Goal: Task Accomplishment & Management: Complete application form

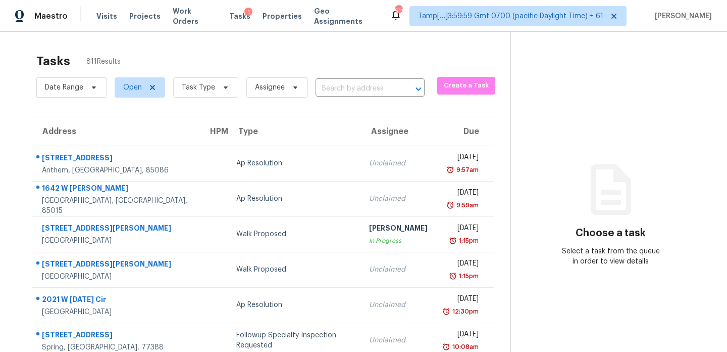
click at [277, 59] on div "Tasks 811 Results" at bounding box center [273, 61] width 474 height 26
click at [353, 91] on input "text" at bounding box center [356, 89] width 81 height 16
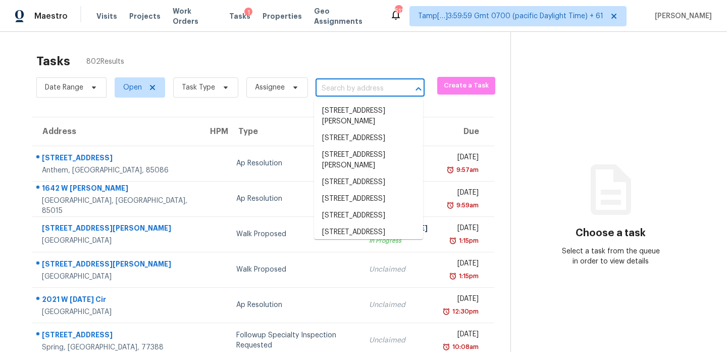
paste input "10101 Parkfield Dr, Austin, TX, 78758"
type input "10101 Parkfield Dr, Austin, TX, 78758"
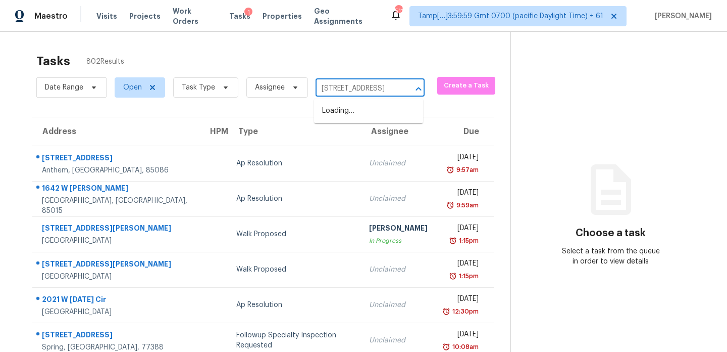
scroll to position [0, 43]
click at [360, 111] on li "10101 Parkfield Dr, Austin, TX 78758" at bounding box center [368, 111] width 109 height 17
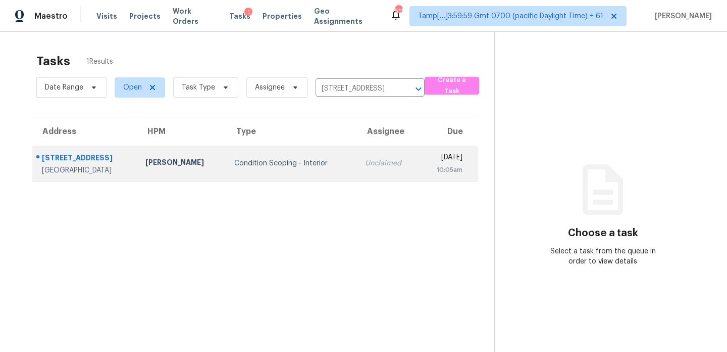
click at [115, 155] on td "10101 Parkfield Dr Austin, TX, 78758" at bounding box center [84, 162] width 105 height 35
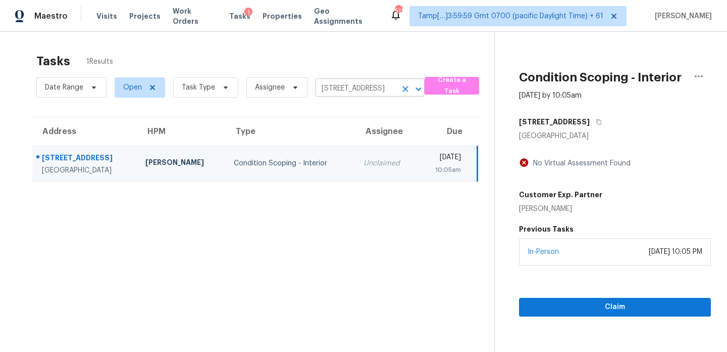
click at [378, 87] on input "10101 Parkfield Dr, Austin, TX 78758" at bounding box center [356, 89] width 81 height 16
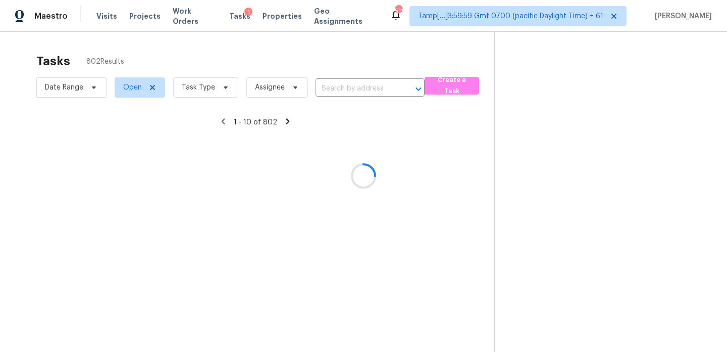
click at [346, 90] on div at bounding box center [363, 176] width 727 height 352
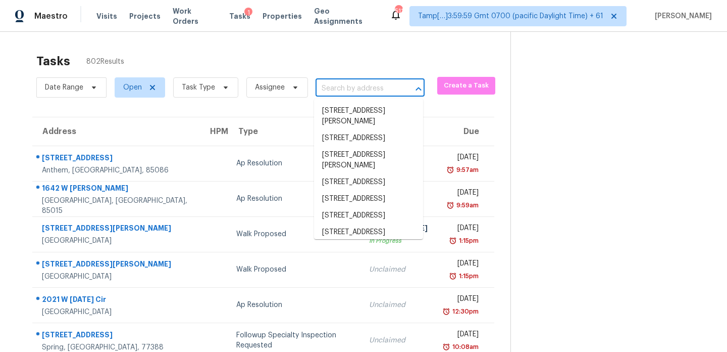
click at [353, 89] on input "text" at bounding box center [356, 89] width 81 height 16
paste input "2939 Dudley St, Dearborn, MI, 48124"
type input "2939 Dudley St, Dearborn, MI, 48124"
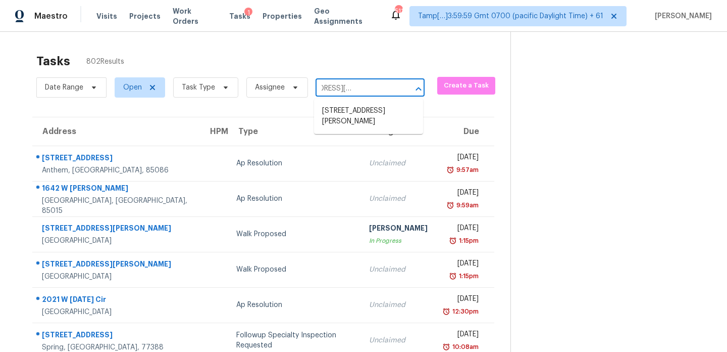
click at [351, 115] on li "[STREET_ADDRESS][PERSON_NAME]" at bounding box center [368, 116] width 109 height 27
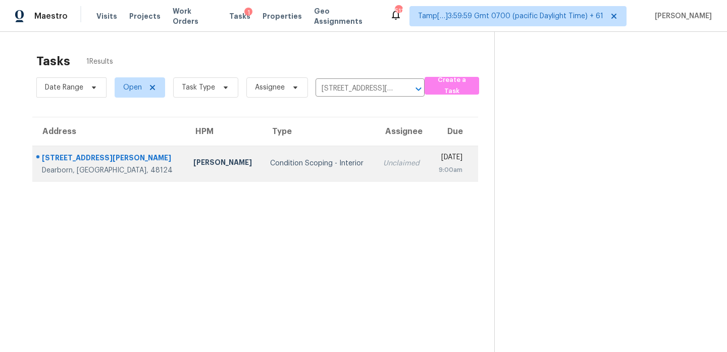
click at [321, 160] on td "Condition Scoping - Interior" at bounding box center [318, 162] width 113 height 35
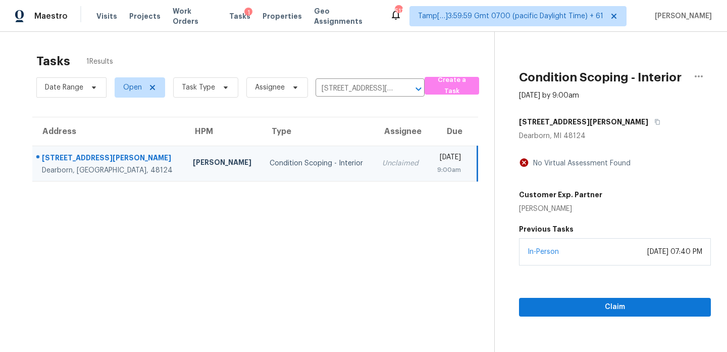
click at [550, 160] on div "No Virtual Assessment Found" at bounding box center [580, 163] width 102 height 10
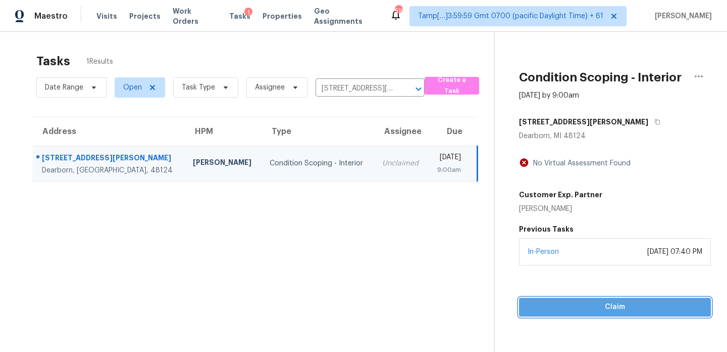
click at [620, 307] on span "Claim" at bounding box center [615, 307] width 176 height 13
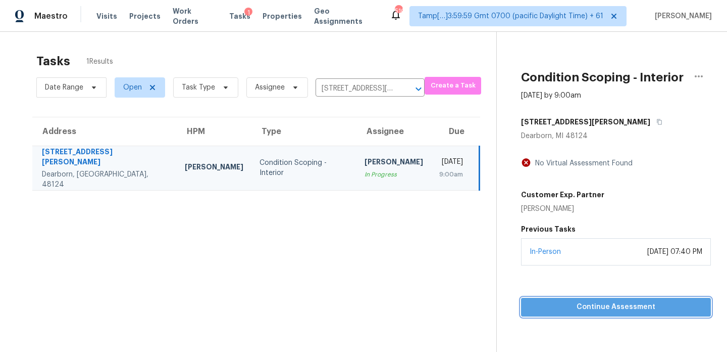
click at [620, 307] on span "Continue Assessment" at bounding box center [616, 307] width 174 height 13
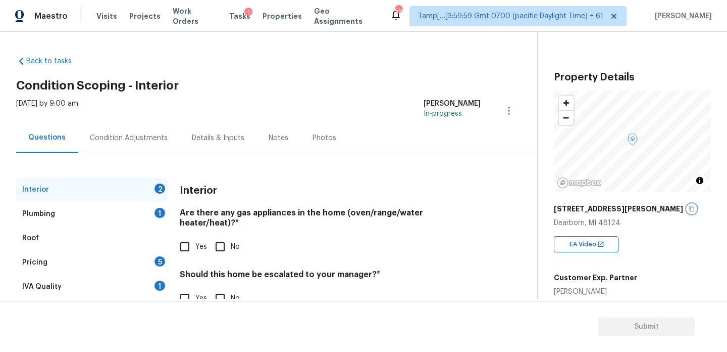
click at [689, 209] on icon "button" at bounding box center [691, 209] width 5 height 6
click at [450, 52] on div "Back to tasks Condition Scoping - Interior Wed, Oct 15 2025 by 9:00 am Praveen …" at bounding box center [276, 187] width 521 height 278
click at [186, 236] on input "Yes" at bounding box center [184, 246] width 21 height 21
checkbox input "true"
click at [221, 290] on input "No" at bounding box center [220, 297] width 21 height 21
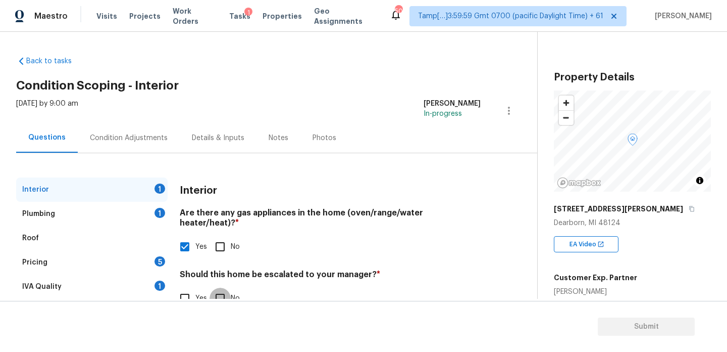
checkbox input "true"
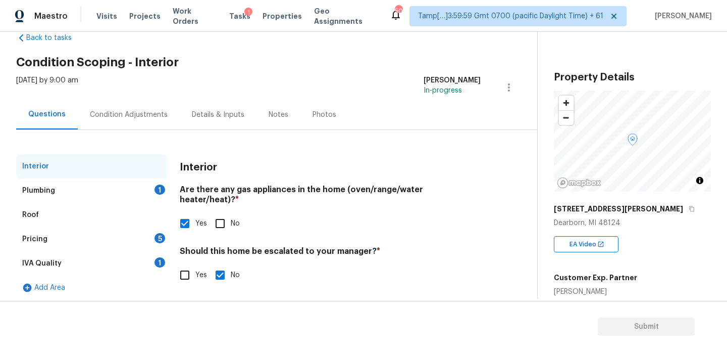
scroll to position [24, 0]
click at [70, 184] on div "Plumbing 1" at bounding box center [92, 190] width 152 height 24
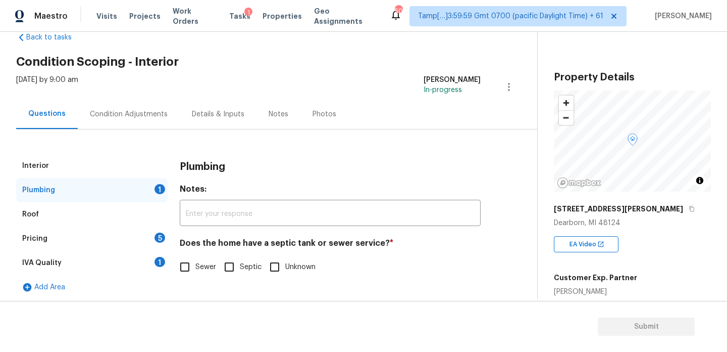
scroll to position [27, 0]
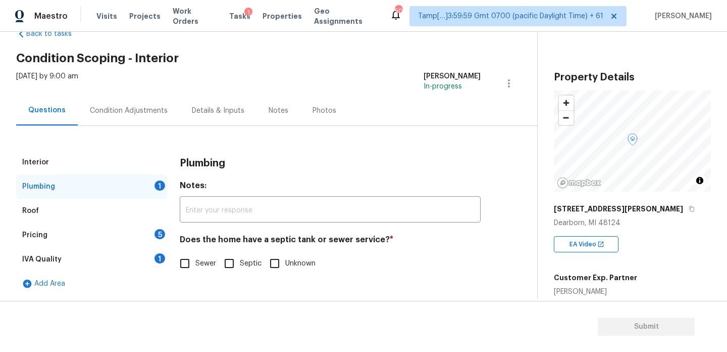
click at [186, 266] on input "Sewer" at bounding box center [184, 263] width 21 height 21
checkbox input "true"
click at [69, 240] on div "Pricing 5" at bounding box center [92, 235] width 152 height 24
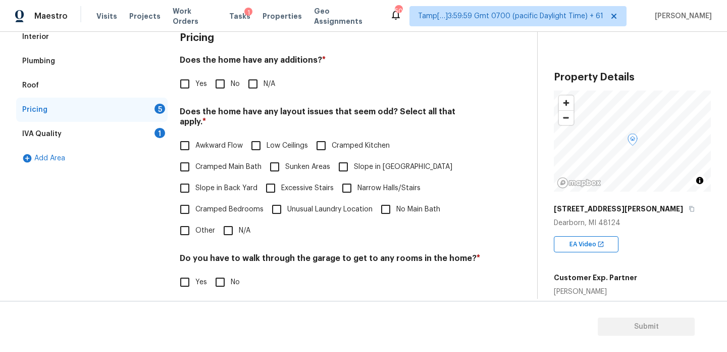
click at [96, 142] on div "IVA Quality 1" at bounding box center [92, 134] width 152 height 24
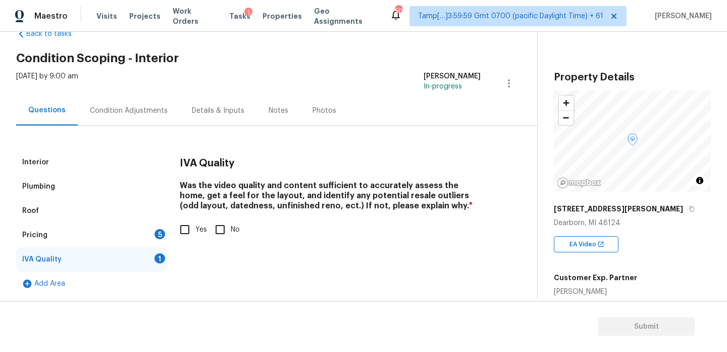
click at [92, 242] on div "Pricing 5" at bounding box center [92, 235] width 152 height 24
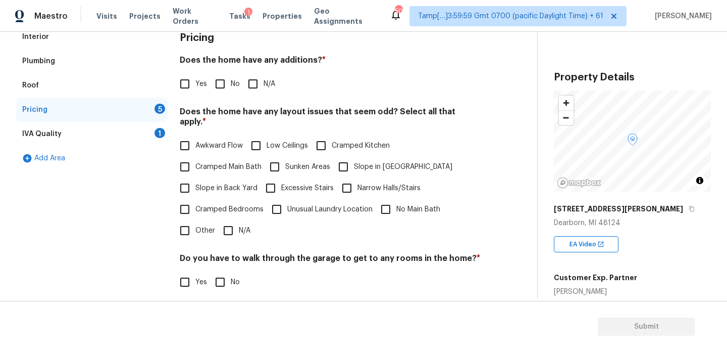
click at [189, 135] on input "Awkward Flow" at bounding box center [184, 145] width 21 height 21
checkbox input "true"
click at [188, 199] on input "Cramped Bedrooms" at bounding box center [184, 209] width 21 height 21
checkbox input "true"
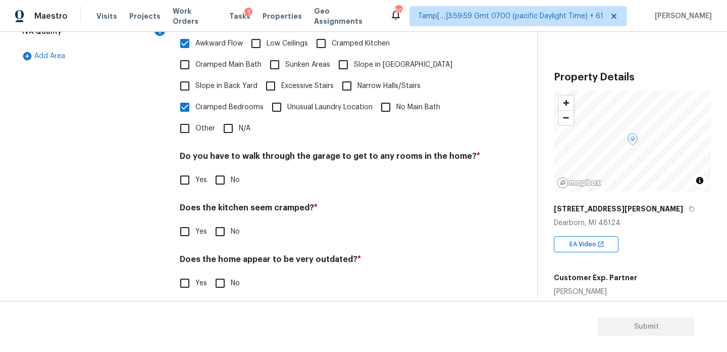
click at [222, 171] on input "No" at bounding box center [220, 179] width 21 height 21
checkbox input "true"
click at [189, 221] on input "Yes" at bounding box center [184, 231] width 21 height 21
checkbox input "true"
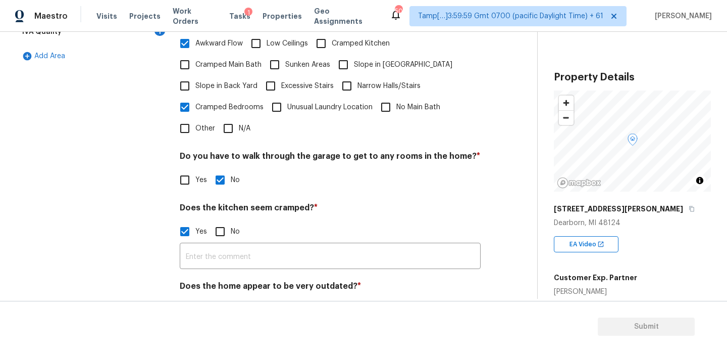
scroll to position [281, 0]
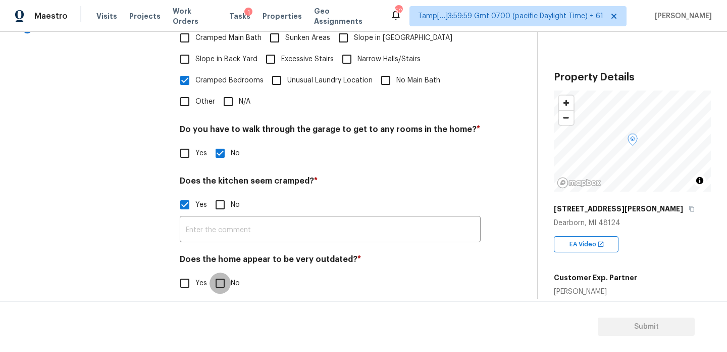
click at [221, 272] on input "No" at bounding box center [220, 282] width 21 height 21
checkbox input "true"
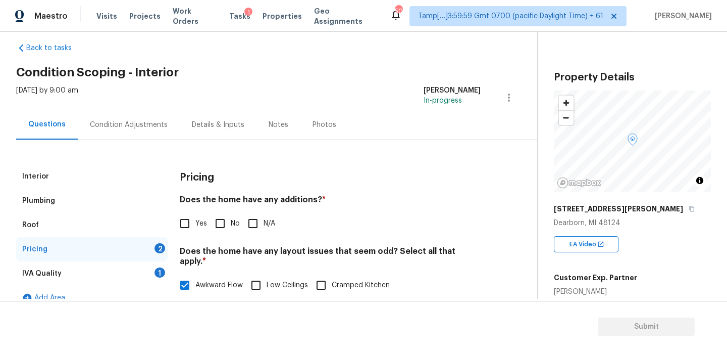
scroll to position [12, 0]
click at [216, 223] on input "No" at bounding box center [220, 224] width 21 height 21
checkbox input "true"
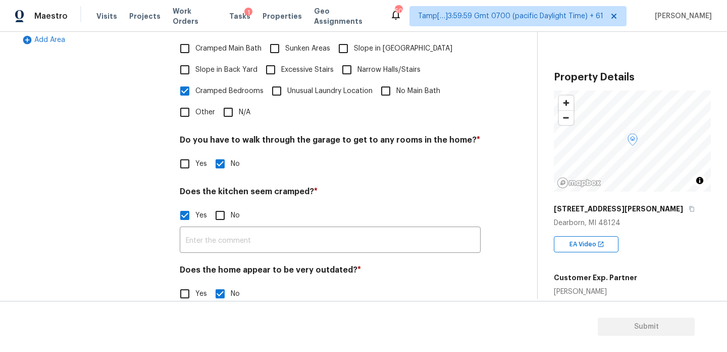
scroll to position [281, 0]
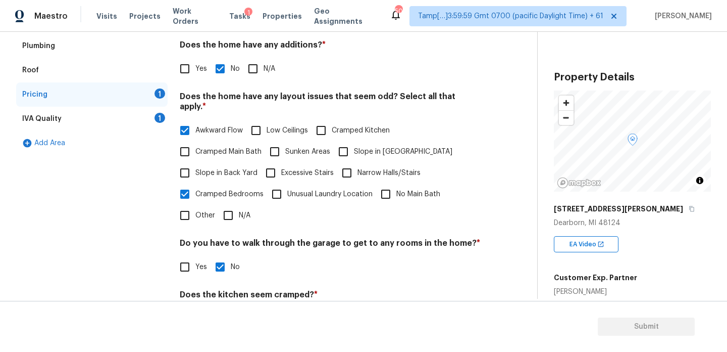
click at [99, 124] on div "IVA Quality 1" at bounding box center [92, 119] width 152 height 24
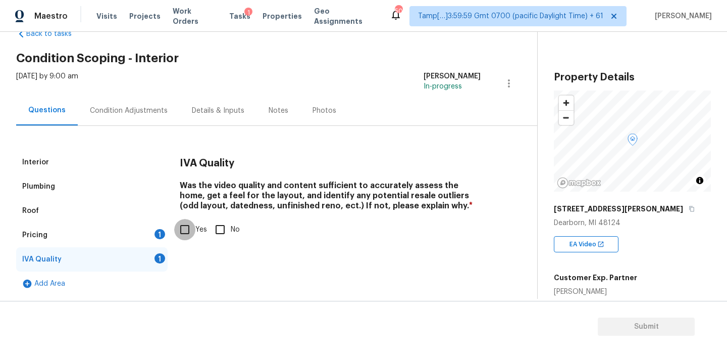
click at [188, 228] on input "Yes" at bounding box center [184, 229] width 21 height 21
checkbox input "true"
click at [137, 114] on div "Condition Adjustments" at bounding box center [129, 111] width 78 height 10
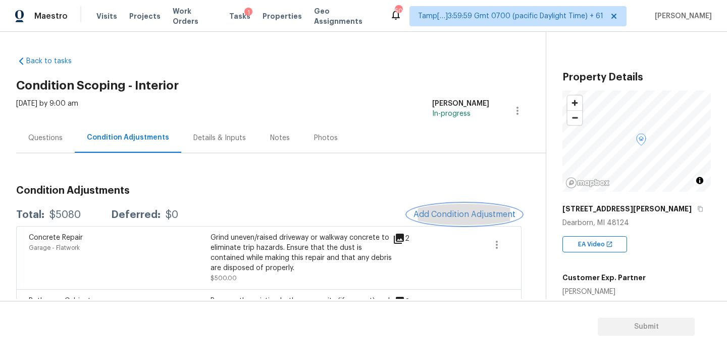
click at [464, 212] on span "Add Condition Adjustment" at bounding box center [465, 214] width 102 height 9
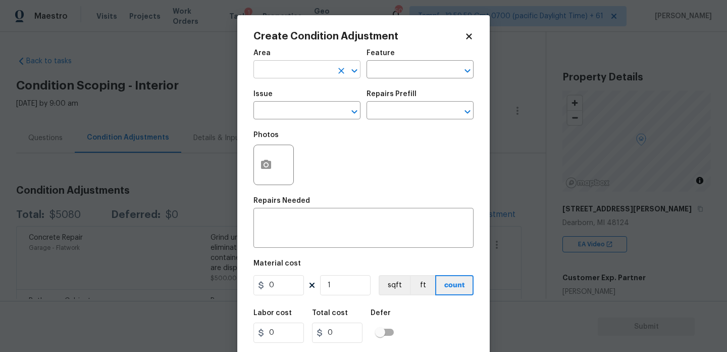
click at [304, 66] on input "text" at bounding box center [293, 71] width 79 height 16
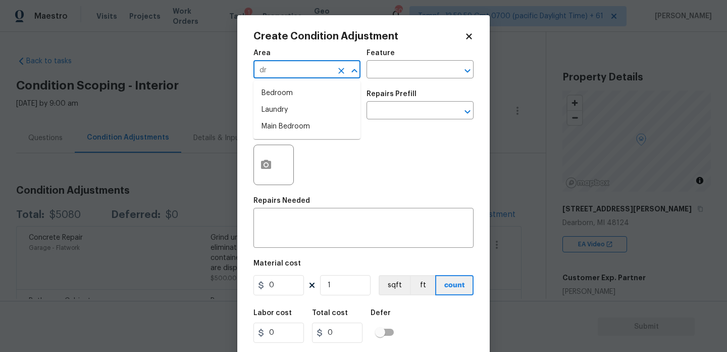
type input "d"
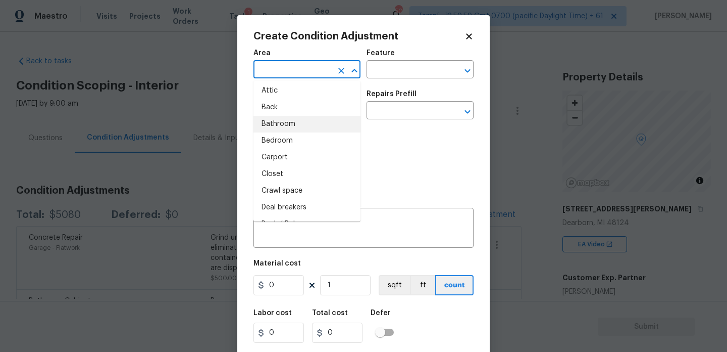
scroll to position [24, 0]
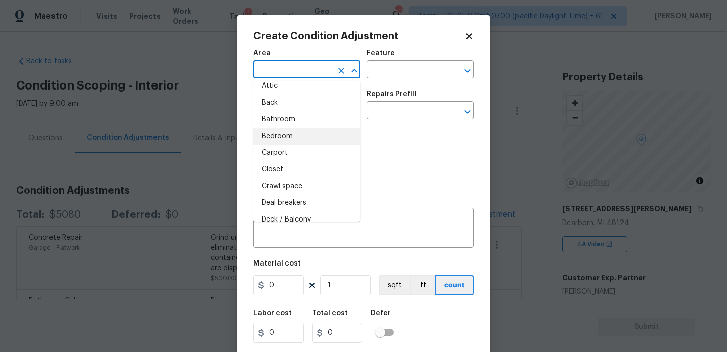
click at [291, 140] on li "Bedroom" at bounding box center [307, 136] width 107 height 17
type input "Bedroom"
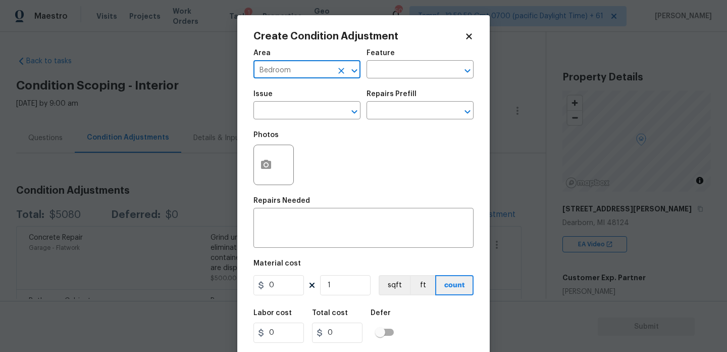
click at [412, 59] on div "Feature" at bounding box center [420, 56] width 107 height 13
click at [413, 67] on input "text" at bounding box center [406, 71] width 79 height 16
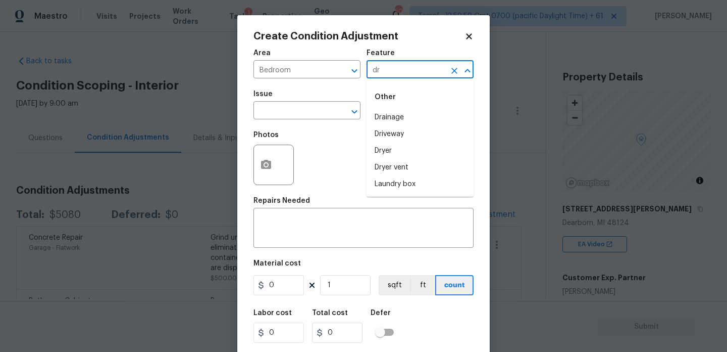
type input "d"
click at [414, 147] on li "Paint" at bounding box center [420, 150] width 107 height 17
type input "Paint"
click at [305, 115] on input "text" at bounding box center [293, 112] width 79 height 16
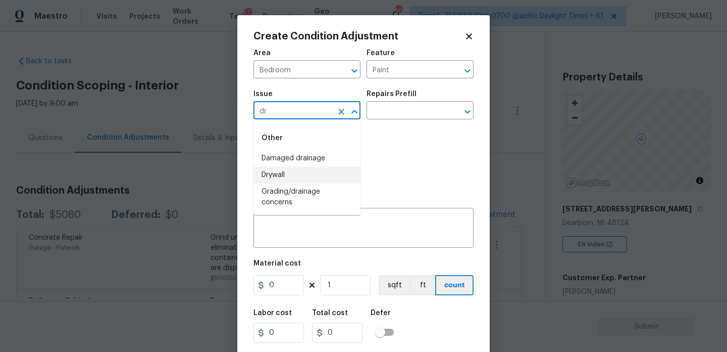
click at [274, 171] on li "Drywall" at bounding box center [307, 175] width 107 height 17
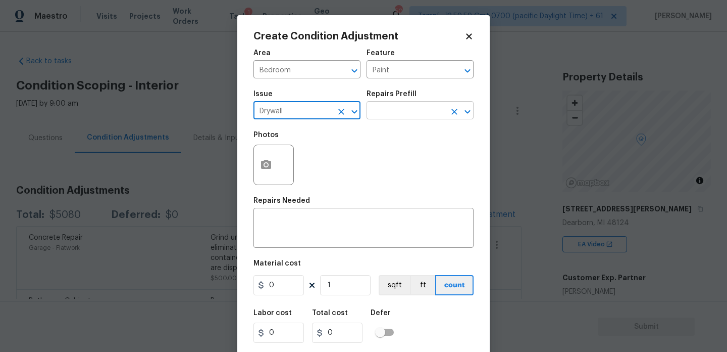
type input "Drywall"
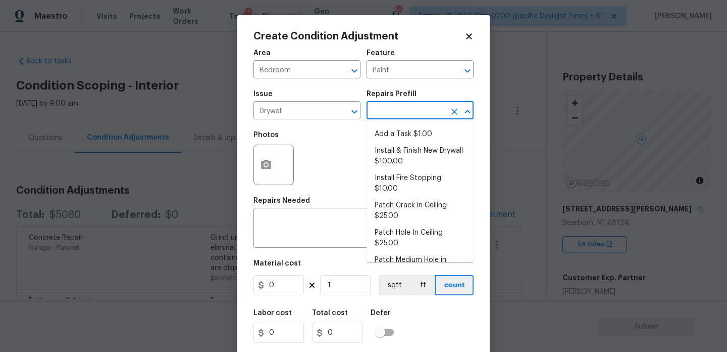
click at [434, 111] on input "text" at bounding box center [406, 112] width 79 height 16
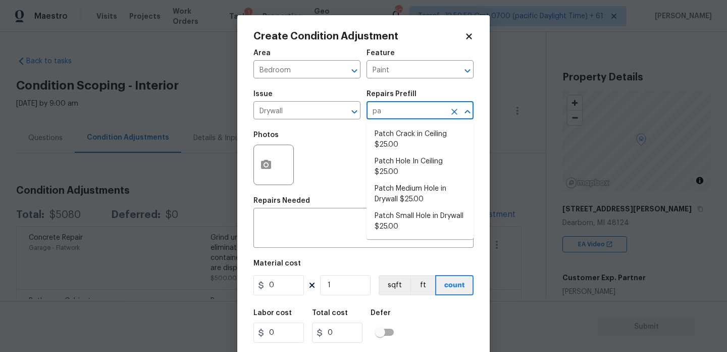
type input "p"
type input "dry"
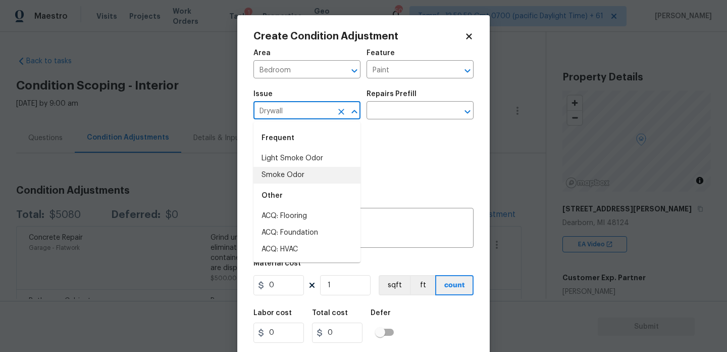
click at [328, 112] on input "Drywall" at bounding box center [293, 112] width 79 height 16
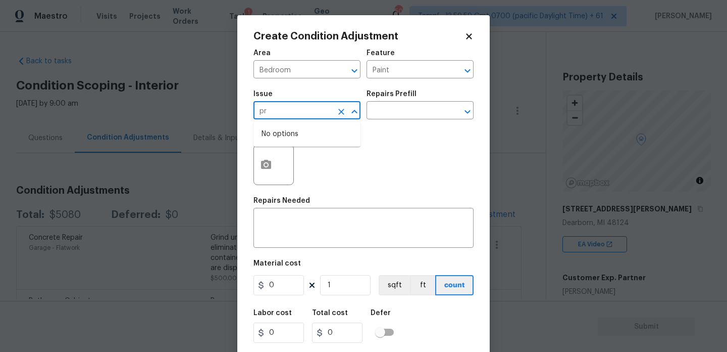
type input "p"
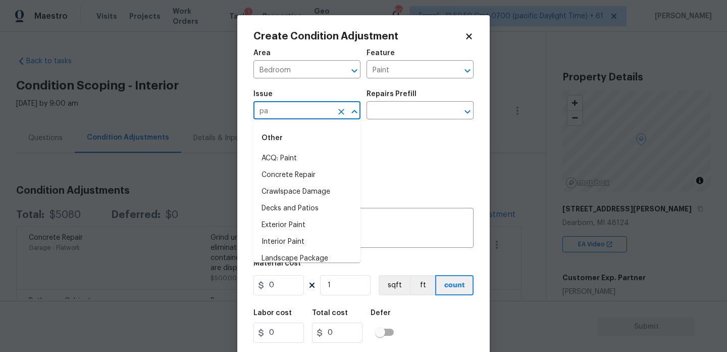
type input "p"
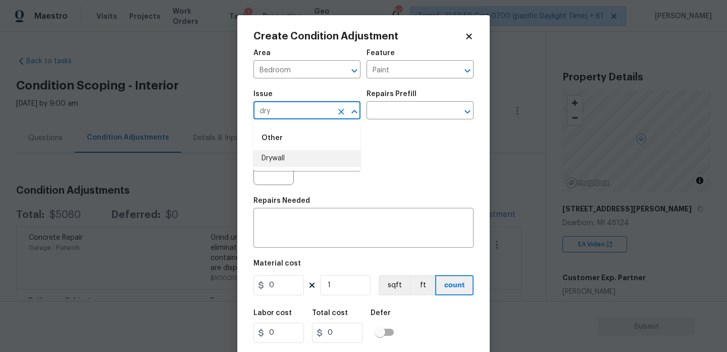
click at [309, 153] on li "Drywall" at bounding box center [307, 158] width 107 height 17
type input "Drywall"
click at [409, 154] on div "Photos" at bounding box center [364, 158] width 220 height 66
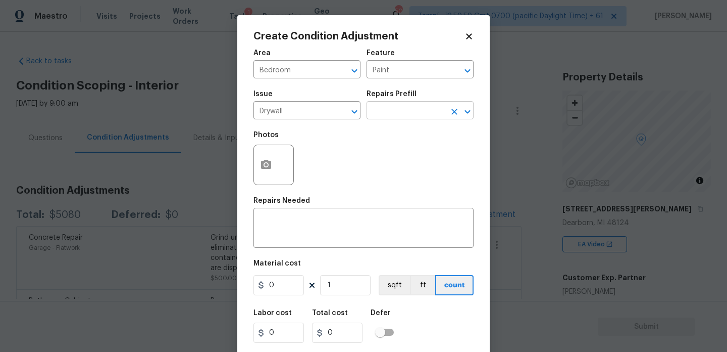
click at [427, 104] on input "text" at bounding box center [406, 112] width 79 height 16
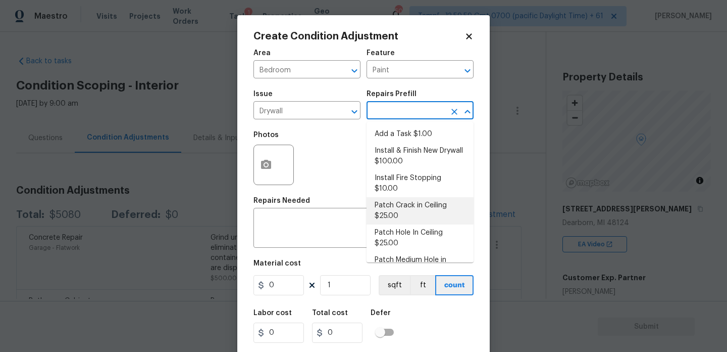
click at [427, 199] on li "Patch Crack in Ceiling $25.00" at bounding box center [420, 210] width 107 height 27
type input "Walls and Ceiling"
type textarea "Prep/scrape all loose material from the damaged area; prime if needed. Patch th…"
type input "25"
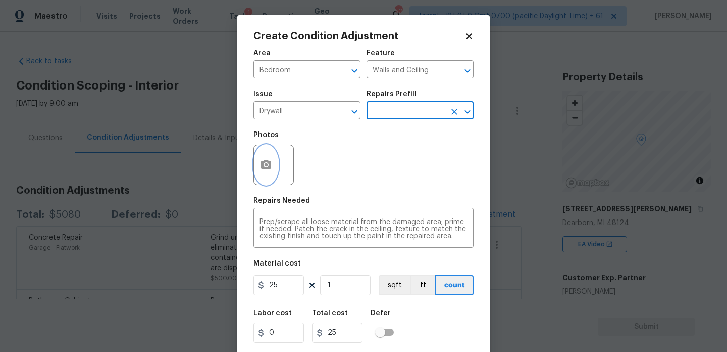
click at [276, 168] on button "button" at bounding box center [266, 164] width 24 height 39
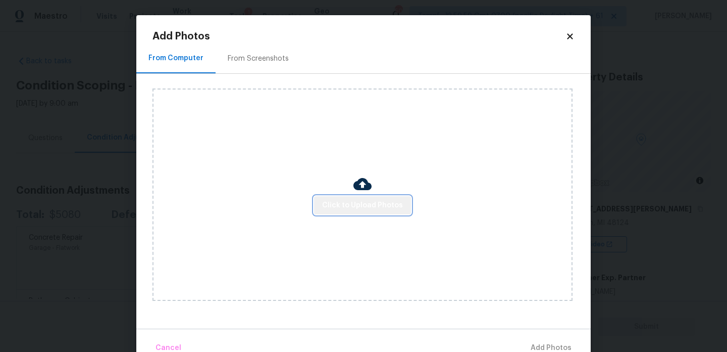
click at [371, 204] on span "Click to Upload Photos" at bounding box center [362, 205] width 81 height 13
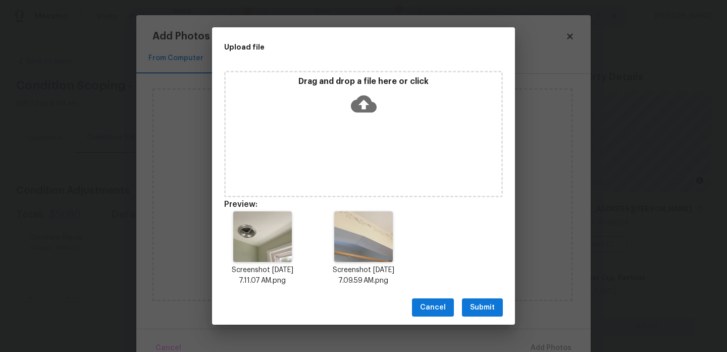
click at [475, 305] on span "Submit" at bounding box center [482, 307] width 25 height 13
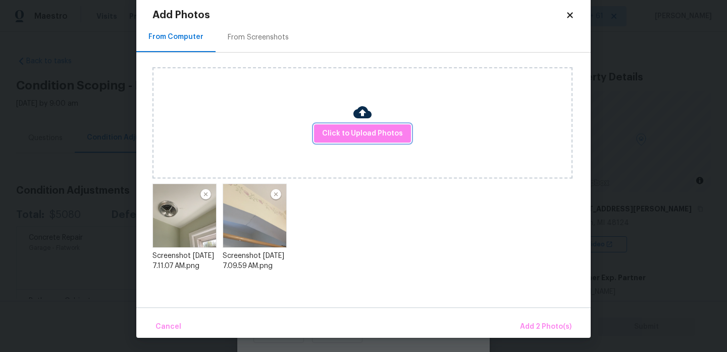
scroll to position [21, 0]
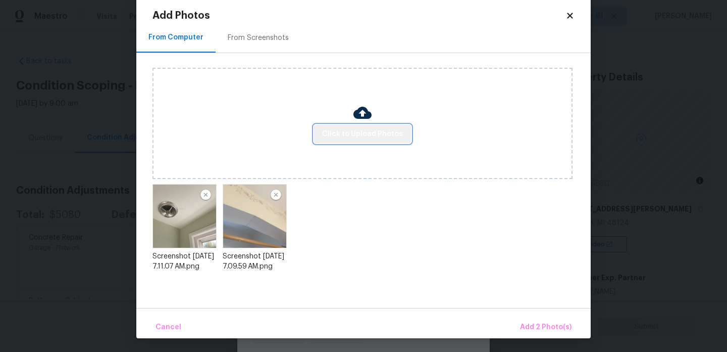
click at [375, 129] on span "Click to Upload Photos" at bounding box center [362, 134] width 81 height 13
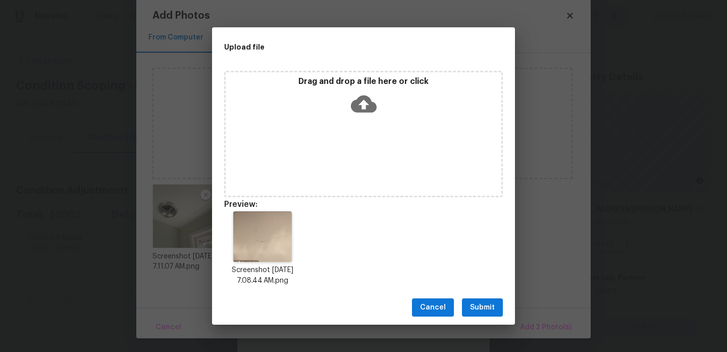
click at [478, 308] on span "Submit" at bounding box center [482, 307] width 25 height 13
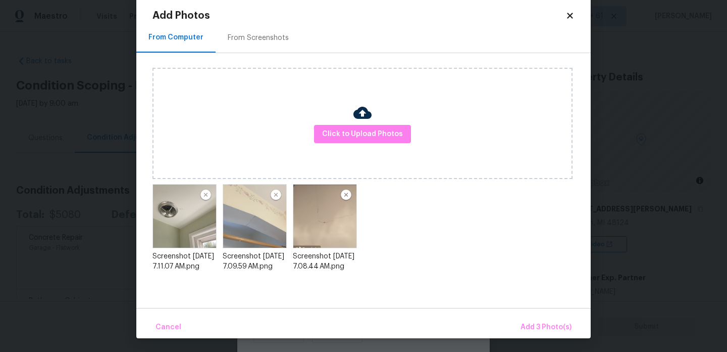
click at [274, 191] on img at bounding box center [276, 195] width 13 height 12
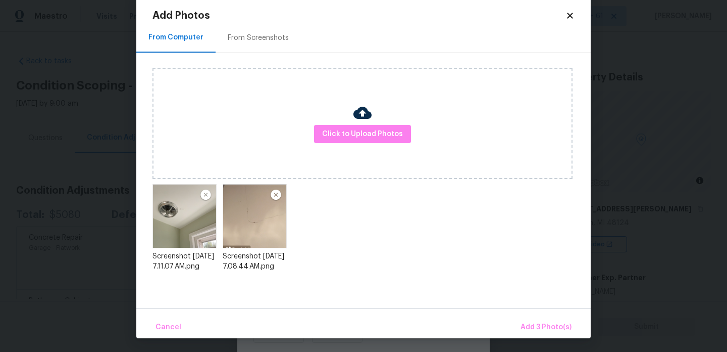
click at [510, 254] on div "Screenshot 2025-10-15 at 7.11.07 AM.png Screenshot 2025-10-15 at 7.08.44 AM.png" at bounding box center [372, 229] width 438 height 101
click at [547, 326] on span "Add 3 Photo(s)" at bounding box center [546, 327] width 51 height 13
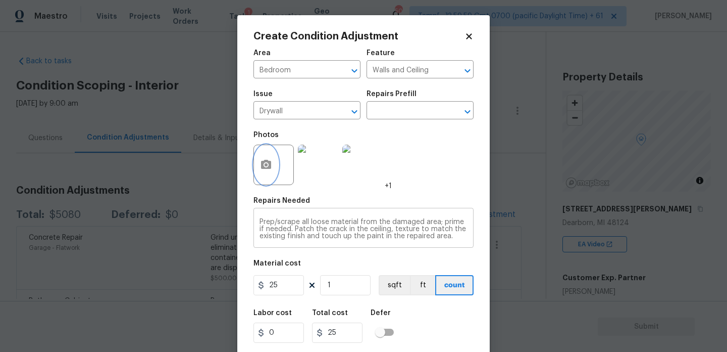
scroll to position [7, 0]
click at [342, 286] on input "1" at bounding box center [345, 285] width 51 height 20
type input "0"
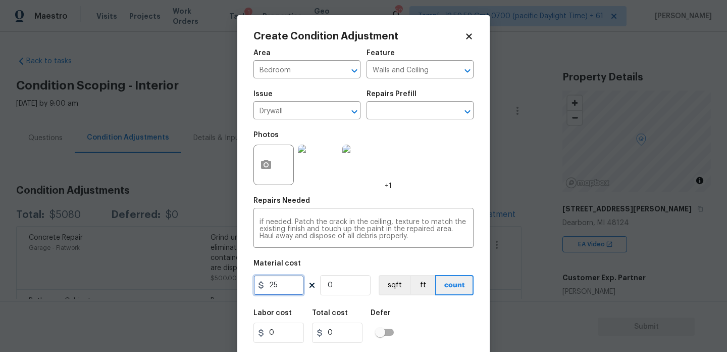
click at [280, 291] on input "25" at bounding box center [279, 285] width 51 height 20
type input "200"
click at [362, 273] on figure "Material cost 200 0 sqft ft count" at bounding box center [364, 278] width 220 height 37
click at [351, 286] on input "0" at bounding box center [345, 285] width 51 height 20
type input "1"
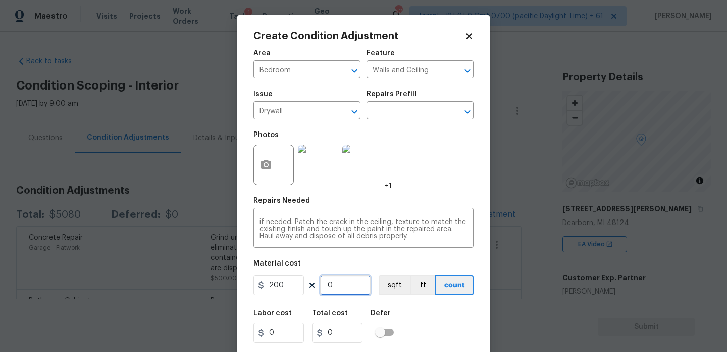
type input "200"
type input "1"
click at [384, 259] on div "Area Bedroom ​ Feature Walls and Ceiling ​ Issue Drywall ​ Repairs Prefill ​ Ph…" at bounding box center [364, 209] width 220 height 333
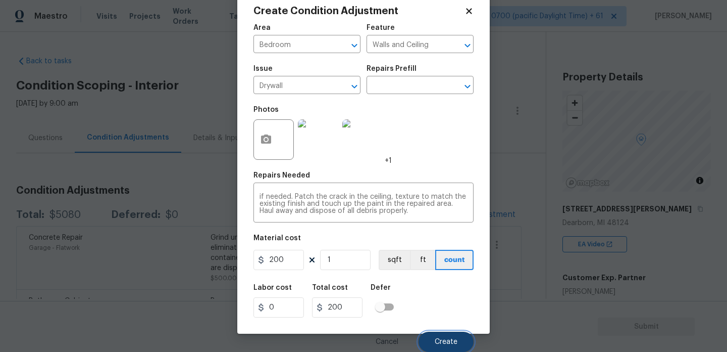
click at [451, 345] on span "Create" at bounding box center [446, 342] width 23 height 8
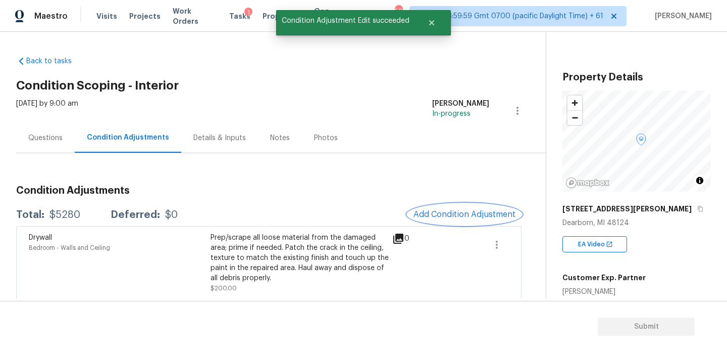
scroll to position [0, 0]
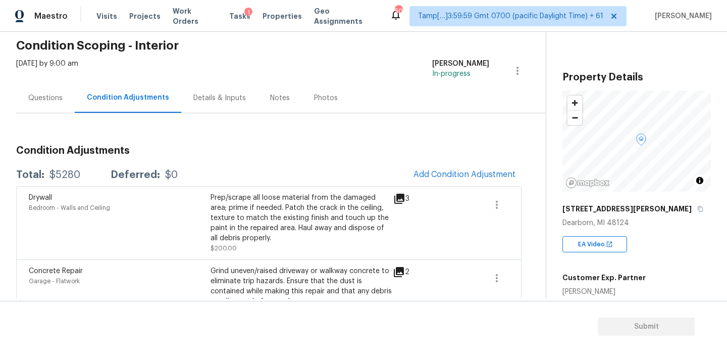
scroll to position [36, 0]
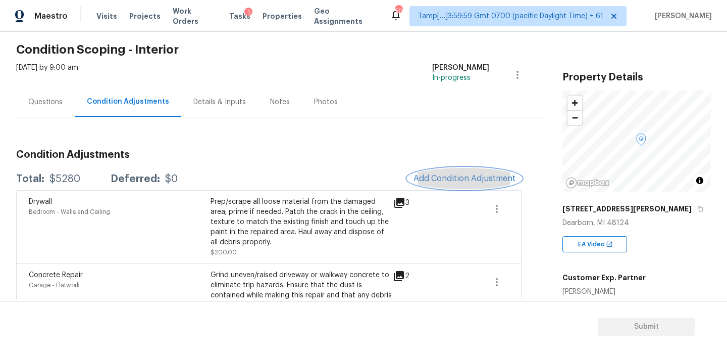
click at [482, 177] on span "Add Condition Adjustment" at bounding box center [465, 178] width 102 height 9
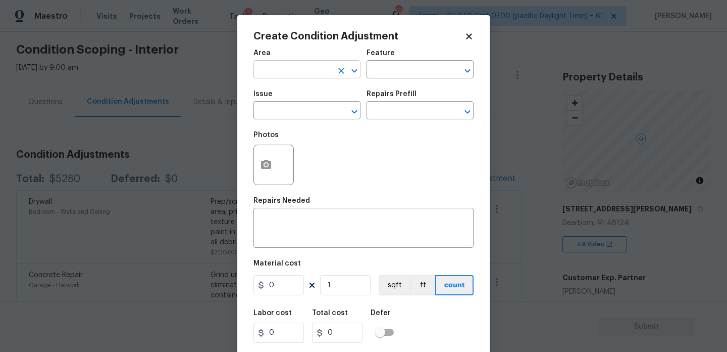
click at [310, 69] on input "text" at bounding box center [293, 71] width 79 height 16
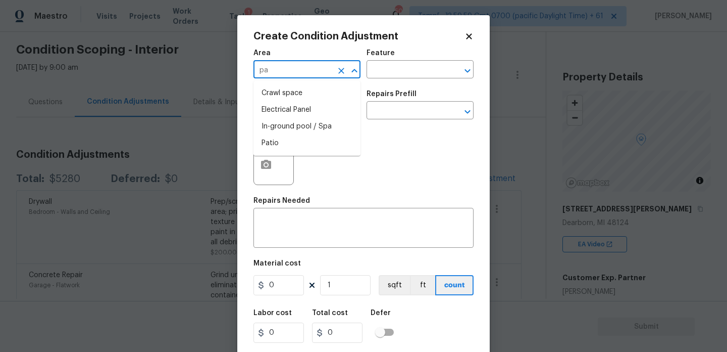
type input "p"
click at [285, 92] on li "Bedroom" at bounding box center [307, 93] width 107 height 17
type input "Bedroom"
click at [442, 64] on input "text" at bounding box center [406, 71] width 79 height 16
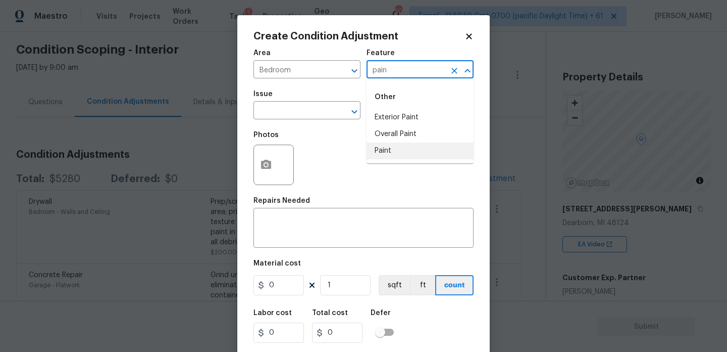
click at [416, 152] on li "Paint" at bounding box center [420, 150] width 107 height 17
type input "Paint"
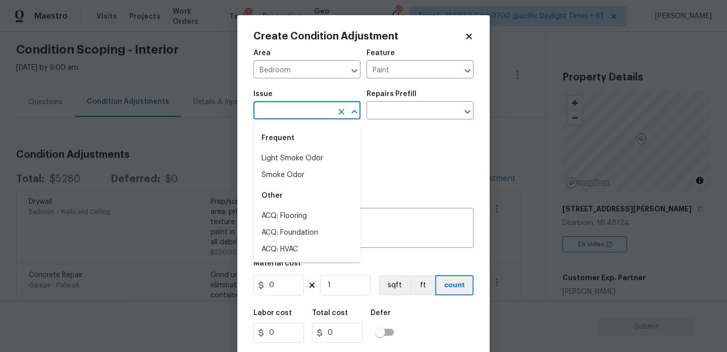
click at [295, 113] on input "text" at bounding box center [293, 112] width 79 height 16
click at [280, 159] on li "ACQ: Paint" at bounding box center [307, 158] width 107 height 17
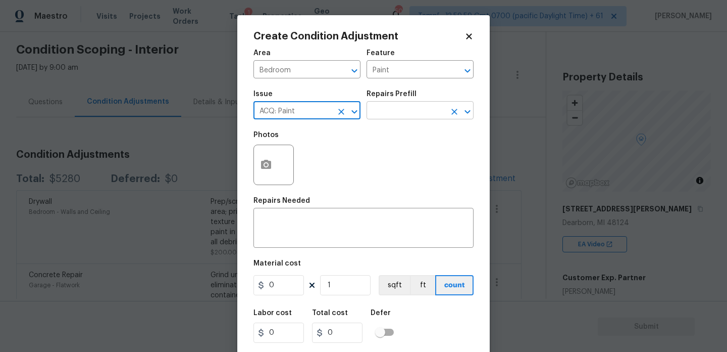
type input "ACQ: Paint"
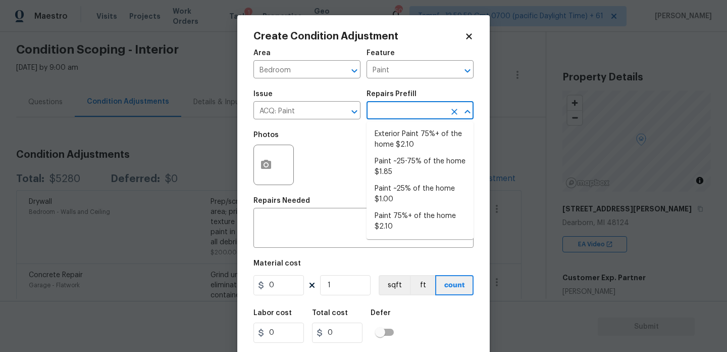
click at [436, 109] on input "text" at bounding box center [406, 112] width 79 height 16
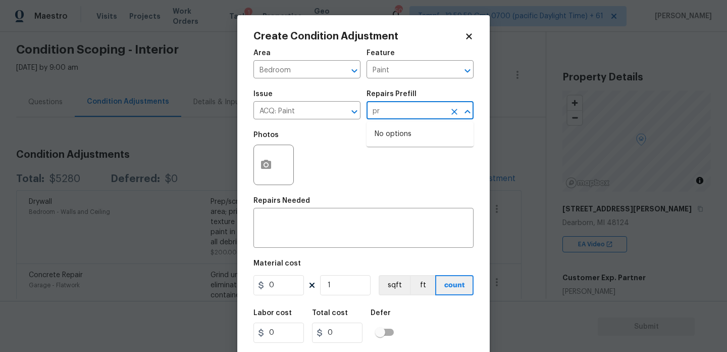
type input "p"
click at [307, 158] on div "Photos" at bounding box center [364, 158] width 220 height 66
click at [307, 116] on input "ACQ: Paint" at bounding box center [293, 112] width 79 height 16
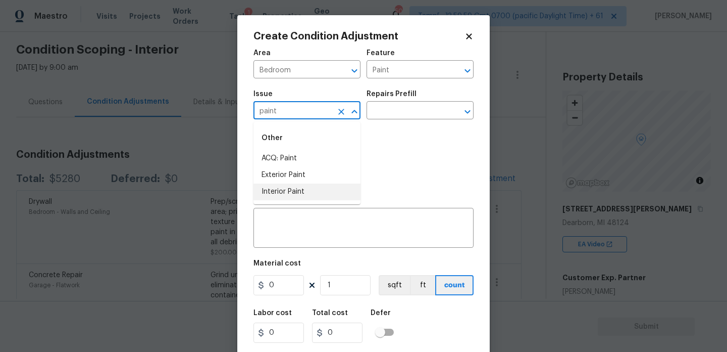
click at [301, 192] on li "Interior Paint" at bounding box center [307, 191] width 107 height 17
type input "Interior Paint"
click at [409, 113] on input "text" at bounding box center [406, 112] width 79 height 16
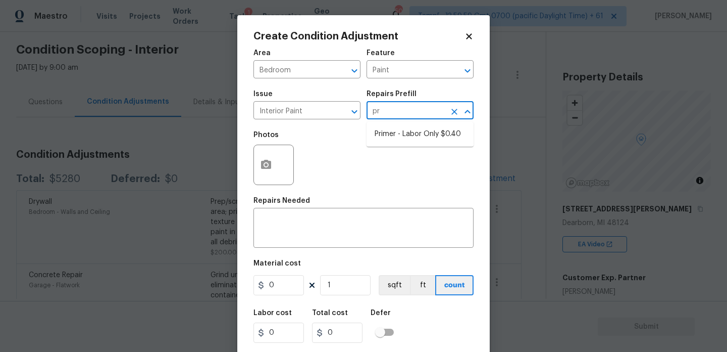
type input "pri"
click at [425, 136] on li "Primer - Labor Only $0.40" at bounding box center [420, 134] width 107 height 17
type input "Overall Paint"
type textarea "Interior primer - PRIMER PROVIDED BY OPENDOOR - All nails, screws, drywall anch…"
type input "0.4"
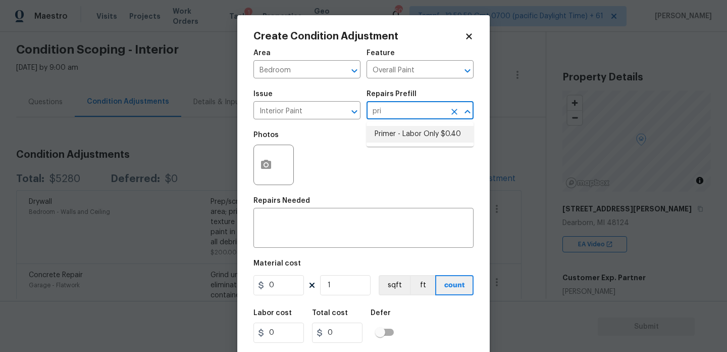
type input "0.4"
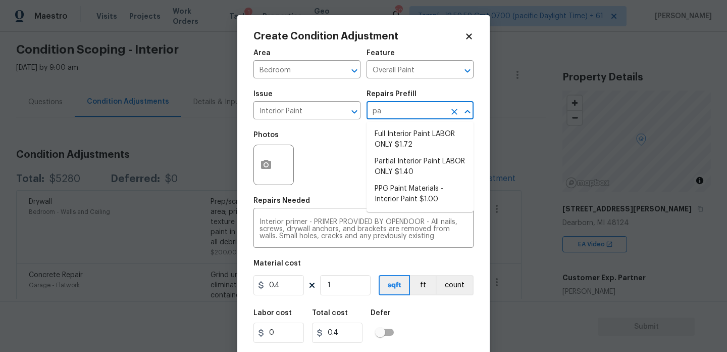
type input "p"
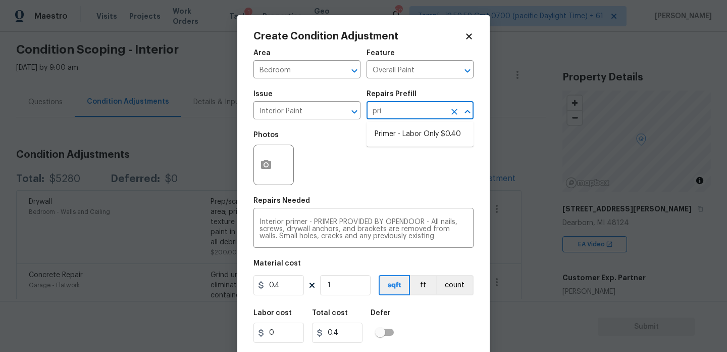
type input "prim"
click at [420, 128] on li "Primer - Labor Only $0.40" at bounding box center [420, 134] width 107 height 17
click at [419, 156] on div "Photos" at bounding box center [364, 158] width 220 height 66
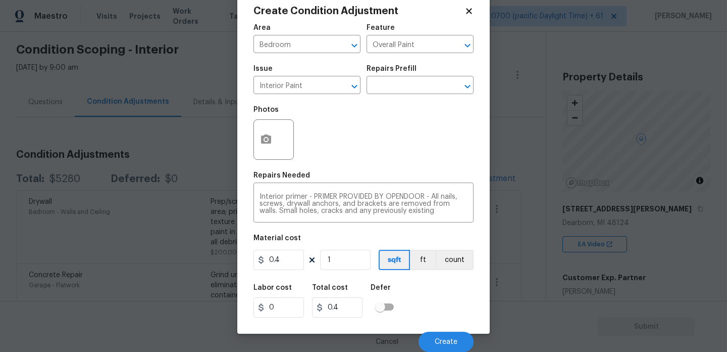
click at [471, 18] on div "Area Bedroom ​ Feature Overall Paint ​" at bounding box center [364, 38] width 220 height 41
click at [468, 9] on icon at bounding box center [469, 11] width 9 height 9
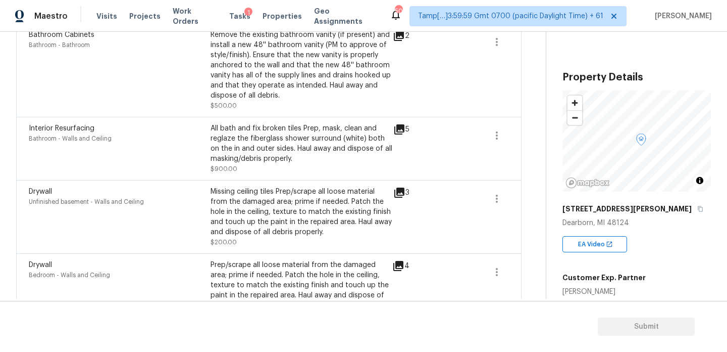
scroll to position [136, 0]
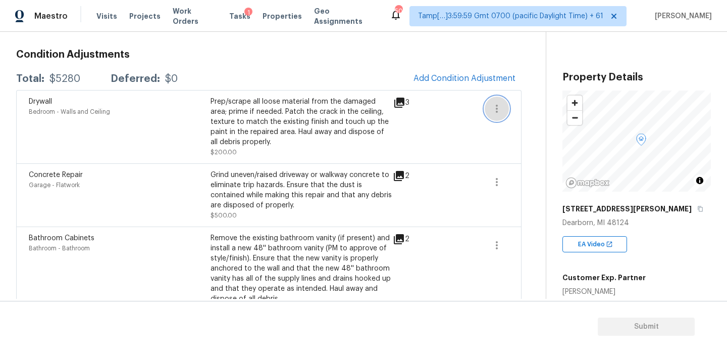
click at [497, 107] on icon "button" at bounding box center [497, 109] width 12 height 12
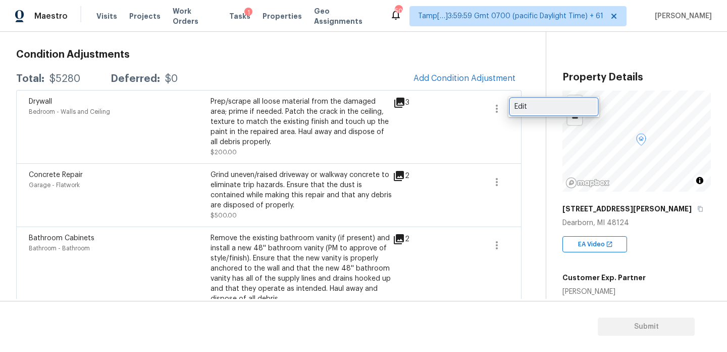
click at [531, 109] on div "Edit" at bounding box center [554, 107] width 79 height 10
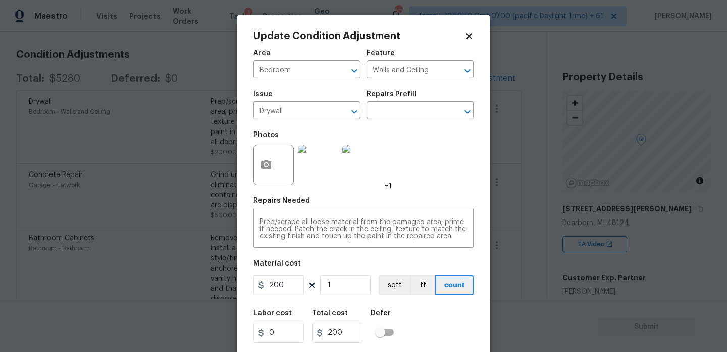
click at [469, 34] on icon at bounding box center [469, 36] width 9 height 9
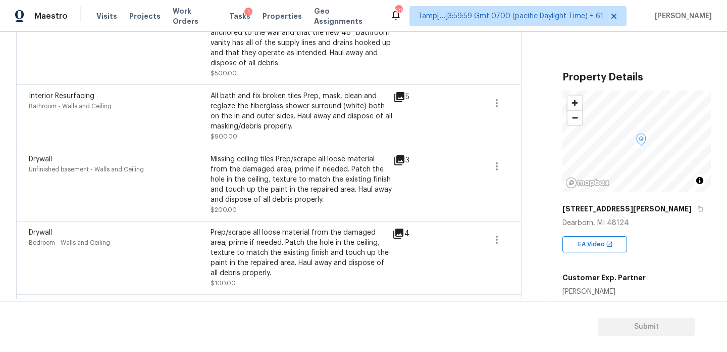
scroll to position [372, 0]
click at [399, 232] on icon at bounding box center [398, 233] width 10 height 10
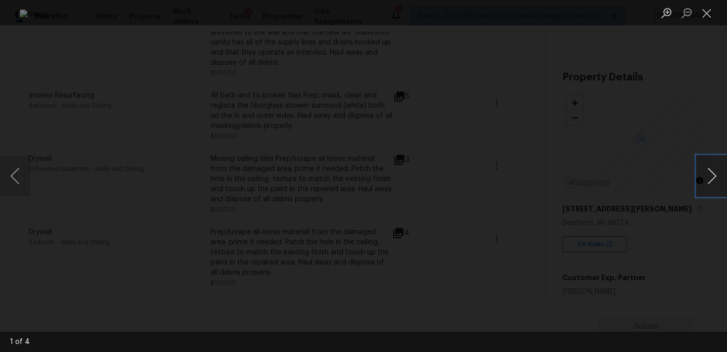
click at [705, 176] on button "Next image" at bounding box center [712, 176] width 30 height 40
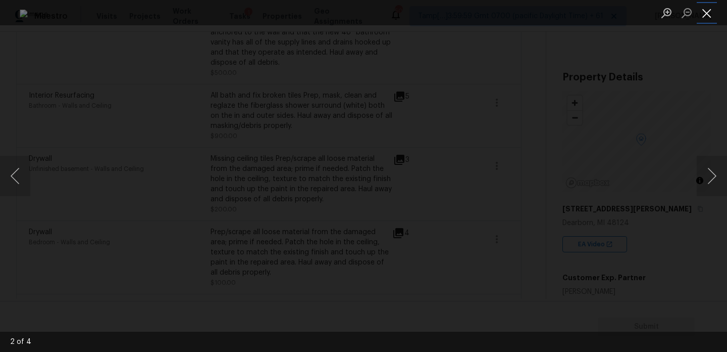
click at [704, 10] on button "Close lightbox" at bounding box center [707, 13] width 20 height 18
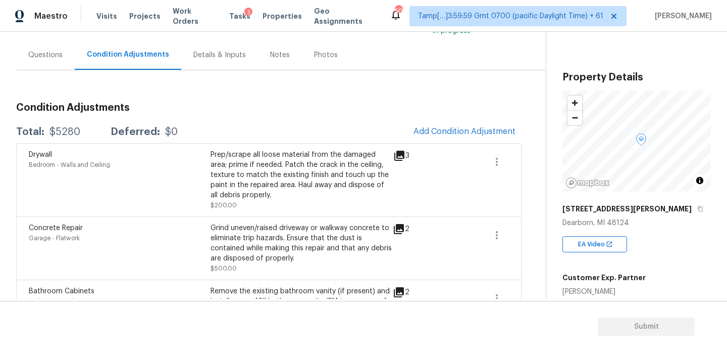
scroll to position [75, 0]
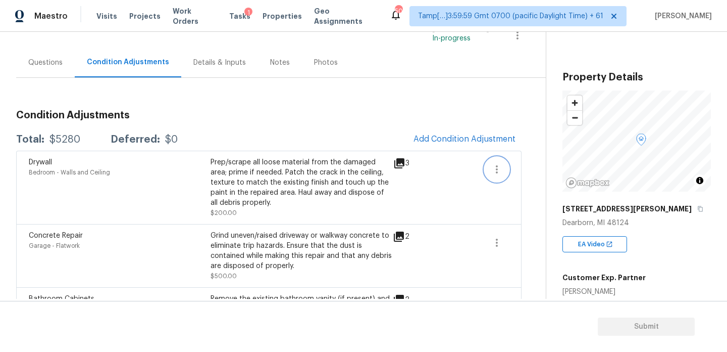
click at [501, 171] on icon "button" at bounding box center [497, 169] width 12 height 12
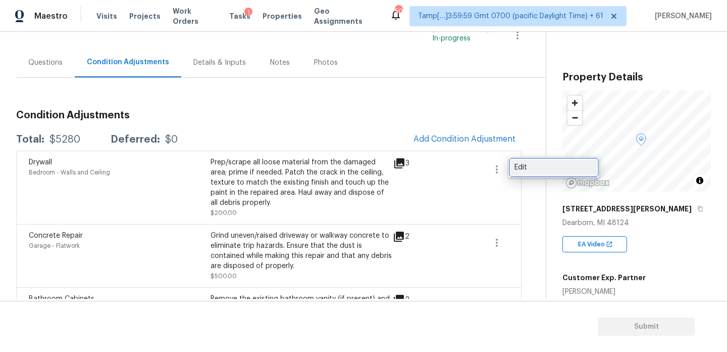
click at [532, 169] on div "Edit" at bounding box center [554, 167] width 79 height 10
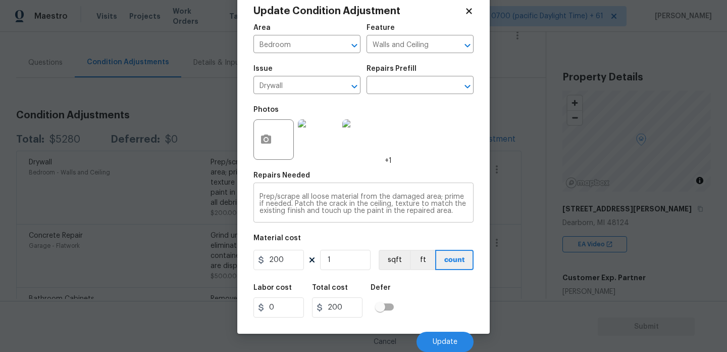
scroll to position [0, 0]
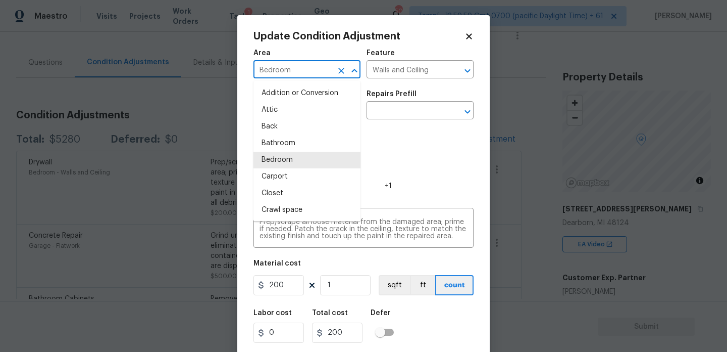
click at [302, 70] on input "Bedroom" at bounding box center [293, 71] width 79 height 16
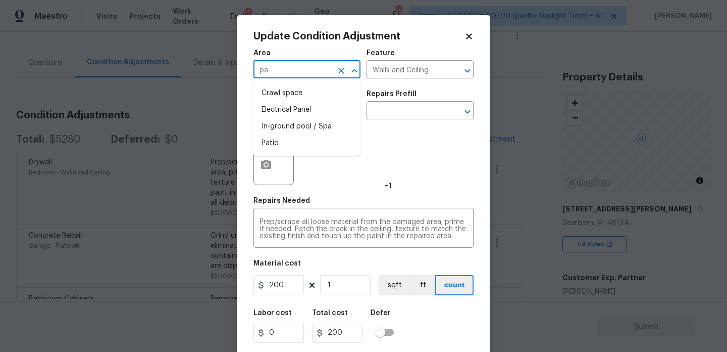
type input "p"
click at [303, 107] on li "Interior Overall" at bounding box center [307, 110] width 107 height 17
type input "Interior Overall"
click at [399, 68] on input "Walls and Ceiling" at bounding box center [406, 71] width 79 height 16
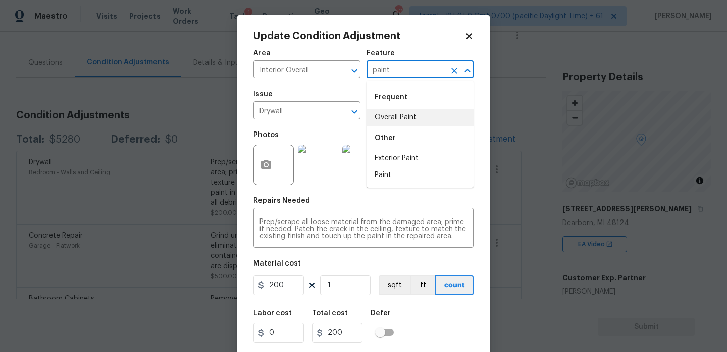
click at [405, 115] on li "Overall Paint" at bounding box center [420, 117] width 107 height 17
click at [334, 119] on div "Drywall ​" at bounding box center [307, 112] width 107 height 16
type input "Overall Paint"
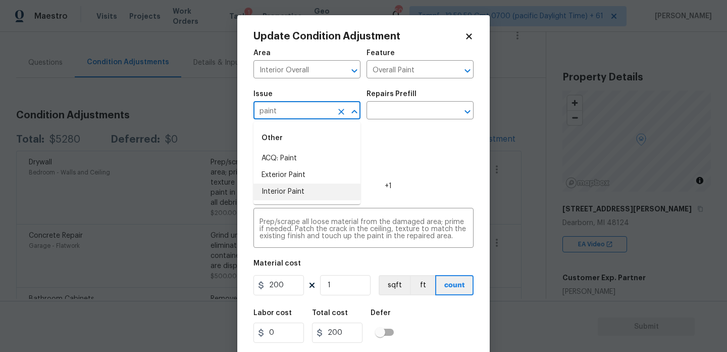
click at [302, 186] on li "Interior Paint" at bounding box center [307, 191] width 107 height 17
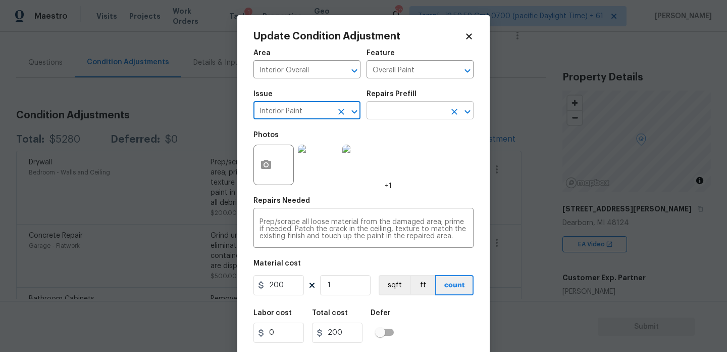
type input "Interior Paint"
click at [405, 109] on input "text" at bounding box center [406, 112] width 79 height 16
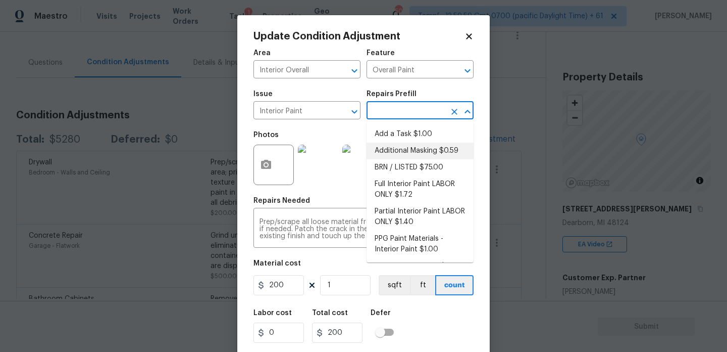
scroll to position [16, 0]
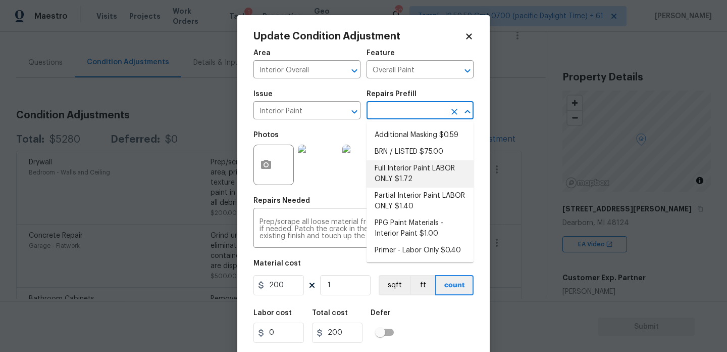
click at [411, 167] on li "Full Interior Paint LABOR ONLY $1.72" at bounding box center [420, 173] width 107 height 27
type textarea "Full Interior paint - (walls, ceilings, trim, and doors) - PAINT PROVIDED BY OP…"
type input "1.72"
click at [431, 175] on li "Full Interior Paint LABOR ONLY $1.72" at bounding box center [420, 173] width 107 height 27
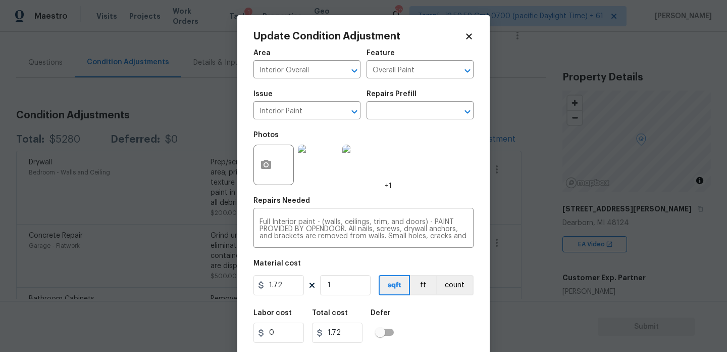
click at [426, 92] on div "Repairs Prefill" at bounding box center [420, 96] width 107 height 13
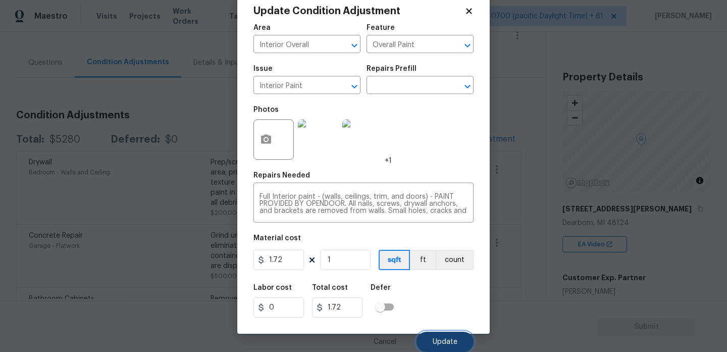
click at [453, 338] on span "Update" at bounding box center [445, 342] width 25 height 8
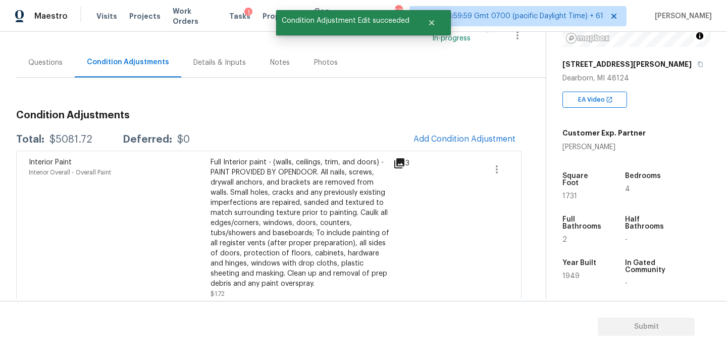
scroll to position [145, 0]
click at [568, 192] on span "1731" at bounding box center [570, 195] width 15 height 7
copy span "1731"
click at [501, 169] on icon "button" at bounding box center [497, 169] width 12 height 12
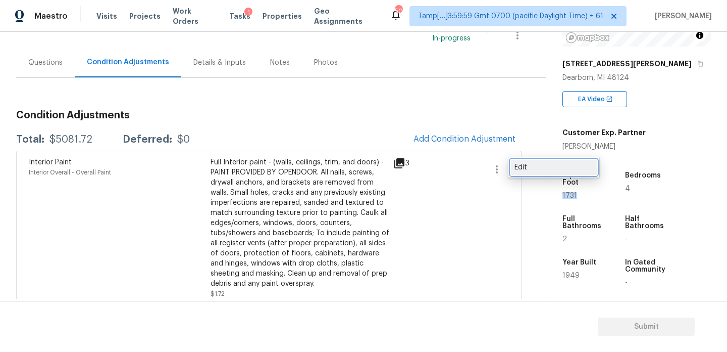
click at [520, 169] on div "Edit" at bounding box center [554, 167] width 79 height 10
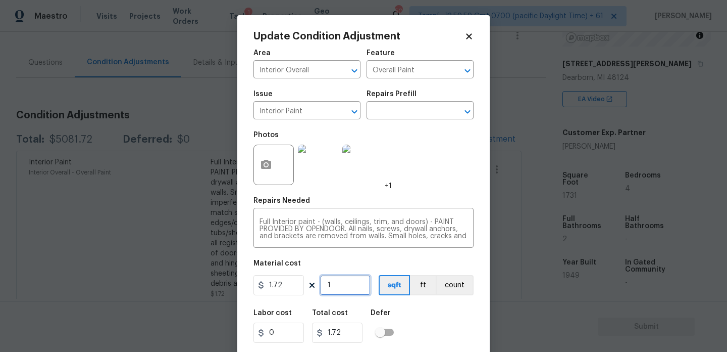
click at [340, 286] on input "1" at bounding box center [345, 285] width 51 height 20
type input "0"
paste input "1731"
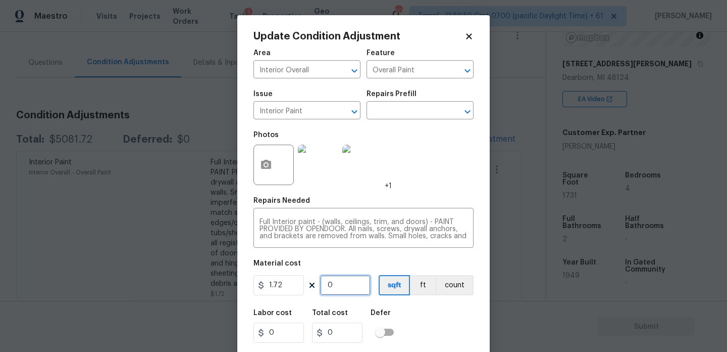
type input "1731"
type input "2977.32"
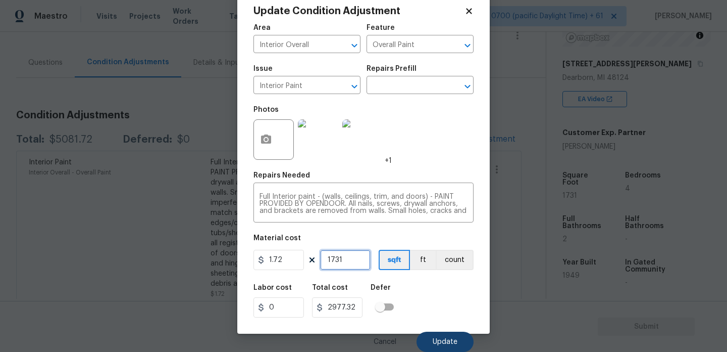
type input "1731"
click at [458, 339] on button "Update" at bounding box center [445, 341] width 57 height 20
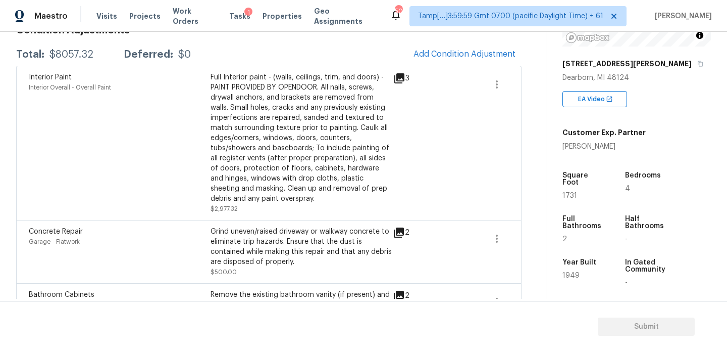
scroll to position [0, 0]
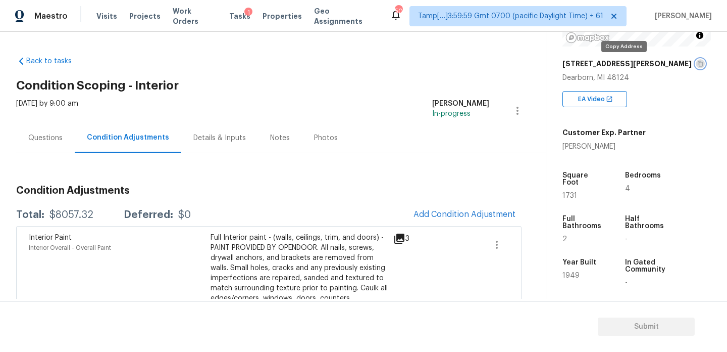
click at [698, 63] on icon "button" at bounding box center [701, 64] width 6 height 6
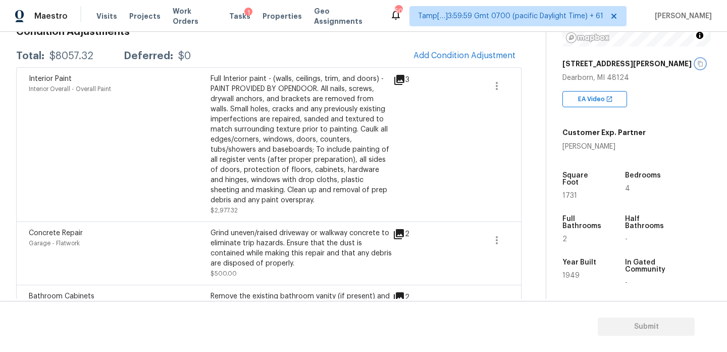
scroll to position [144, 0]
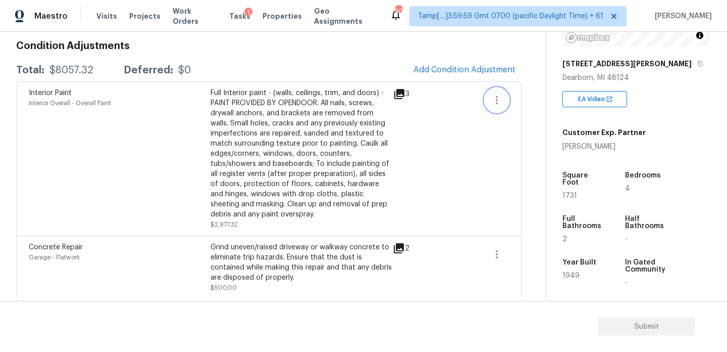
click at [499, 99] on icon "button" at bounding box center [497, 100] width 12 height 12
click at [522, 98] on div "Edit" at bounding box center [554, 98] width 79 height 10
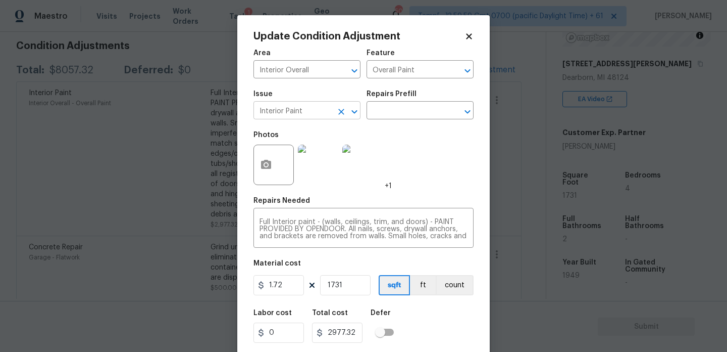
click at [327, 110] on input "Interior Paint" at bounding box center [293, 112] width 79 height 16
type input "ACQ: Paint"
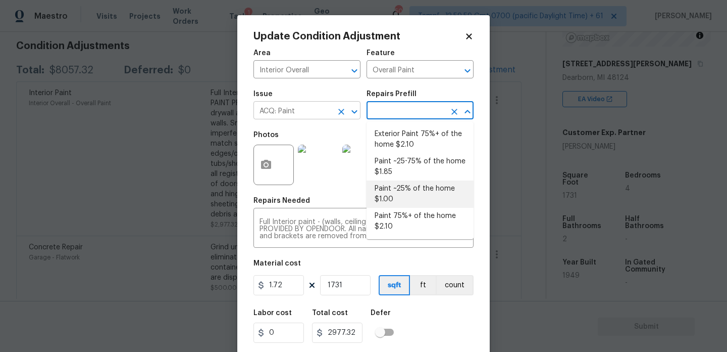
type input "Acquisition"
type textarea "Acquisition Scope: 75%+ of the home will likely require interior paint"
type input "2.1"
type input "3635.1"
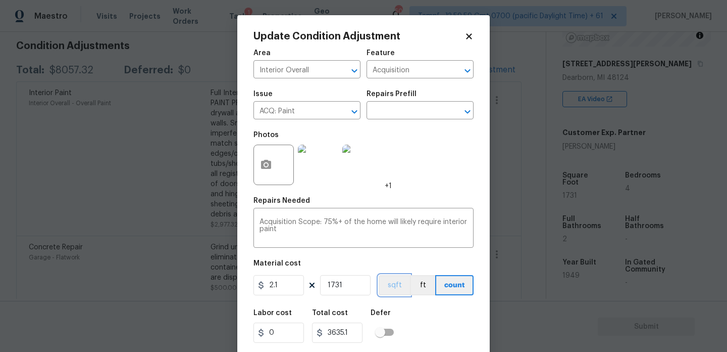
click at [393, 286] on button "sqft" at bounding box center [394, 285] width 31 height 20
click at [426, 312] on div "Labor cost 0 Total cost 3635.1 Defer" at bounding box center [364, 325] width 220 height 45
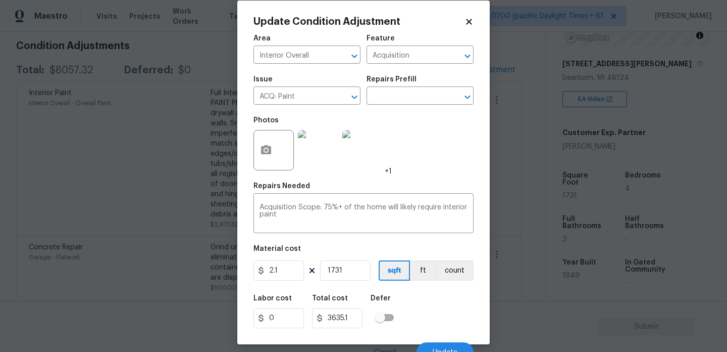
scroll to position [26, 0]
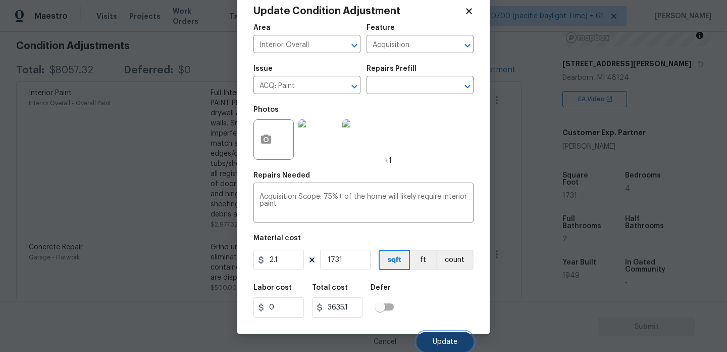
click at [445, 336] on button "Update" at bounding box center [445, 341] width 57 height 20
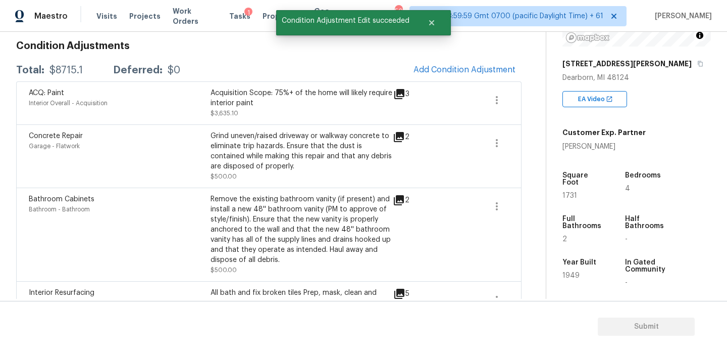
scroll to position [0, 0]
click at [321, 236] on div "Remove the existing bathroom vanity (if present) and install a new 48'' bathroo…" at bounding box center [302, 229] width 182 height 71
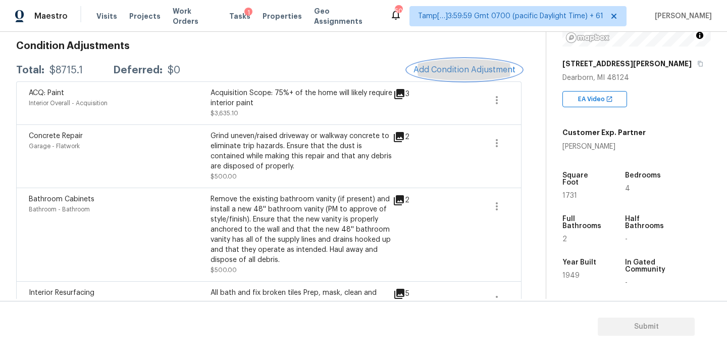
click at [446, 68] on span "Add Condition Adjustment" at bounding box center [465, 69] width 102 height 9
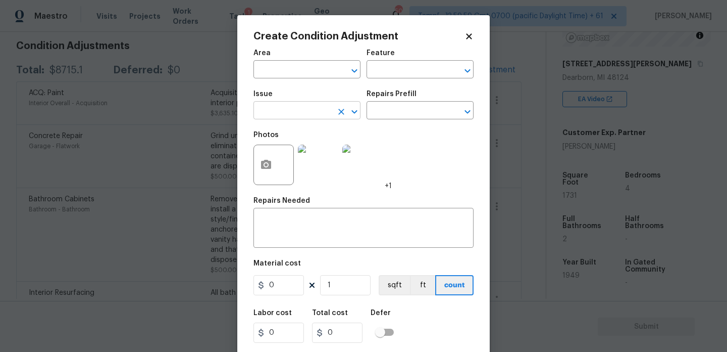
click at [315, 106] on input "text" at bounding box center [293, 112] width 79 height 16
type input "Flooring General"
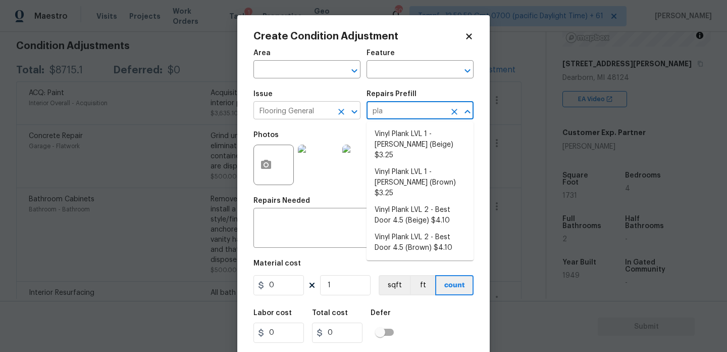
type input "plan"
click at [391, 164] on li "Vinyl Plank LVL 1 - Knighton (Brown) $3.25" at bounding box center [420, 183] width 107 height 38
type input "Overall Flooring"
type textarea "Install LVP ([PERSON_NAME] AP864 Chateau Brown) Includes transitions, glue and …"
type input "3.25"
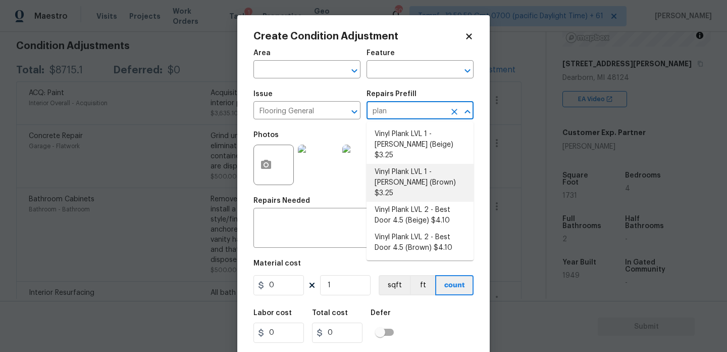
type input "3.25"
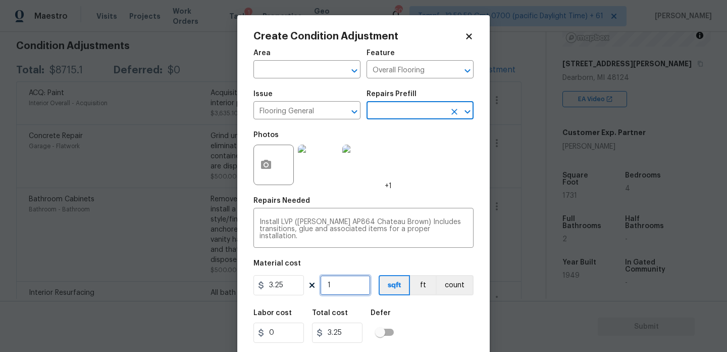
click at [353, 287] on input "1" at bounding box center [345, 285] width 51 height 20
click at [299, 119] on input "Flooring General" at bounding box center [293, 112] width 79 height 16
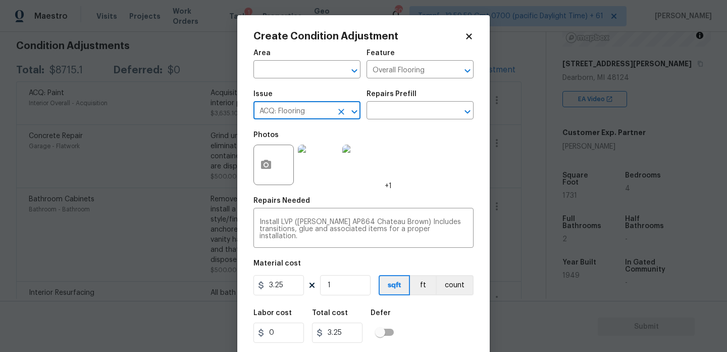
type input "ACQ: Flooring"
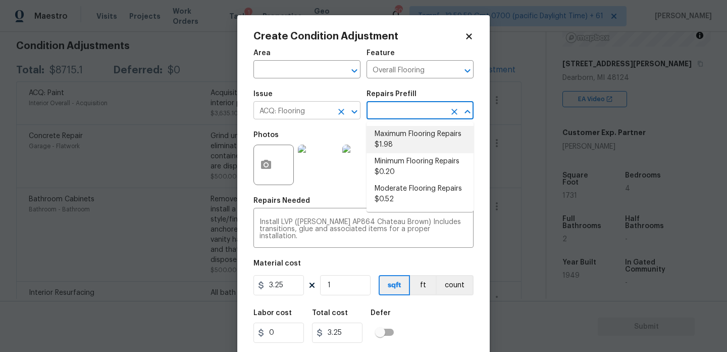
type input "Acquisition"
type textarea "Acquisition Scope: Maximum flooring repairs"
type input "1.98"
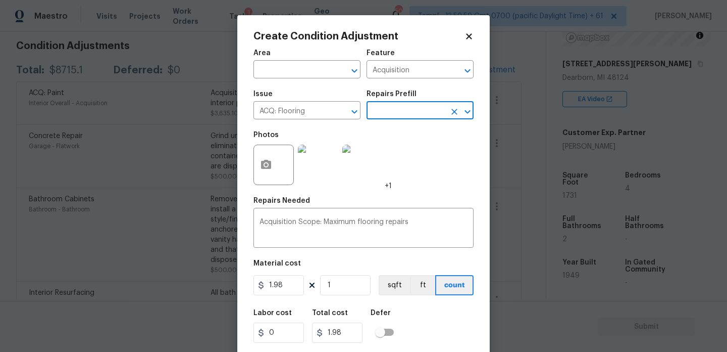
click at [208, 203] on body "Maestro Visits Projects Work Orders Tasks 1 Properties Geo Assignments 504 Tamp…" at bounding box center [363, 176] width 727 height 352
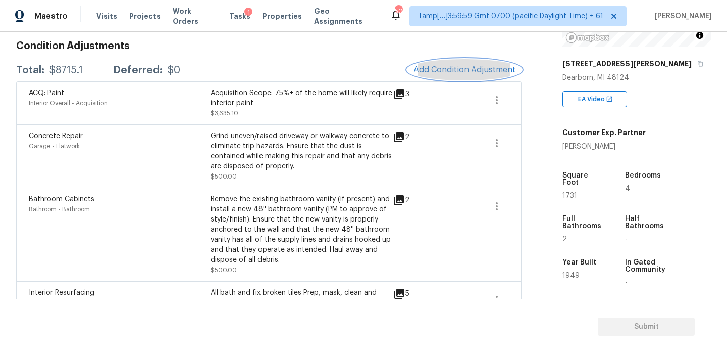
click at [431, 68] on span "Add Condition Adjustment" at bounding box center [465, 69] width 102 height 9
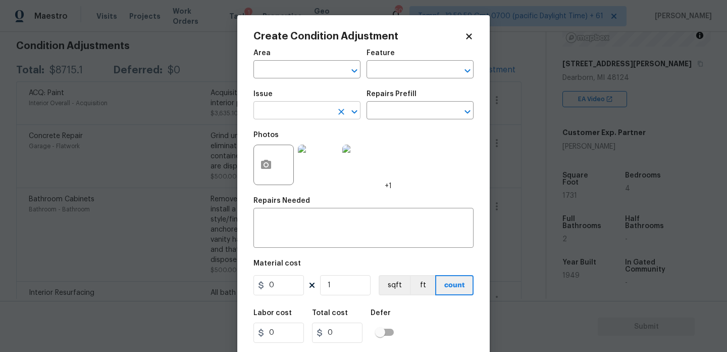
click at [303, 109] on input "text" at bounding box center [293, 112] width 79 height 16
type input "Tile and Grout"
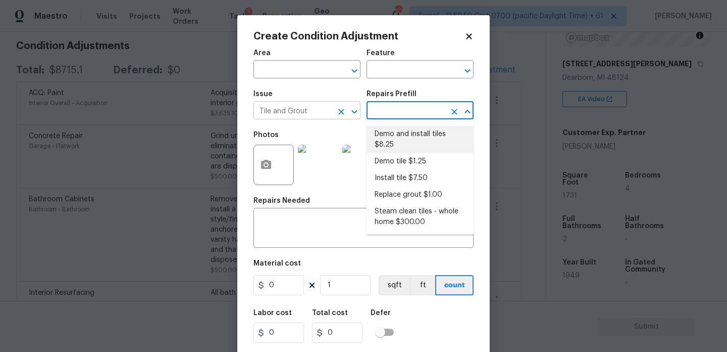
type input "Overall Flooring"
type textarea "Demo damaged tile and trowel thinset. Install tile flooring, float (level), and…"
type input "8.25"
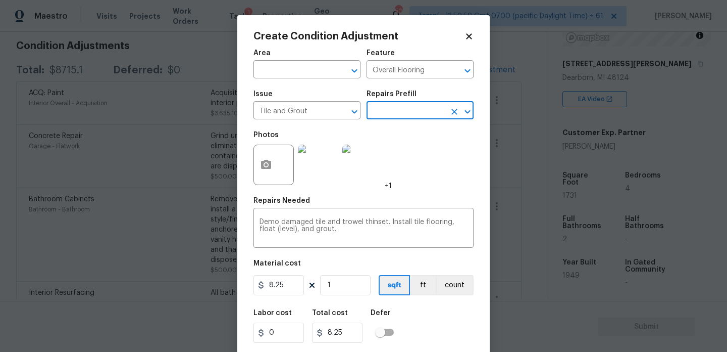
click at [210, 172] on body "Maestro Visits Projects Work Orders Tasks 1 Properties Geo Assignments 504 Tamp…" at bounding box center [363, 176] width 727 height 352
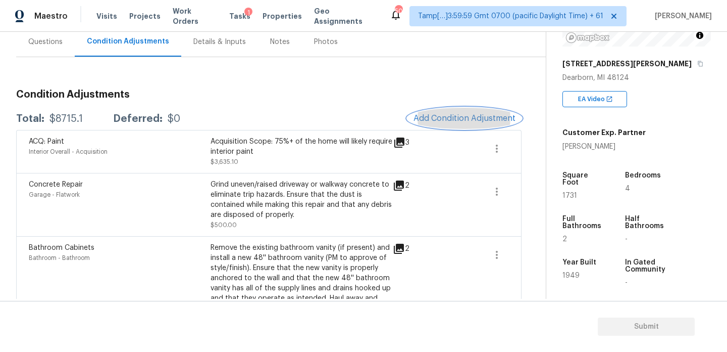
scroll to position [94, 0]
click at [445, 116] on span "Add Condition Adjustment" at bounding box center [465, 119] width 102 height 9
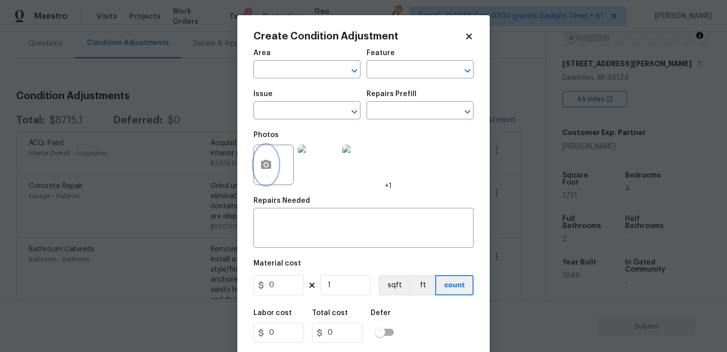
click at [267, 165] on circle "button" at bounding box center [266, 164] width 3 height 3
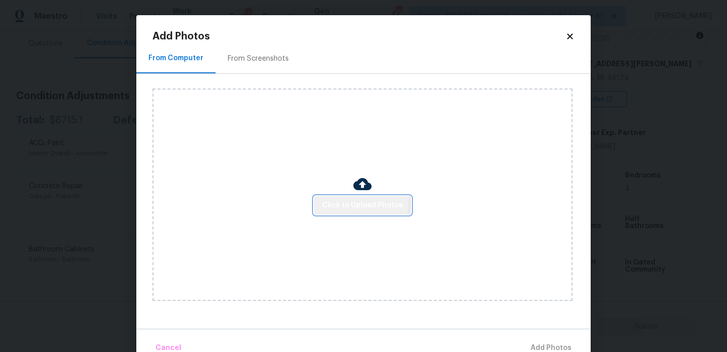
click at [331, 197] on button "Click to Upload Photos" at bounding box center [362, 205] width 97 height 19
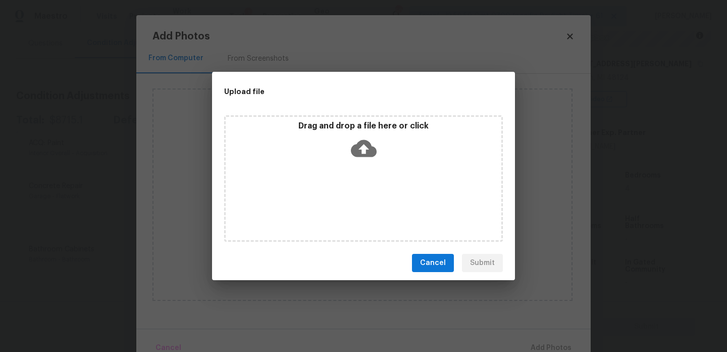
click at [331, 197] on div "Drag and drop a file here or click" at bounding box center [363, 178] width 279 height 126
click at [373, 184] on div "Drag and drop a file here or click" at bounding box center [363, 178] width 279 height 126
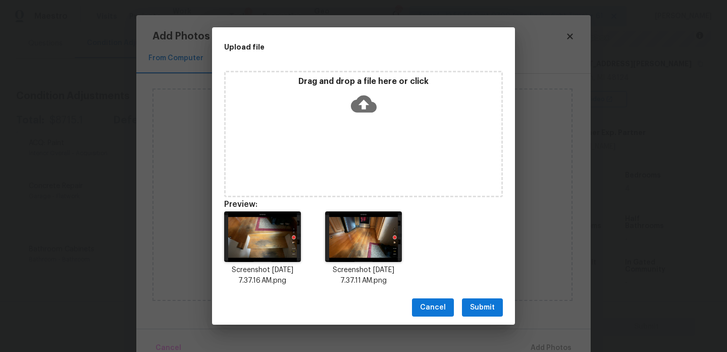
click at [479, 303] on span "Submit" at bounding box center [482, 307] width 25 height 13
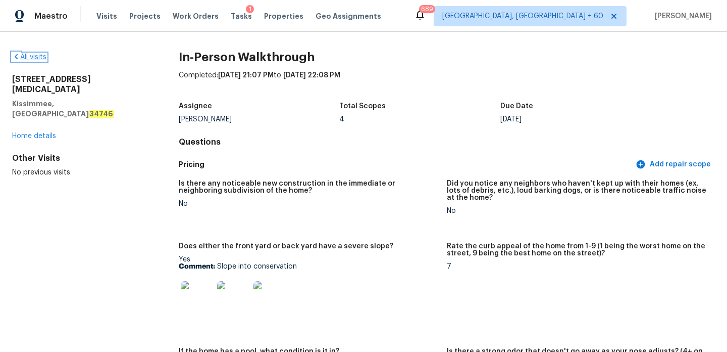
click at [26, 59] on link "All visits" at bounding box center [29, 57] width 34 height 7
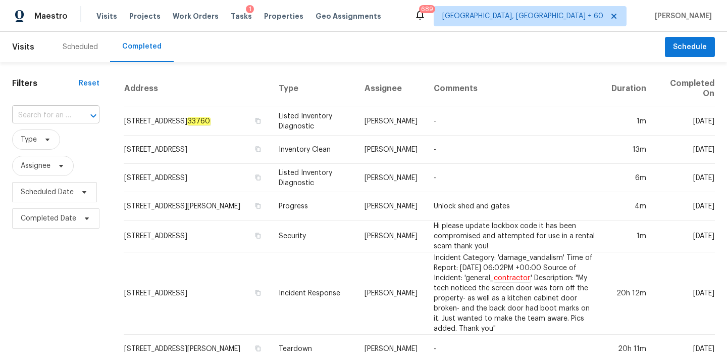
click at [50, 110] on input "text" at bounding box center [41, 116] width 59 height 16
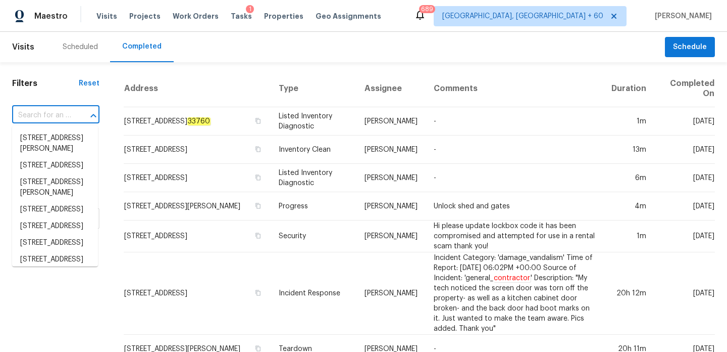
paste input "2939 Dudley St, Dearborn, MI, 48124"
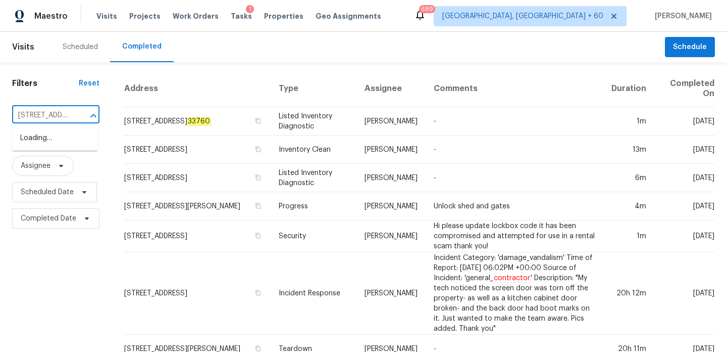
scroll to position [0, 69]
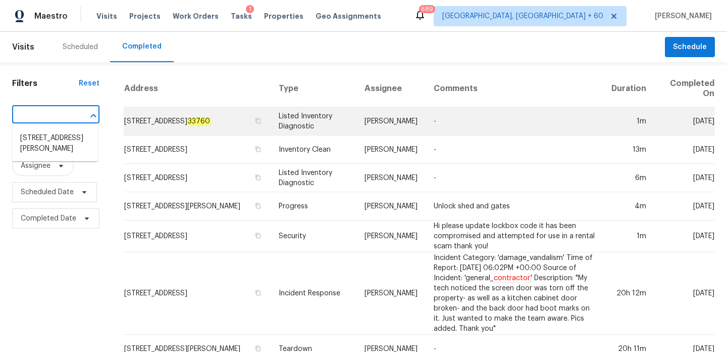
drag, startPoint x: 21, startPoint y: 115, endPoint x: 205, endPoint y: 125, distance: 183.6
type input "2939 Dudley"
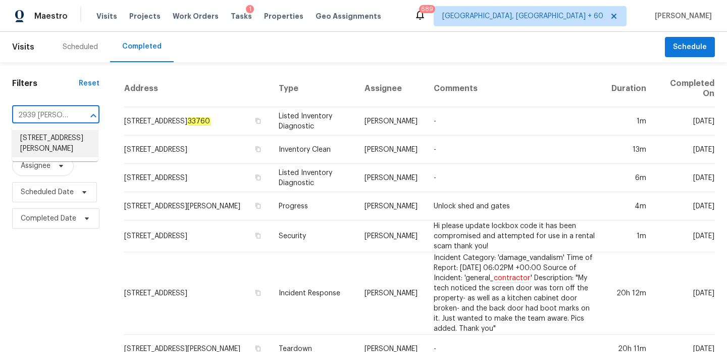
click at [61, 141] on li "[STREET_ADDRESS][PERSON_NAME]" at bounding box center [55, 143] width 86 height 27
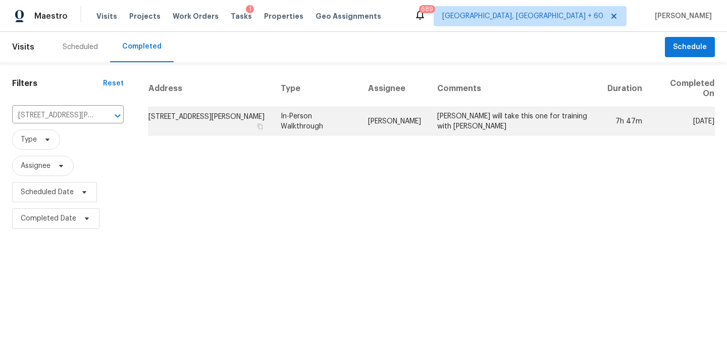
click at [310, 125] on td "In-Person Walkthrough" at bounding box center [316, 121] width 87 height 28
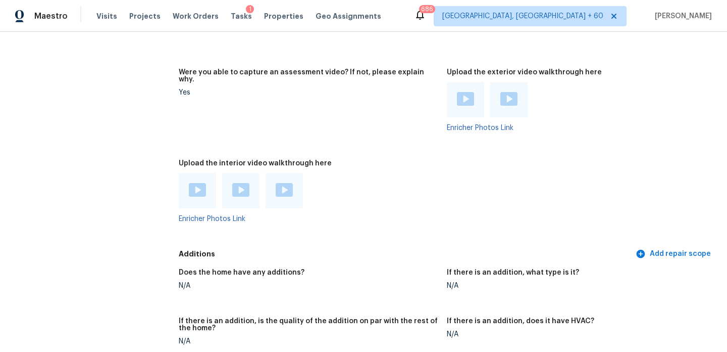
scroll to position [2001, 0]
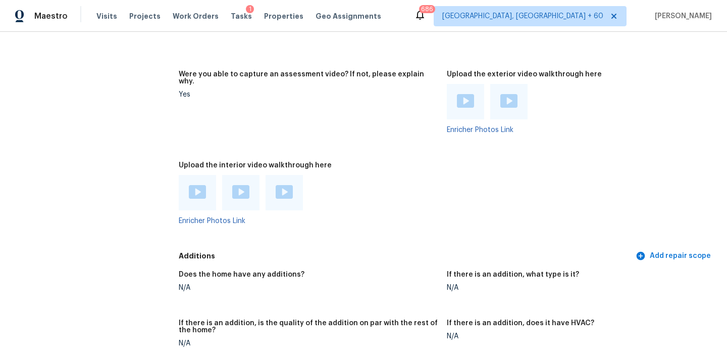
click at [199, 185] on img at bounding box center [197, 192] width 17 height 14
click at [238, 185] on img at bounding box center [240, 192] width 17 height 14
click at [288, 185] on img at bounding box center [284, 192] width 17 height 14
click at [370, 127] on figure "Were you able to capture an assessment video? If not, please explain why. Yes" at bounding box center [313, 110] width 268 height 79
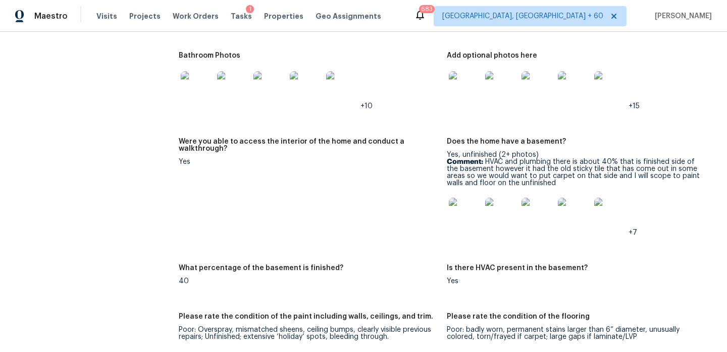
scroll to position [1869, 0]
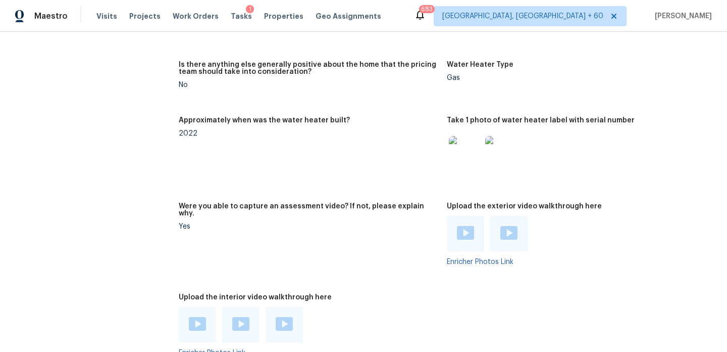
click at [469, 226] on img at bounding box center [465, 233] width 17 height 14
click at [514, 226] on img at bounding box center [509, 233] width 17 height 14
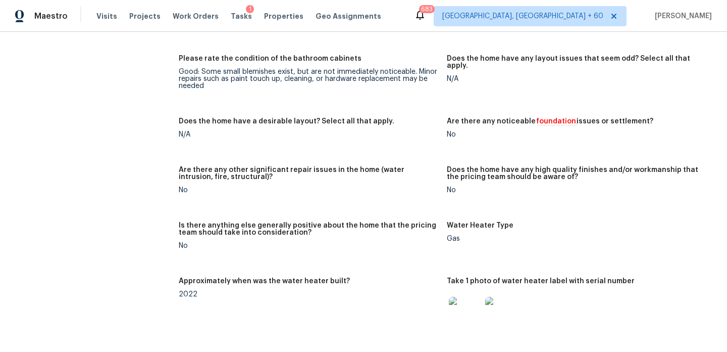
scroll to position [1626, 0]
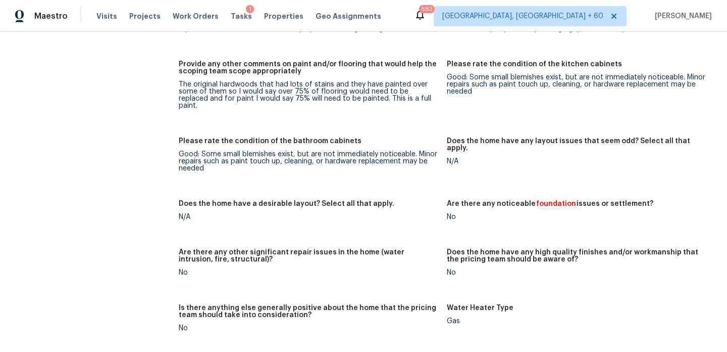
click at [67, 147] on div "All visits 2939 Dudley St Dearborn, MI 48124 Home details Other Visits No previ…" at bounding box center [79, 99] width 134 height 3347
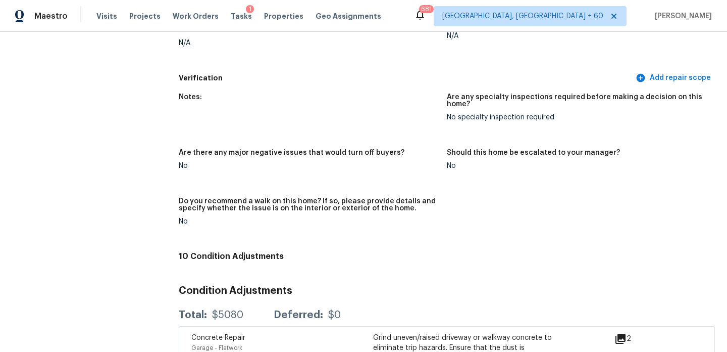
scroll to position [747, 0]
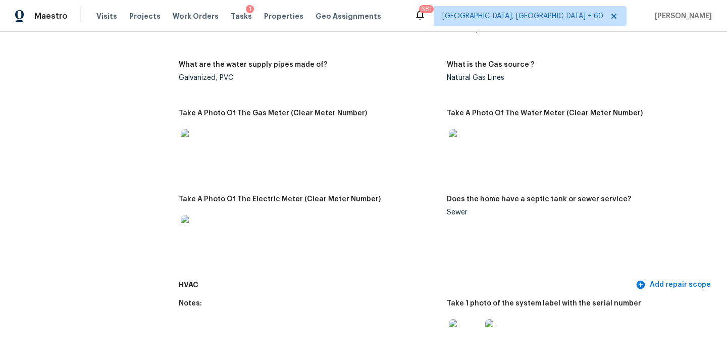
click at [204, 139] on img at bounding box center [197, 145] width 32 height 32
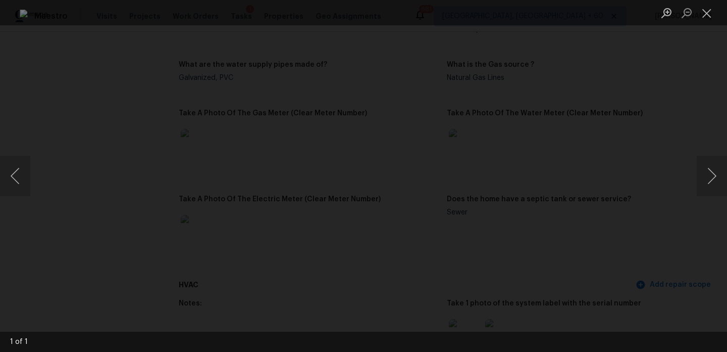
click at [661, 85] on div "Lightbox" at bounding box center [363, 176] width 727 height 352
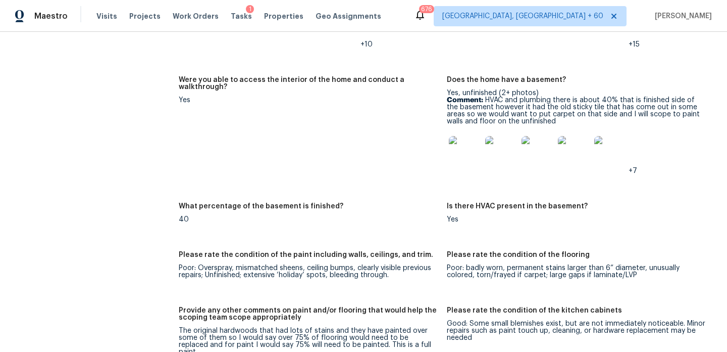
scroll to position [1291, 0]
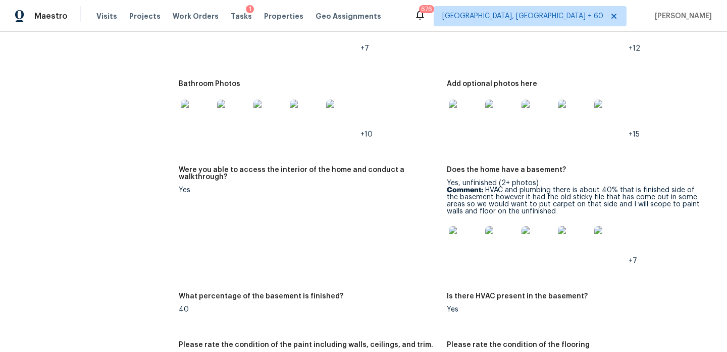
click at [382, 238] on figure "Were you able to access the interior of the home and conduct a walkthrough? Yes" at bounding box center [313, 223] width 268 height 114
click at [459, 235] on img at bounding box center [465, 242] width 32 height 32
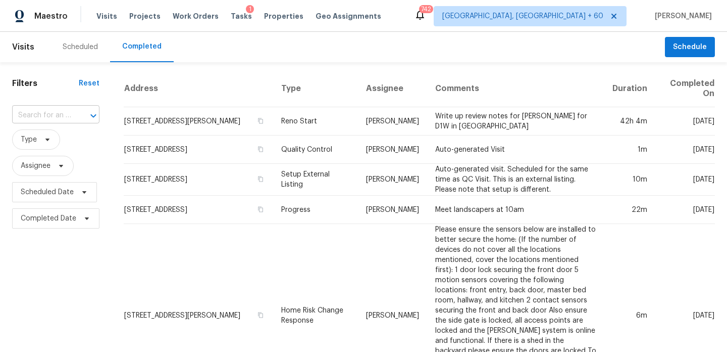
click at [77, 114] on div at bounding box center [86, 116] width 26 height 14
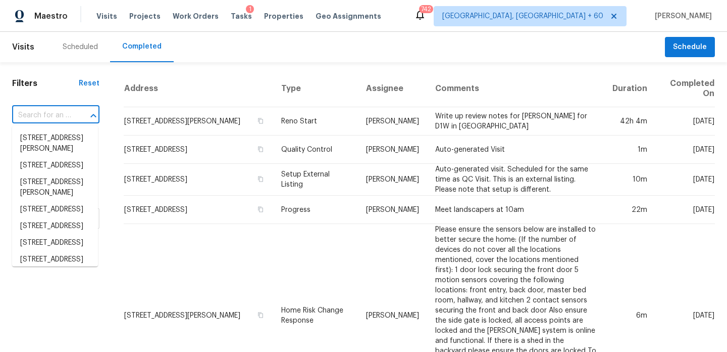
paste input "[STREET_ADDRESS][PERSON_NAME]"
type input "[STREET_ADDRESS][PERSON_NAME]"
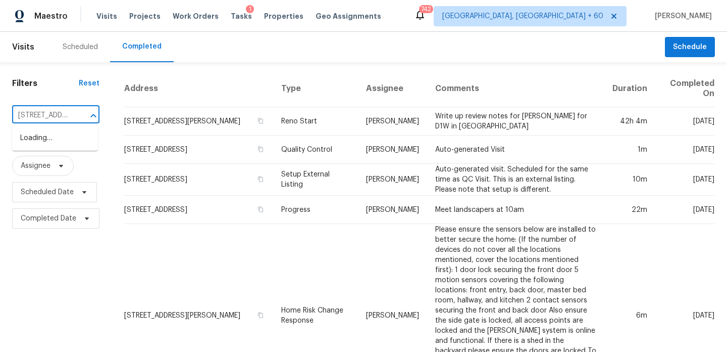
scroll to position [0, 67]
click at [59, 132] on li "[STREET_ADDRESS][PERSON_NAME]" at bounding box center [55, 143] width 86 height 27
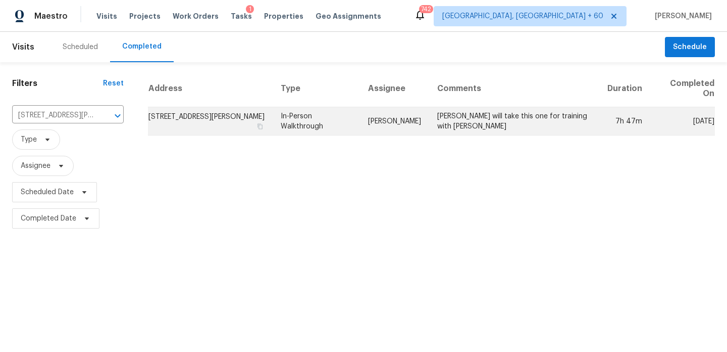
click at [177, 118] on td "[STREET_ADDRESS][PERSON_NAME]" at bounding box center [210, 121] width 125 height 28
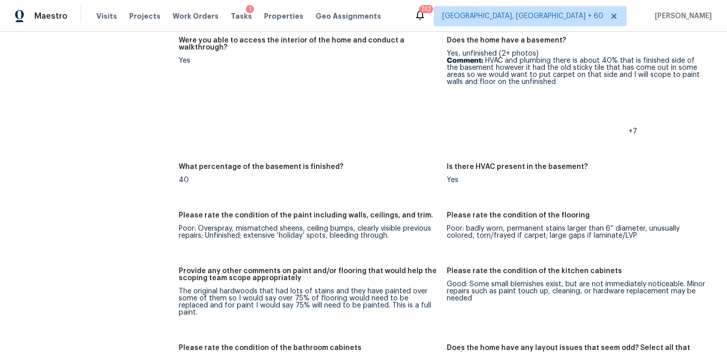
scroll to position [1381, 0]
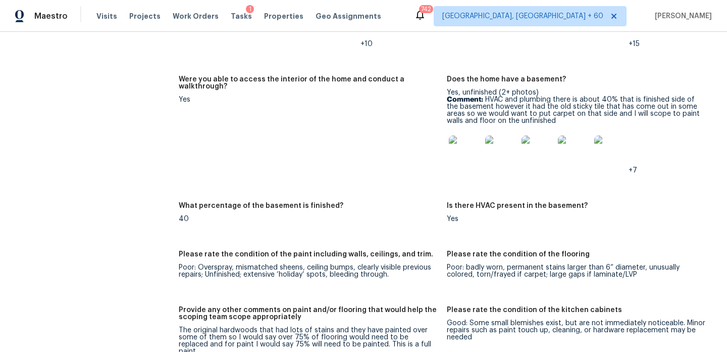
click at [470, 137] on img at bounding box center [465, 151] width 32 height 32
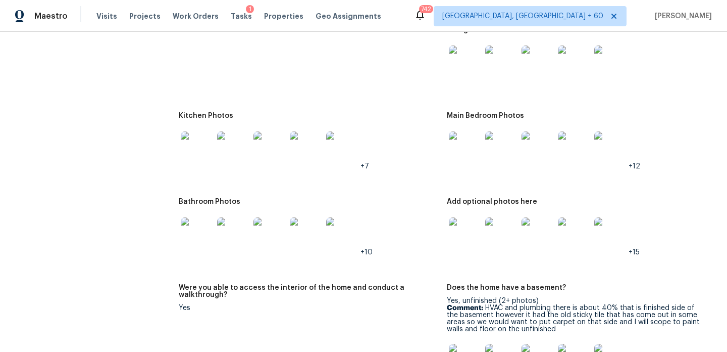
scroll to position [1168, 0]
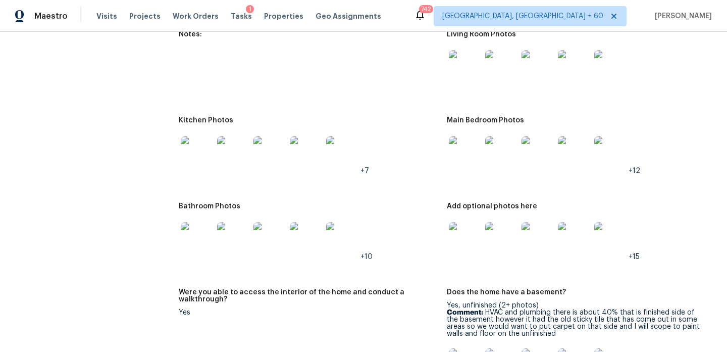
click at [463, 68] on img at bounding box center [465, 66] width 32 height 32
click at [476, 65] on img at bounding box center [465, 66] width 32 height 32
click at [204, 222] on img at bounding box center [197, 238] width 32 height 32
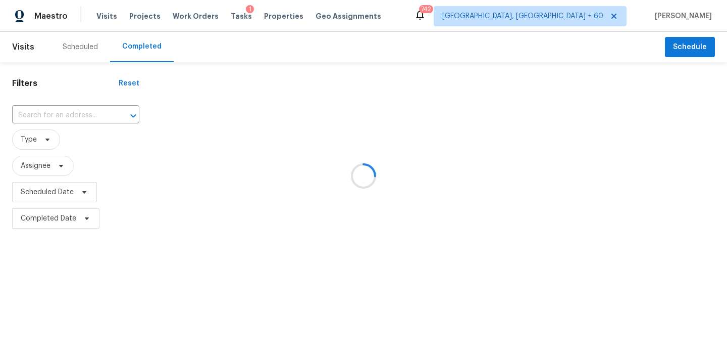
click at [125, 116] on div at bounding box center [363, 176] width 727 height 352
click at [84, 108] on div at bounding box center [363, 176] width 727 height 352
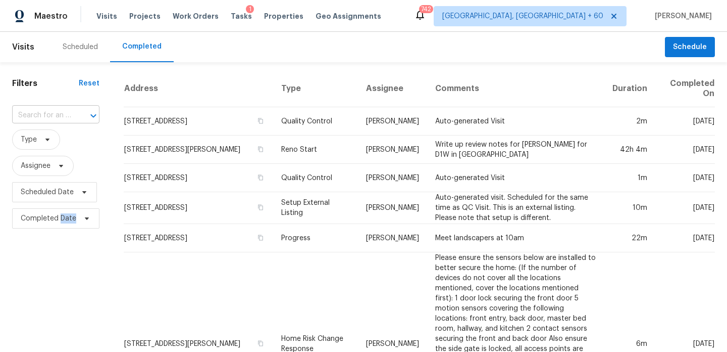
click at [82, 110] on div at bounding box center [86, 116] width 26 height 14
paste input "[STREET_ADDRESS][PERSON_NAME]"
type input "[STREET_ADDRESS][PERSON_NAME]"
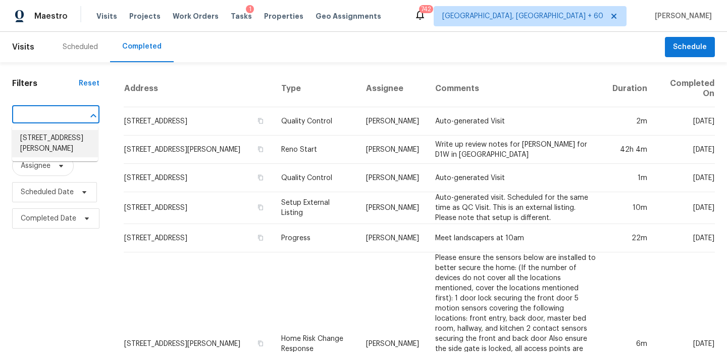
click at [67, 136] on li "[STREET_ADDRESS][PERSON_NAME]" at bounding box center [55, 143] width 86 height 27
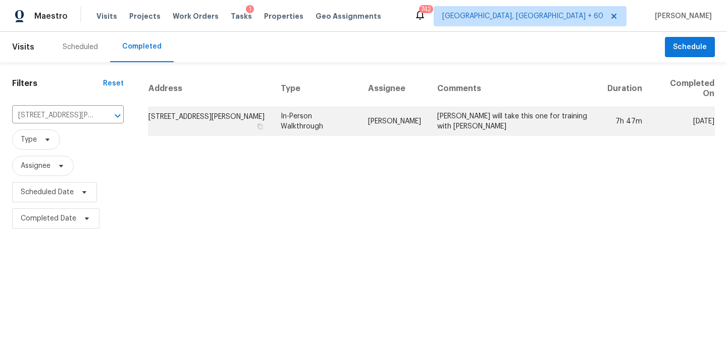
click at [167, 128] on td "[STREET_ADDRESS][PERSON_NAME]" at bounding box center [210, 121] width 125 height 28
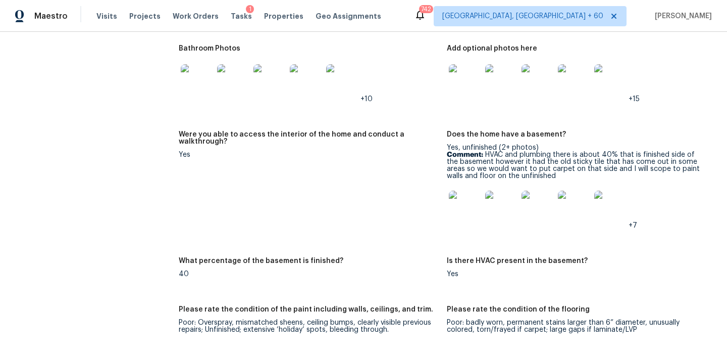
scroll to position [1319, 0]
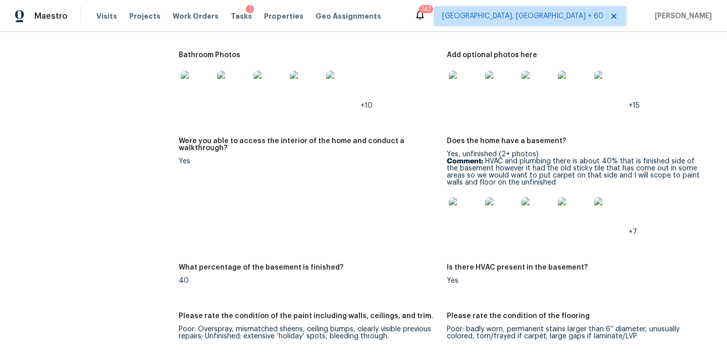
click at [457, 74] on img at bounding box center [465, 87] width 32 height 32
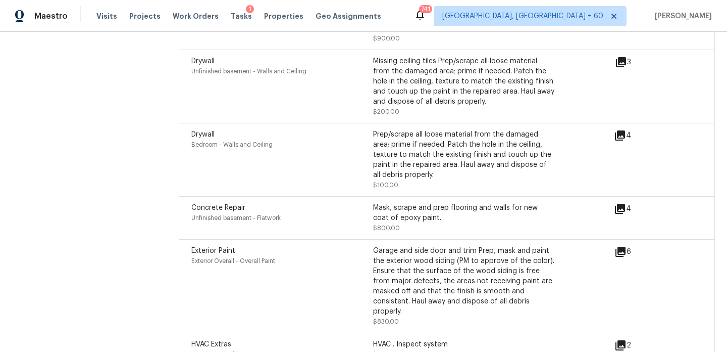
scroll to position [2705, 0]
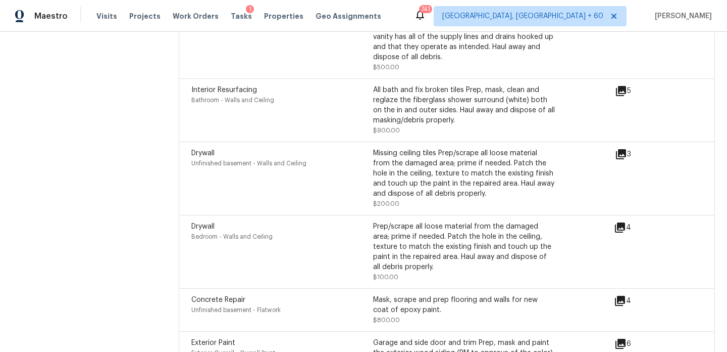
click at [620, 86] on icon at bounding box center [621, 91] width 10 height 10
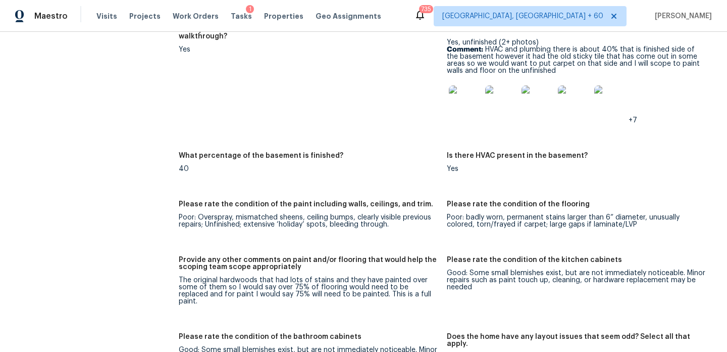
scroll to position [1624, 0]
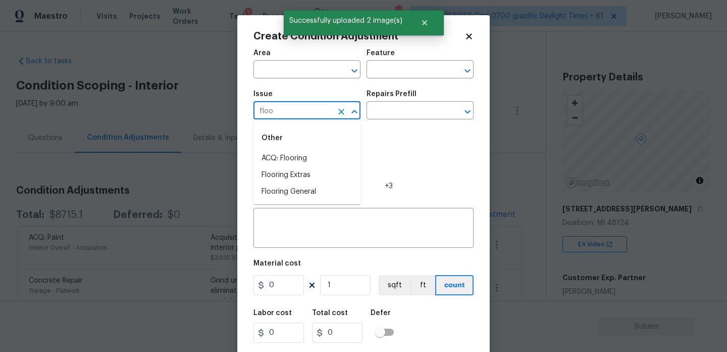
scroll to position [145, 0]
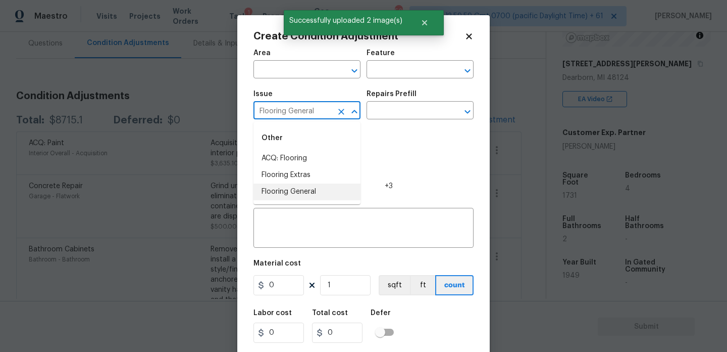
type input "Flooring General"
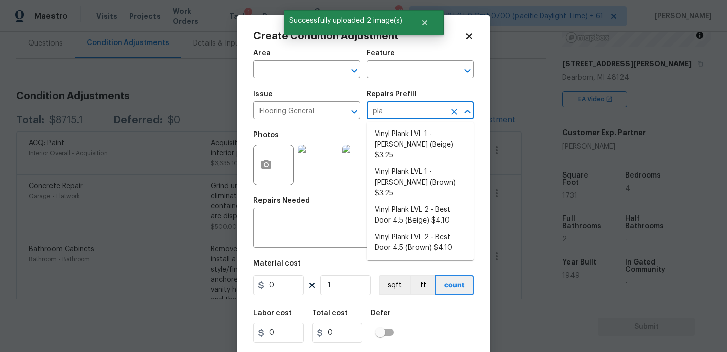
type input "plan"
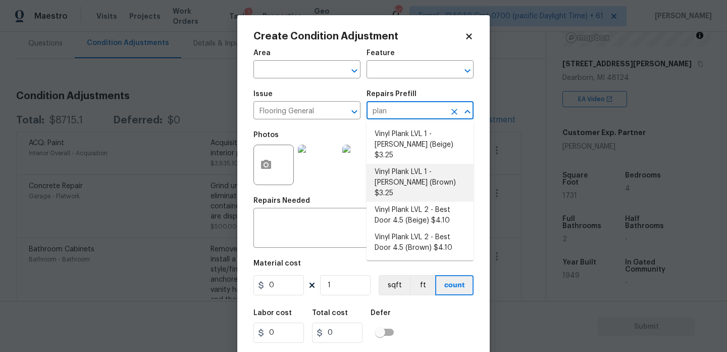
type input "Overall Flooring"
type input "3.25"
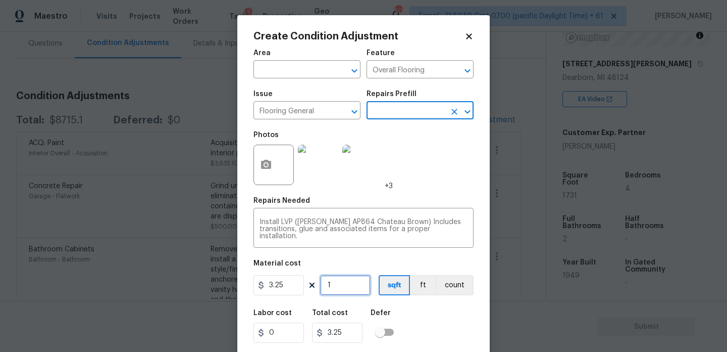
click at [347, 283] on input "1" at bounding box center [345, 285] width 51 height 20
type input "3"
type input "9.75"
type input "30"
type input "97.5"
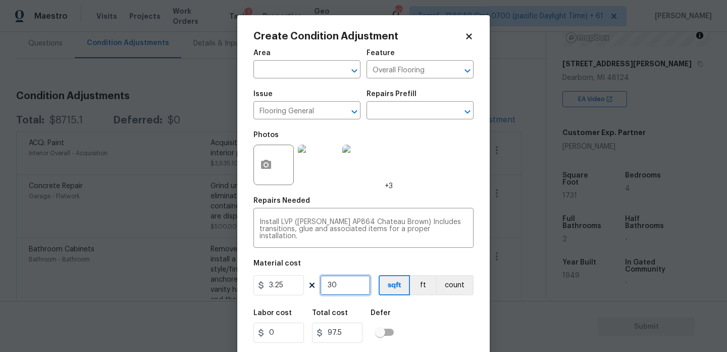
type input "300"
type input "975"
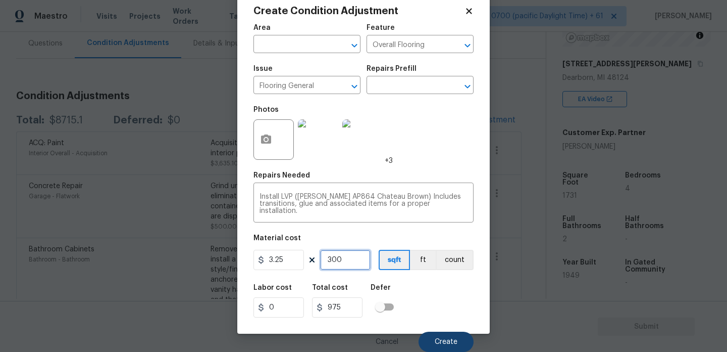
type input "300"
click at [441, 338] on span "Create" at bounding box center [446, 342] width 23 height 8
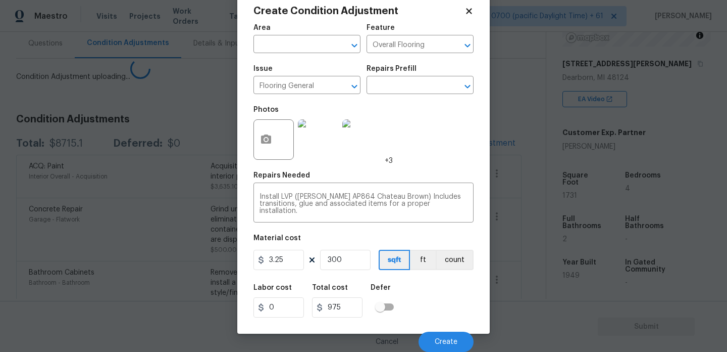
click at [330, 293] on div "Total cost" at bounding box center [341, 290] width 59 height 13
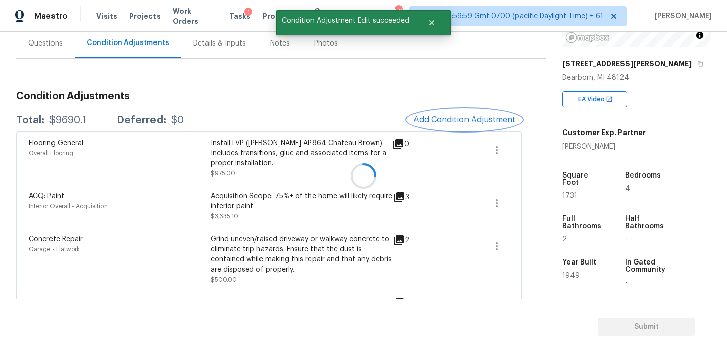
scroll to position [0, 0]
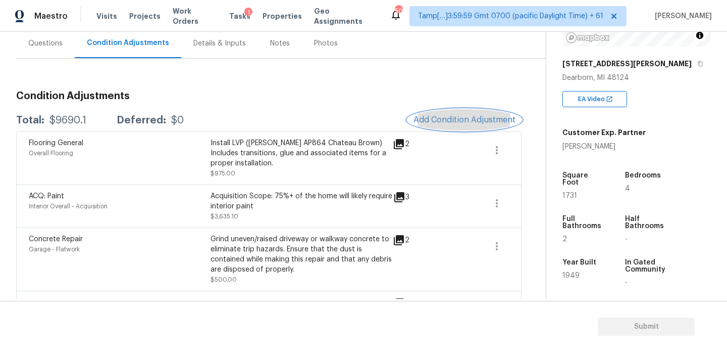
click at [475, 120] on span "Add Condition Adjustment" at bounding box center [465, 119] width 102 height 9
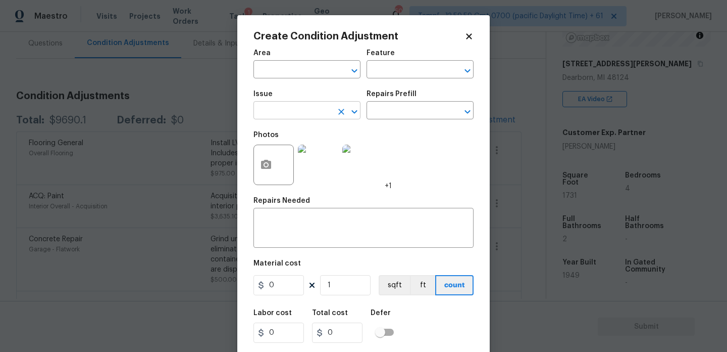
click at [273, 111] on input "text" at bounding box center [293, 112] width 79 height 16
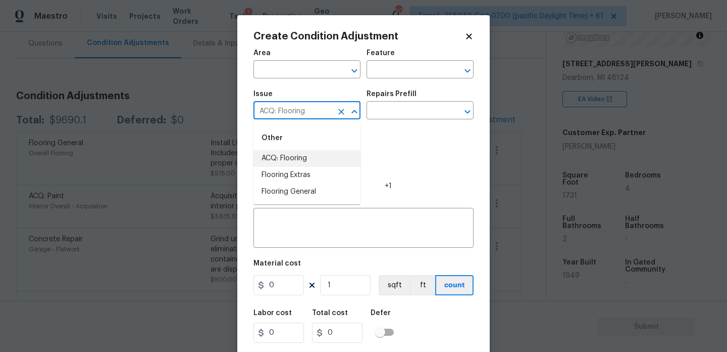
type input "ACQ: Flooring"
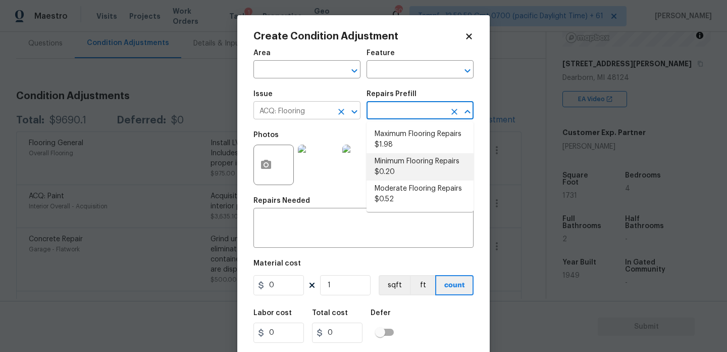
type input "Acquisition"
type textarea "Acquisition Scope: Maximum flooring repairs"
type input "1.98"
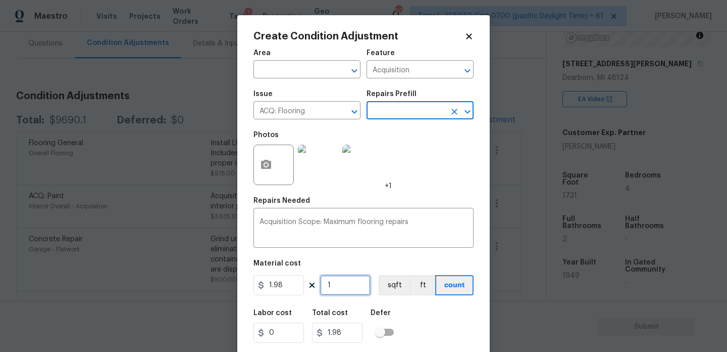
click at [353, 284] on input "1" at bounding box center [345, 285] width 51 height 20
type input "14"
type input "27.72"
type input "143"
type input "283.14"
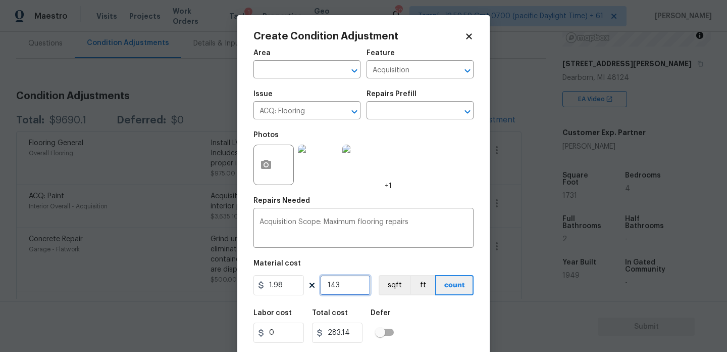
type input "1431"
type input "2833.38"
type input "1431"
click at [397, 288] on button "sqft" at bounding box center [394, 285] width 31 height 20
click at [414, 320] on div "Labor cost 0 Total cost 2833.38 Defer" at bounding box center [364, 325] width 220 height 45
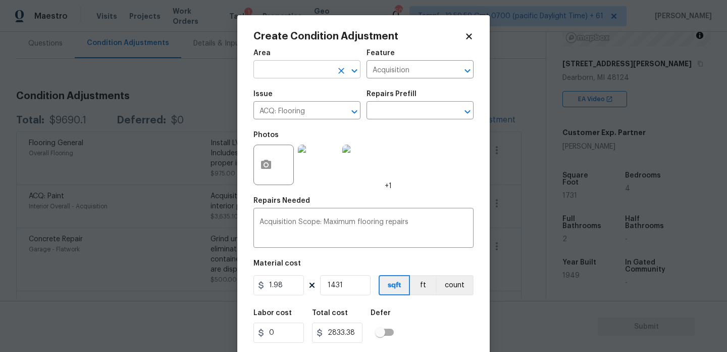
click at [306, 67] on input "text" at bounding box center [293, 71] width 79 height 16
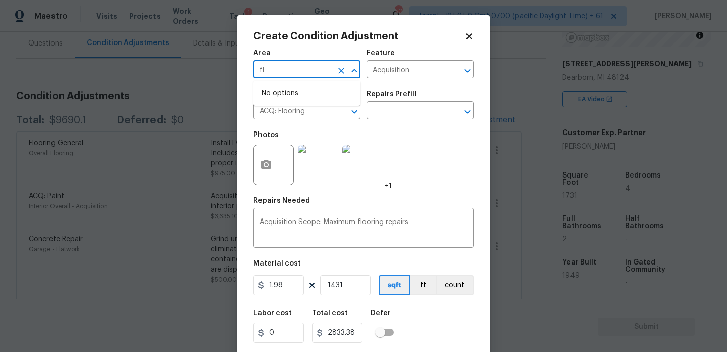
type input "f"
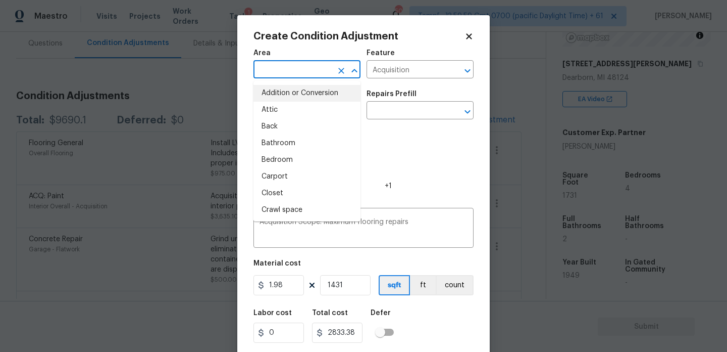
click at [440, 151] on div "Photos +1" at bounding box center [364, 158] width 220 height 66
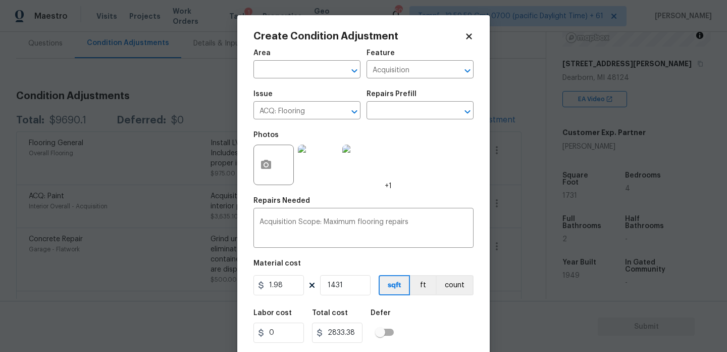
scroll to position [26, 0]
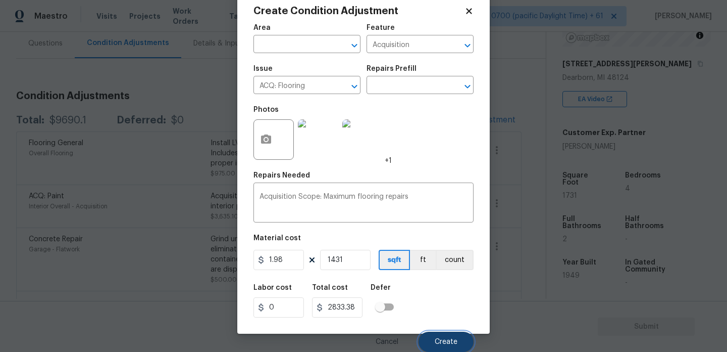
click at [448, 342] on span "Create" at bounding box center [446, 342] width 23 height 8
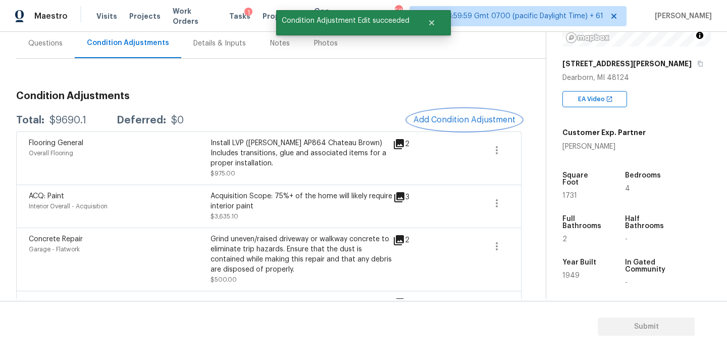
scroll to position [0, 0]
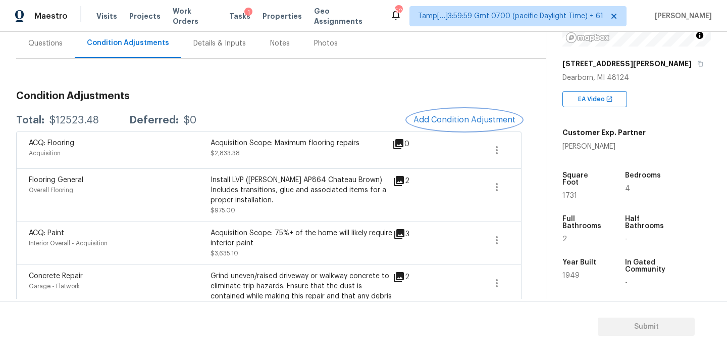
click at [471, 124] on button "Add Condition Adjustment" at bounding box center [465, 119] width 114 height 21
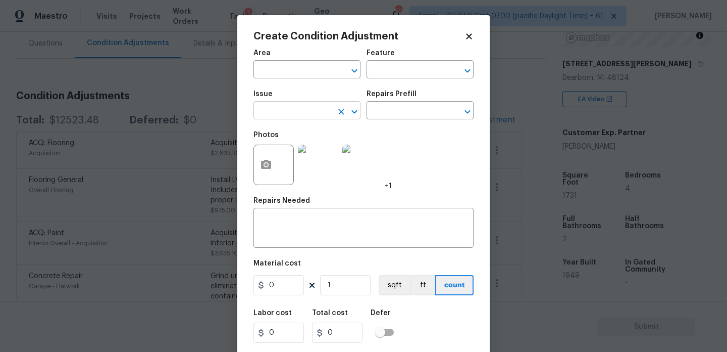
click at [303, 108] on input "text" at bounding box center [293, 112] width 79 height 16
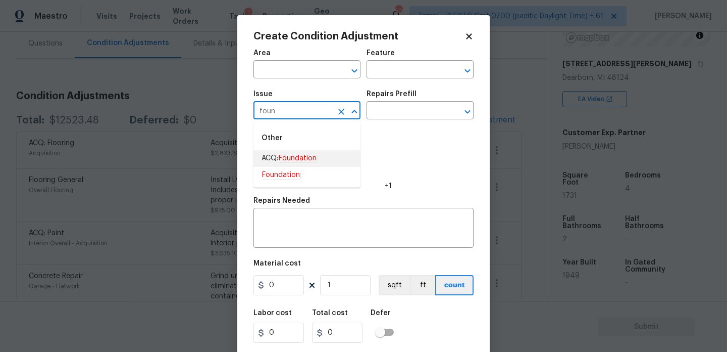
click at [294, 157] on em "Foundation" at bounding box center [297, 158] width 39 height 8
type input "ACQ: Foundation"
click at [413, 109] on input "text" at bounding box center [406, 112] width 79 height 16
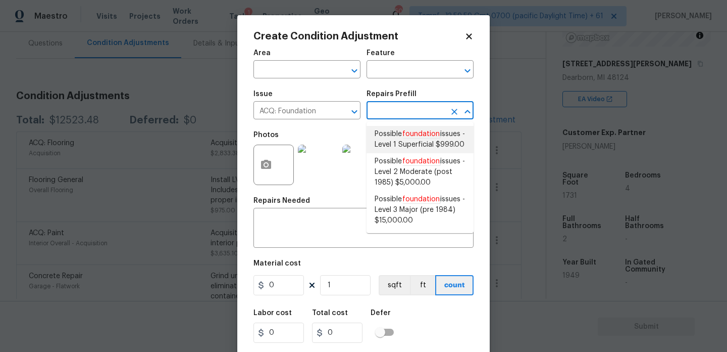
click at [421, 146] on span "Possible foundation issues - Level 1 Superficial $999.00" at bounding box center [420, 139] width 91 height 21
type input "Acquisition"
type textarea "Possible foundation issues - Level 1 - Superficial. Disclaimer: This is NOT a t…"
type input "999"
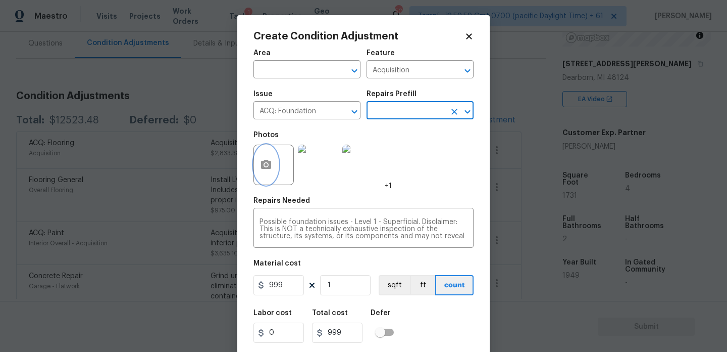
click at [274, 170] on button "button" at bounding box center [266, 164] width 24 height 39
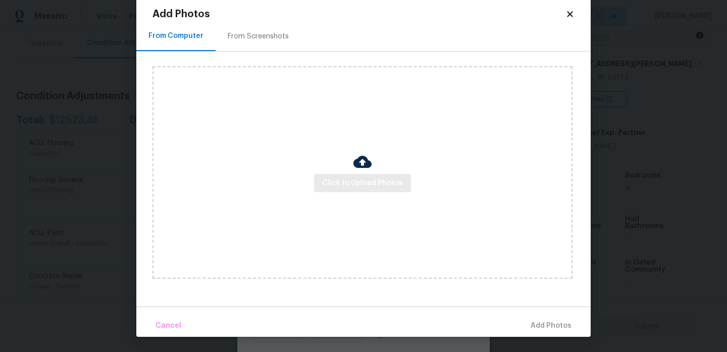
scroll to position [19, 0]
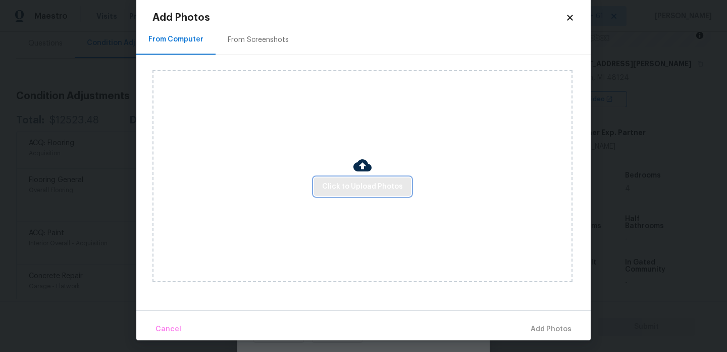
click at [385, 186] on span "Click to Upload Photos" at bounding box center [362, 186] width 81 height 13
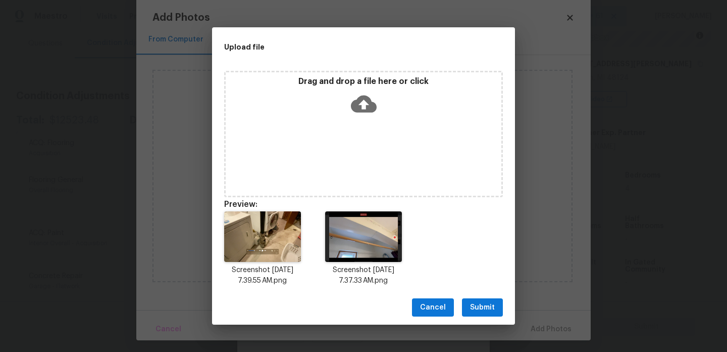
click at [485, 308] on span "Submit" at bounding box center [482, 307] width 25 height 13
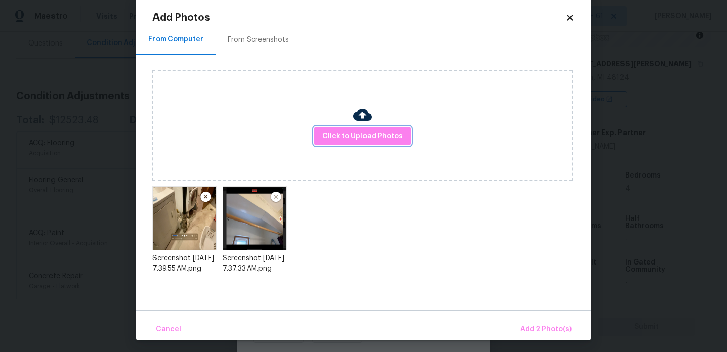
scroll to position [22, 0]
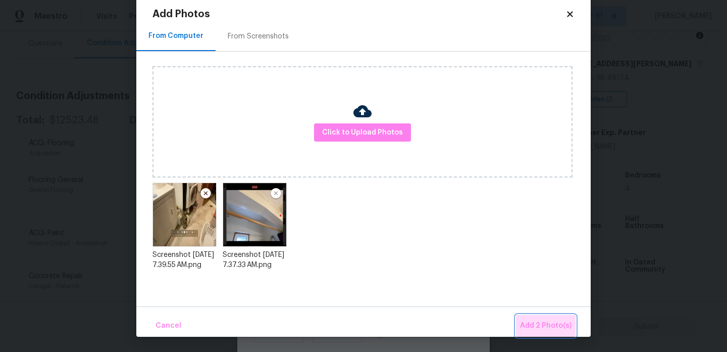
click at [562, 324] on span "Add 2 Photo(s)" at bounding box center [546, 325] width 52 height 13
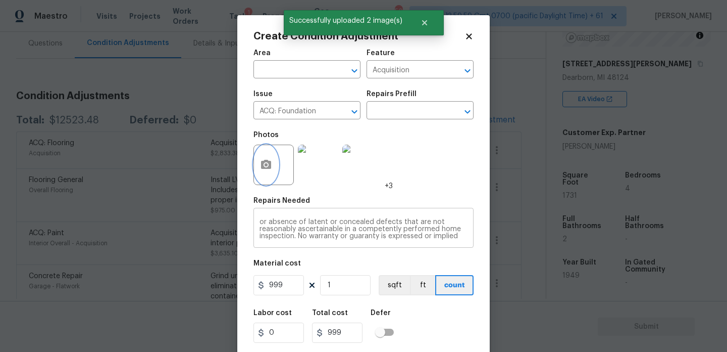
scroll to position [26, 0]
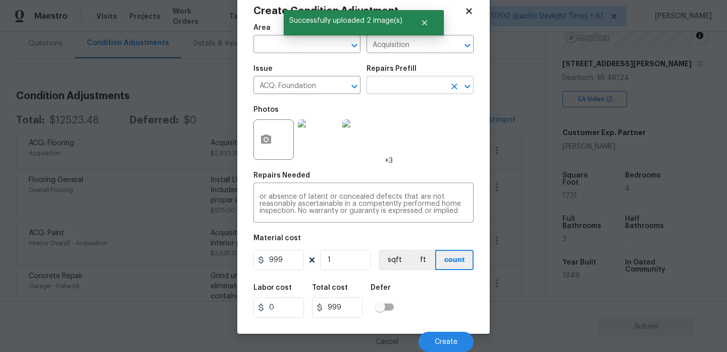
click at [415, 80] on input "text" at bounding box center [406, 86] width 79 height 16
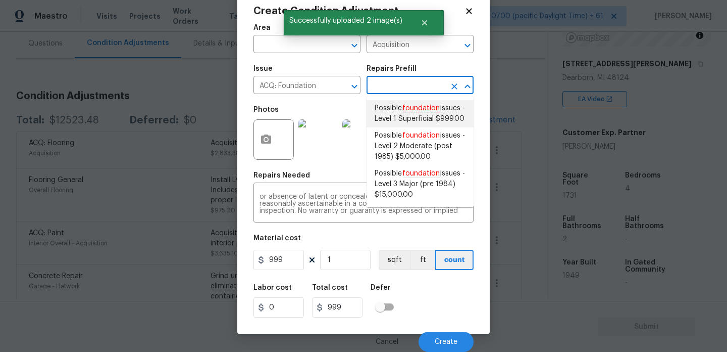
click at [434, 68] on div "Repairs Prefill" at bounding box center [420, 71] width 107 height 13
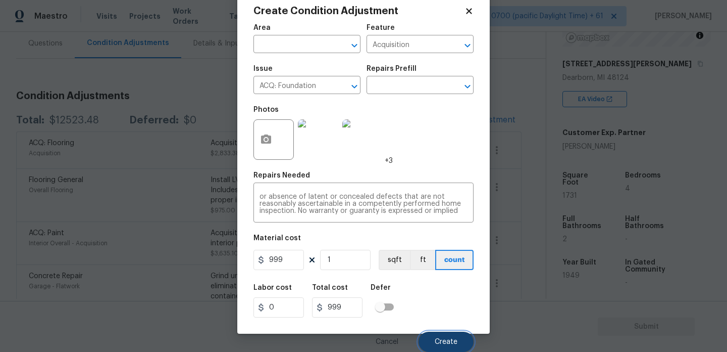
click at [457, 334] on button "Create" at bounding box center [446, 341] width 55 height 20
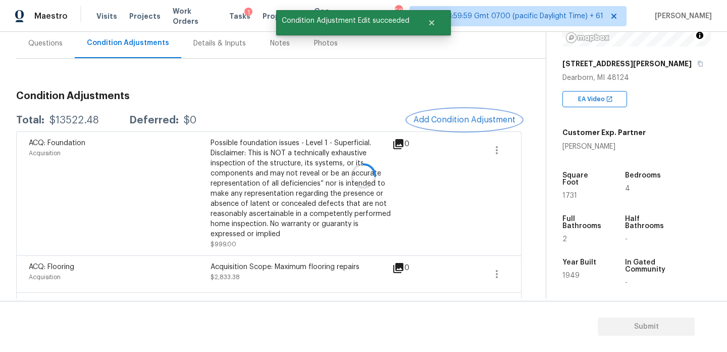
scroll to position [0, 0]
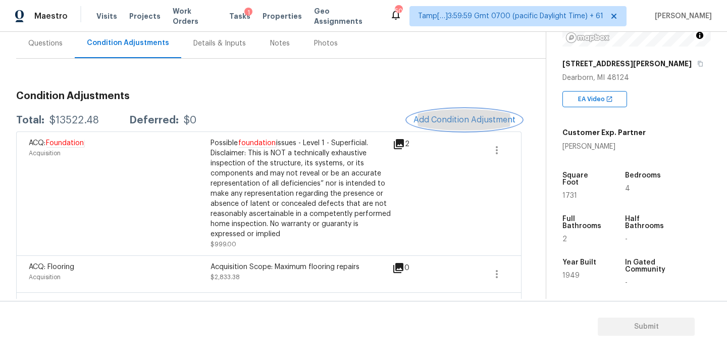
click at [469, 116] on span "Add Condition Adjustment" at bounding box center [465, 119] width 102 height 9
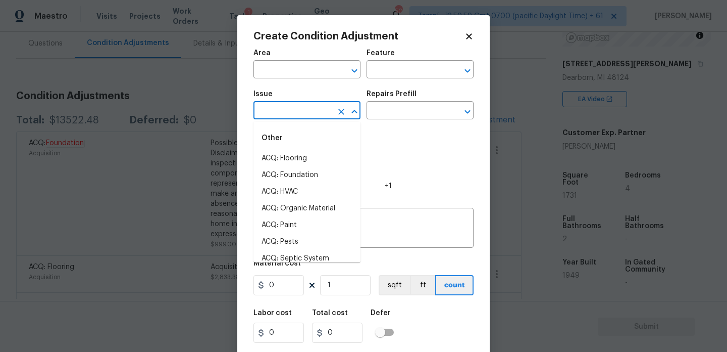
click at [307, 113] on input "text" at bounding box center [293, 112] width 79 height 16
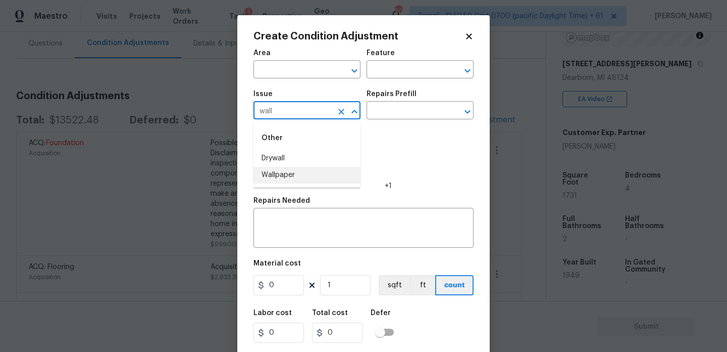
click at [281, 175] on li "Wallpaper" at bounding box center [307, 175] width 107 height 17
type input "Wallpaper"
click at [418, 112] on input "text" at bounding box center [406, 112] width 79 height 16
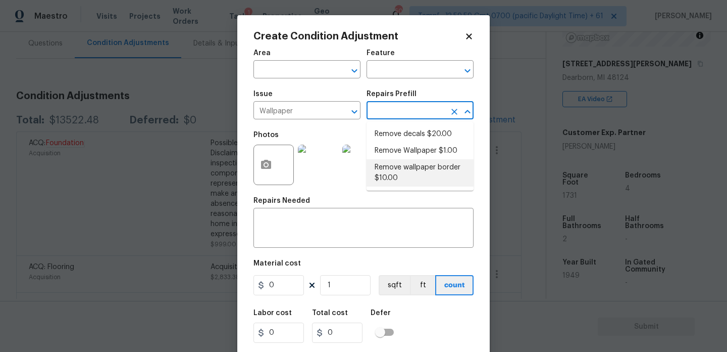
click at [425, 180] on li "Remove wallpaper border $10.00" at bounding box center [420, 172] width 107 height 27
type input "Walls and Ceiling"
type textarea "Remove wallpaper border in rooms/areas identified by HPM, texture to match, and…"
type input "10"
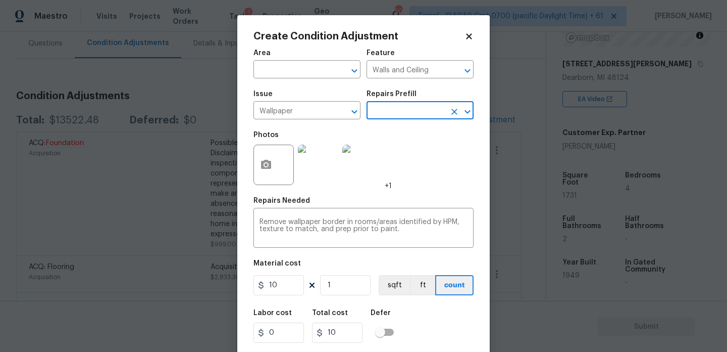
click at [279, 162] on div at bounding box center [274, 164] width 40 height 40
click at [431, 105] on input "text" at bounding box center [406, 112] width 79 height 16
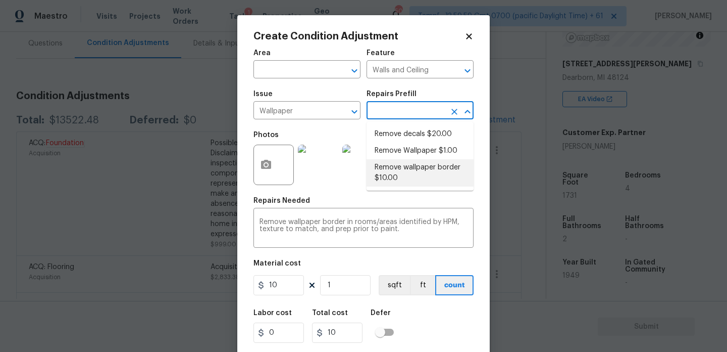
click at [321, 127] on div "Photos +1" at bounding box center [323, 158] width 138 height 66
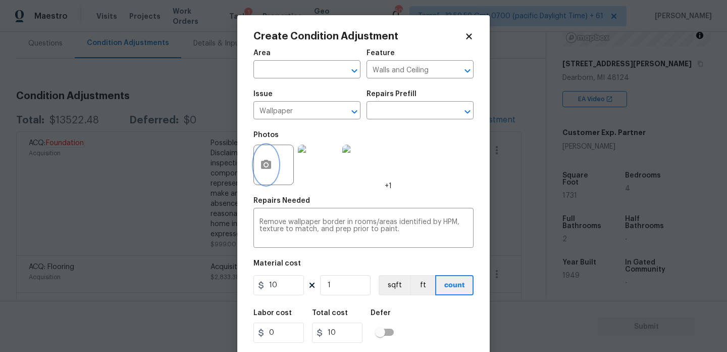
click at [267, 158] on button "button" at bounding box center [266, 164] width 24 height 39
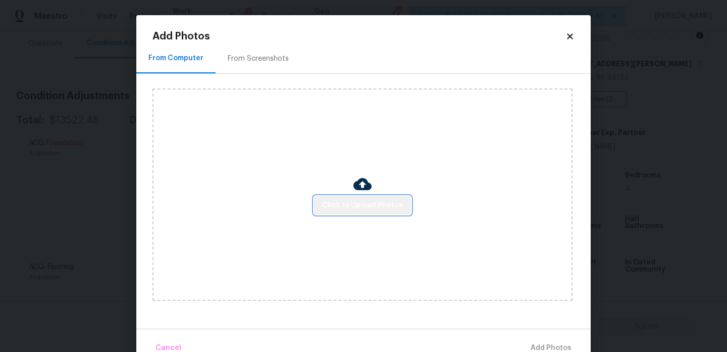
click at [393, 198] on button "Click to Upload Photos" at bounding box center [362, 205] width 97 height 19
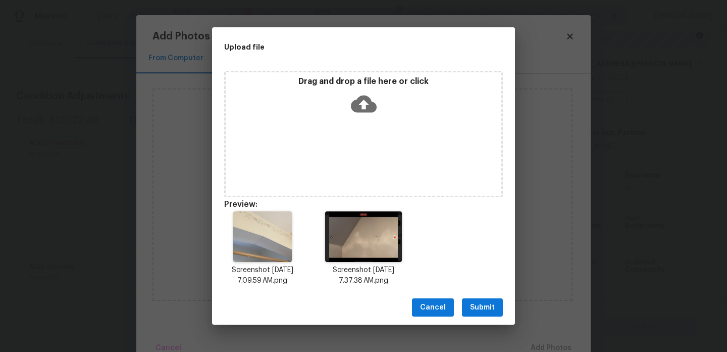
click at [482, 312] on span "Submit" at bounding box center [482, 307] width 25 height 13
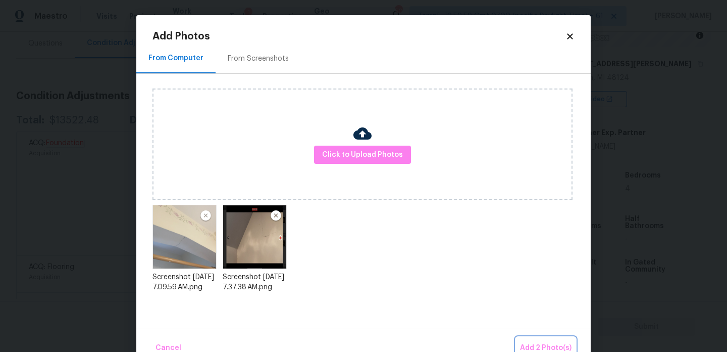
click at [557, 341] on button "Add 2 Photo(s)" at bounding box center [546, 348] width 60 height 22
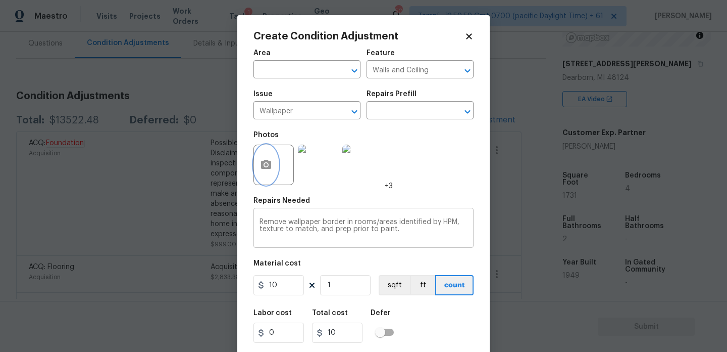
scroll to position [26, 0]
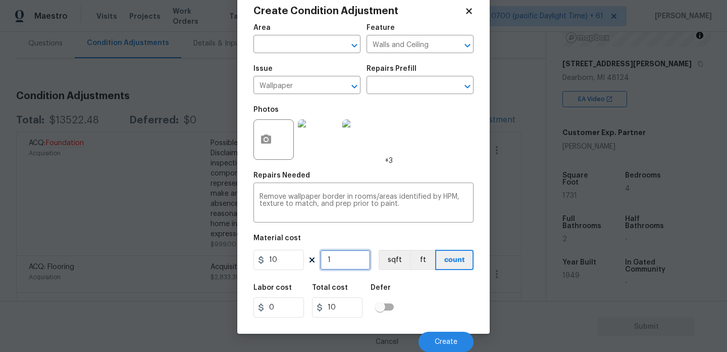
click at [351, 261] on input "1" at bounding box center [345, 260] width 51 height 20
type input "0"
type input "3"
type input "30"
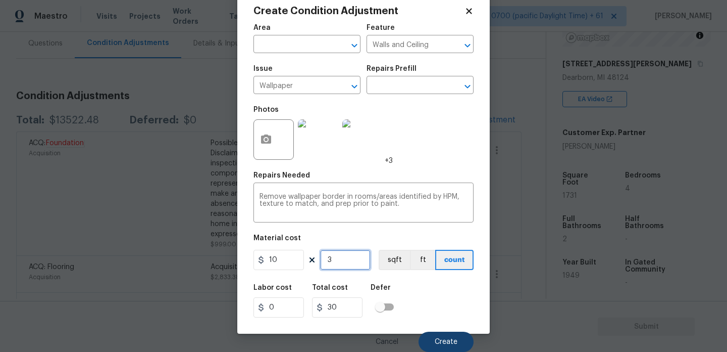
type input "3"
click at [444, 343] on span "Create" at bounding box center [446, 342] width 23 height 8
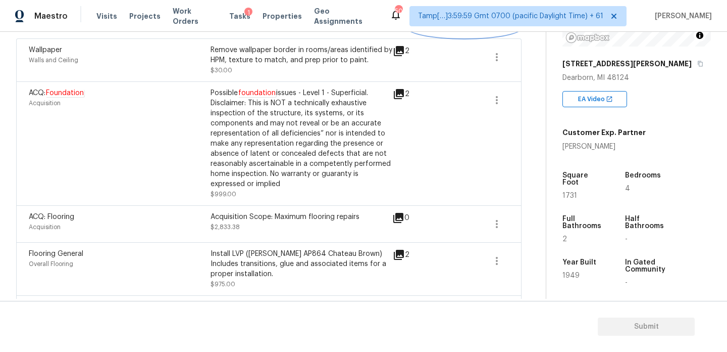
scroll to position [0, 0]
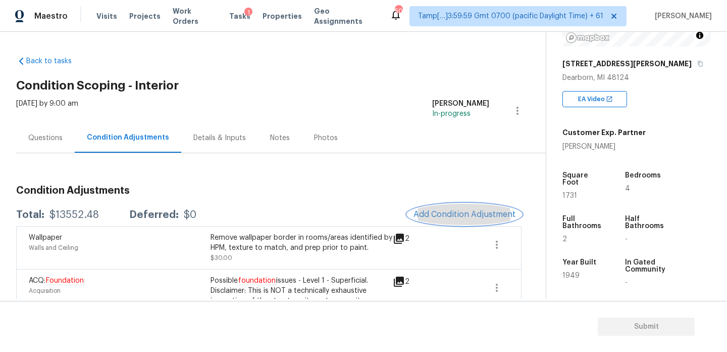
click at [479, 210] on span "Add Condition Adjustment" at bounding box center [465, 214] width 102 height 9
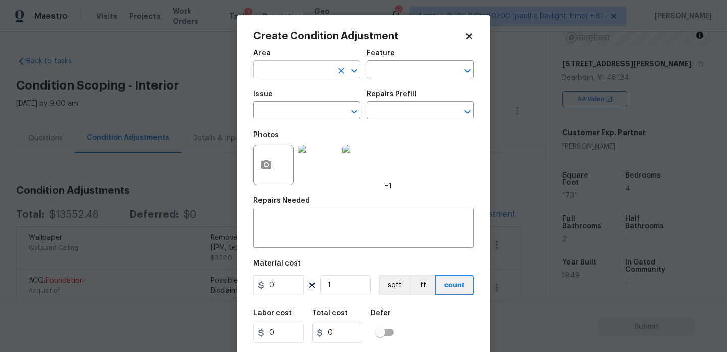
click at [300, 64] on input "text" at bounding box center [293, 71] width 79 height 16
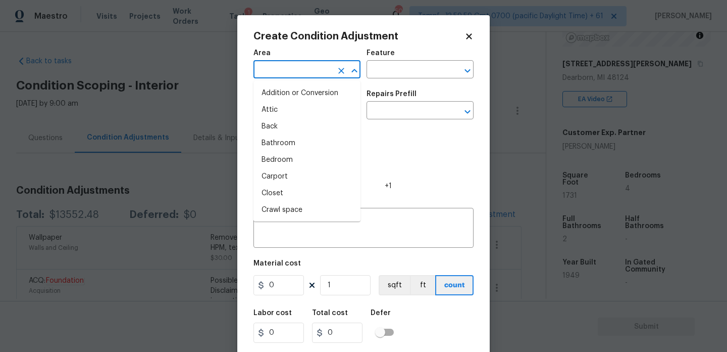
click at [288, 48] on span "Area ​" at bounding box center [307, 63] width 107 height 41
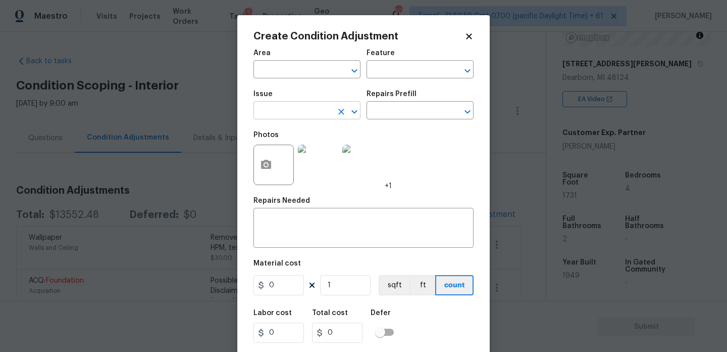
click at [302, 115] on input "text" at bounding box center [293, 112] width 79 height 16
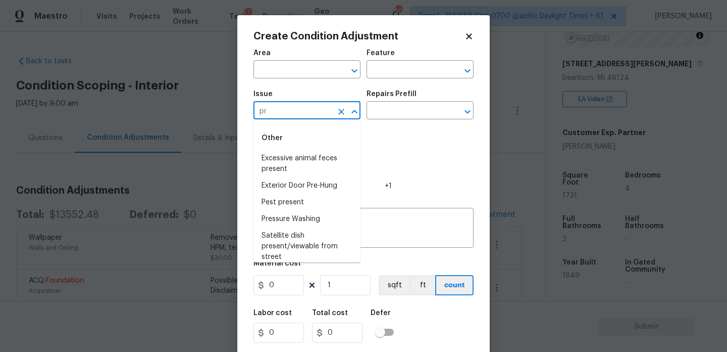
type input "p"
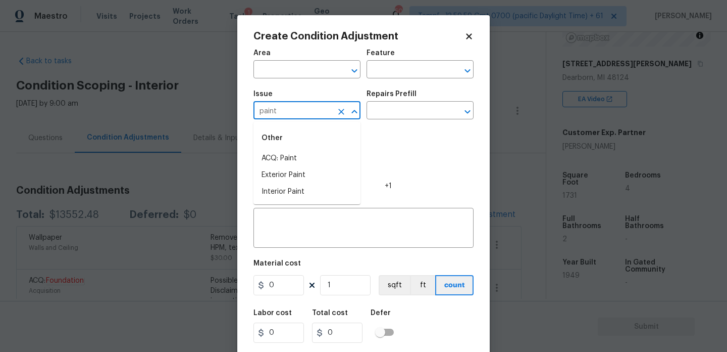
click at [285, 155] on li "ACQ: Paint" at bounding box center [307, 158] width 107 height 17
type input "ACQ: Paint"
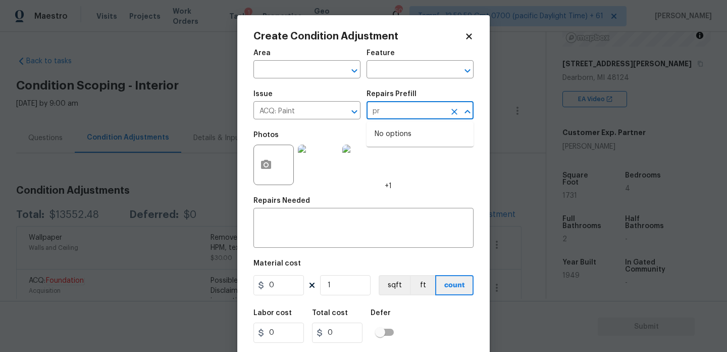
type input "p"
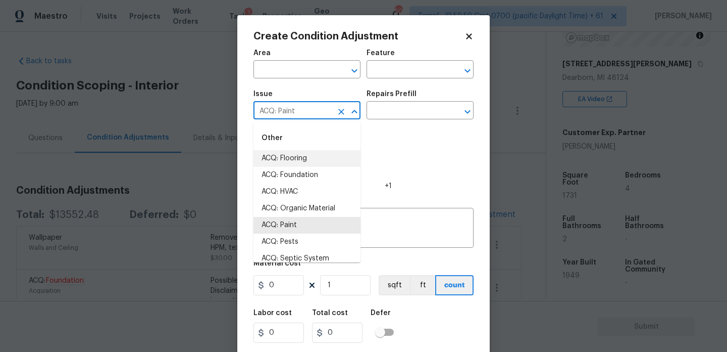
click at [313, 117] on input "ACQ: Paint" at bounding box center [293, 112] width 79 height 16
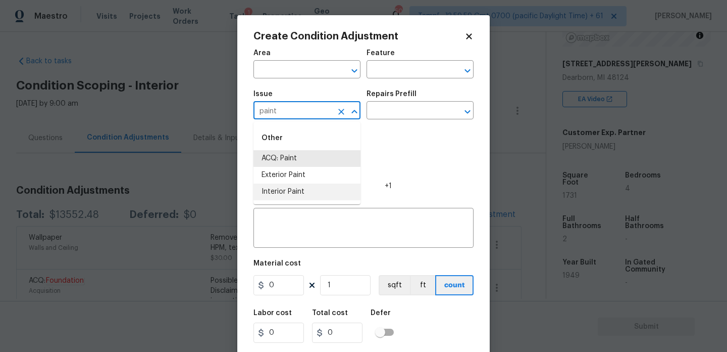
click at [309, 187] on li "Interior Paint" at bounding box center [307, 191] width 107 height 17
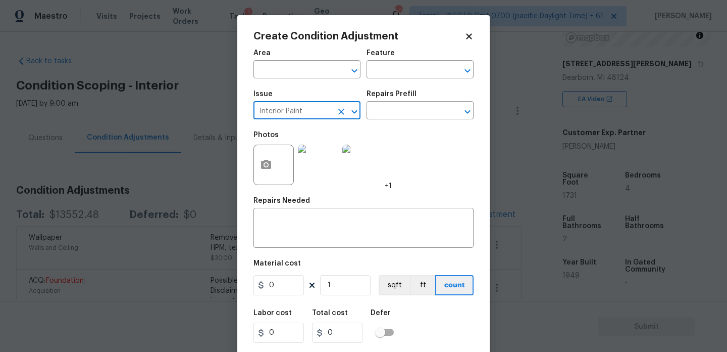
type input "Interior Paint"
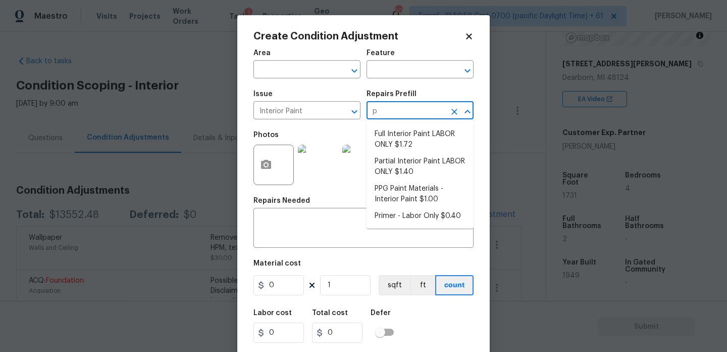
type input "pr"
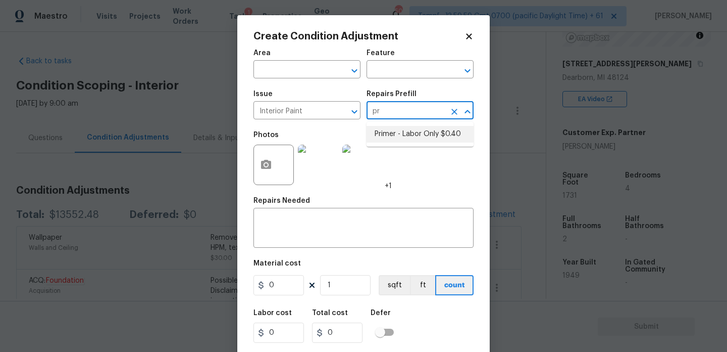
click at [416, 129] on li "Primer - Labor Only $0.40" at bounding box center [420, 134] width 107 height 17
type input "Overall Paint"
type textarea "Interior primer - PRIMER PROVIDED BY OPENDOOR - All nails, screws, drywall anch…"
type input "0.4"
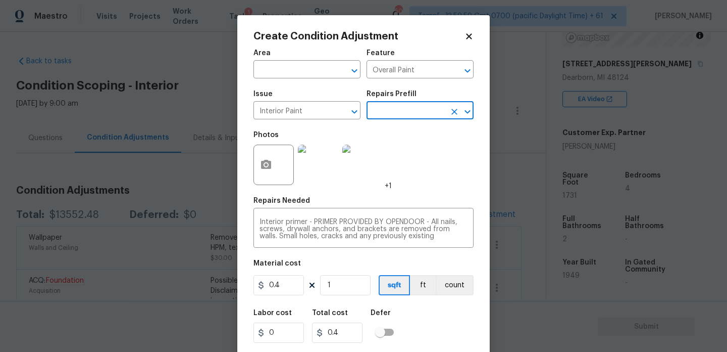
scroll to position [26, 0]
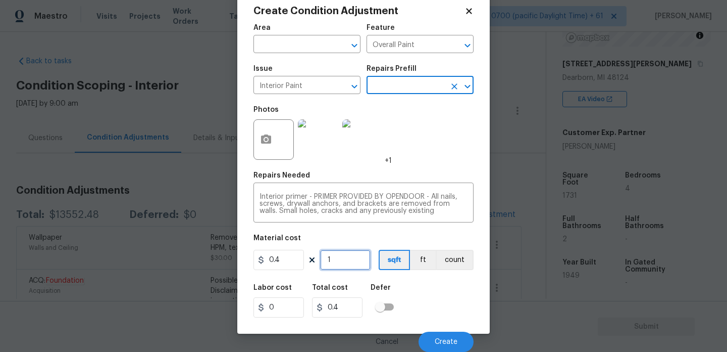
click at [357, 258] on input "1" at bounding box center [345, 260] width 51 height 20
type input "17"
type input "6.8"
type input "173"
type input "69.2"
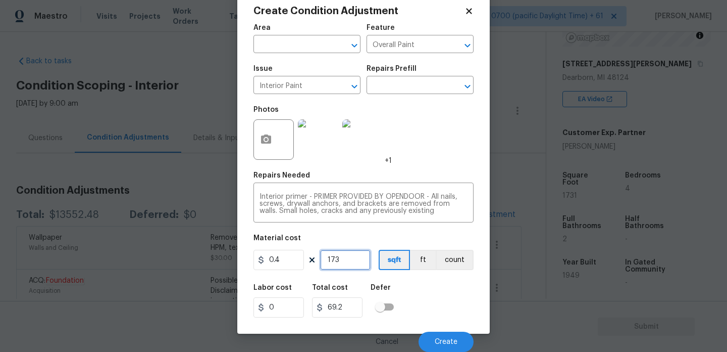
type input "1731"
type input "692.4"
type input "1731"
click at [451, 339] on span "Create" at bounding box center [446, 342] width 23 height 8
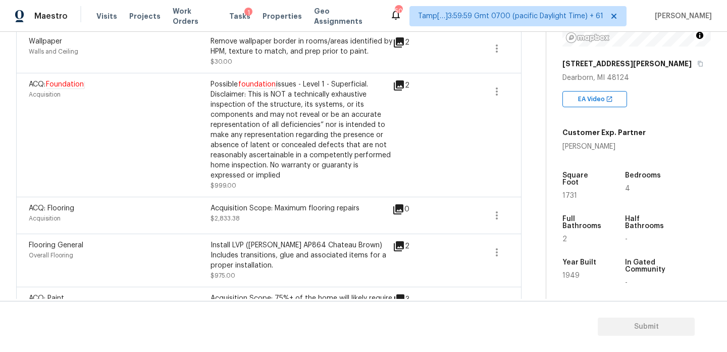
scroll to position [290, 0]
click at [498, 213] on icon "button" at bounding box center [497, 215] width 12 height 12
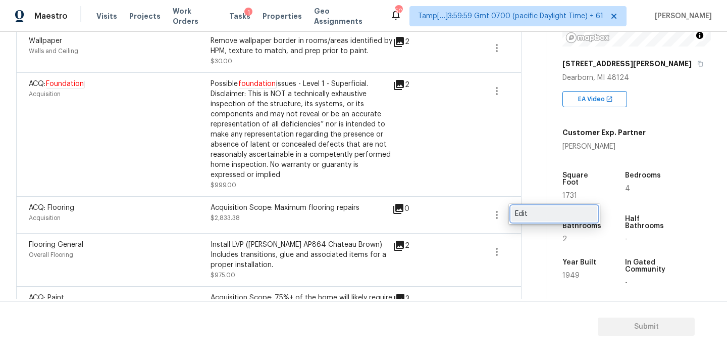
click at [533, 210] on div "Edit" at bounding box center [554, 214] width 79 height 10
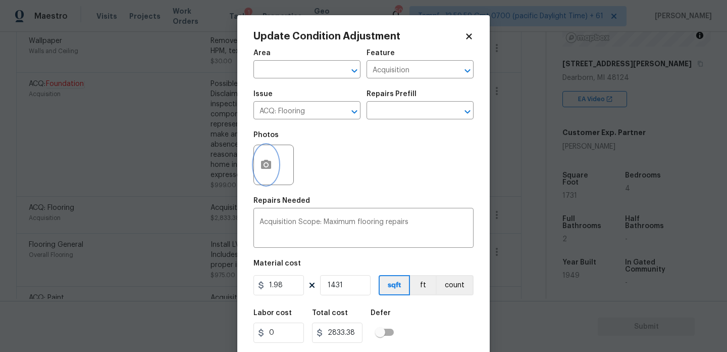
click at [265, 155] on button "button" at bounding box center [266, 164] width 24 height 39
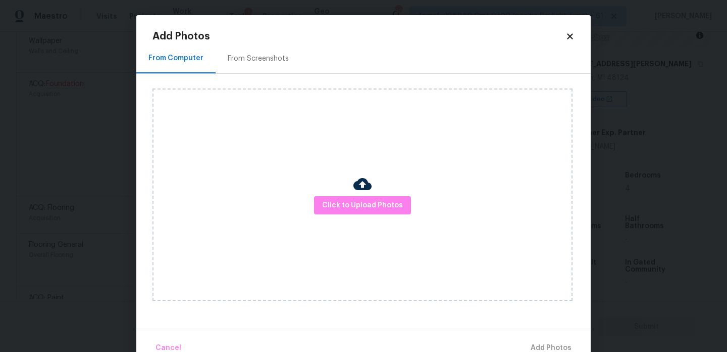
click at [373, 188] on div "Click to Upload Photos" at bounding box center [363, 194] width 420 height 212
click at [377, 199] on span "Click to Upload Photos" at bounding box center [362, 205] width 81 height 13
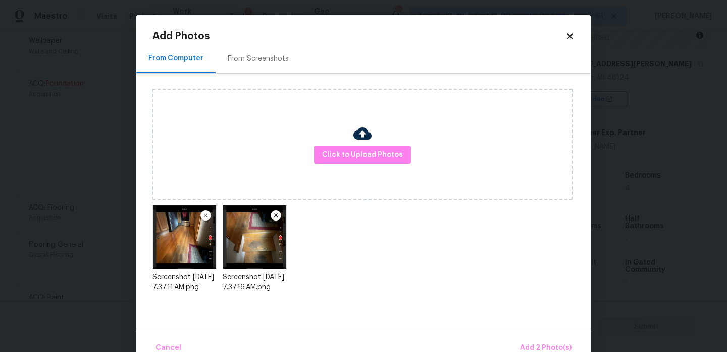
scroll to position [22, 0]
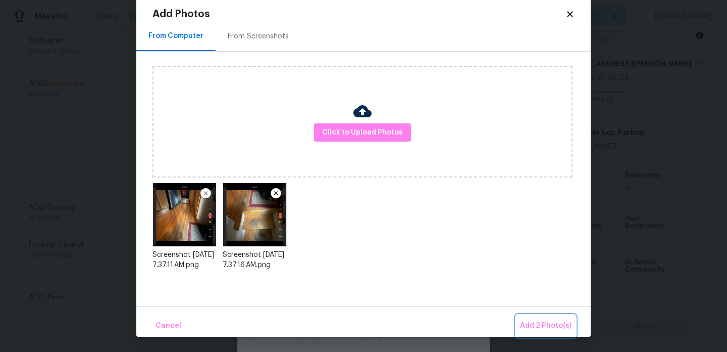
click at [557, 324] on span "Add 2 Photo(s)" at bounding box center [546, 325] width 52 height 13
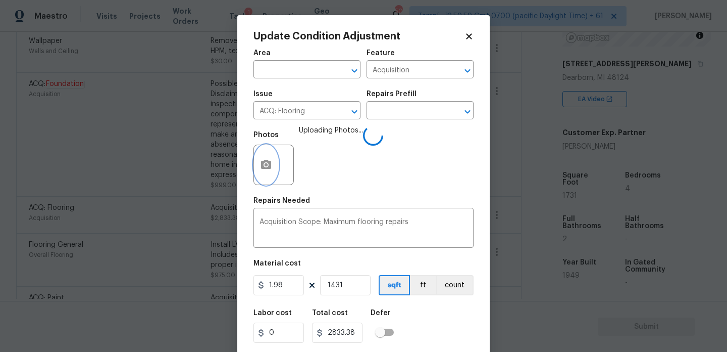
scroll to position [26, 0]
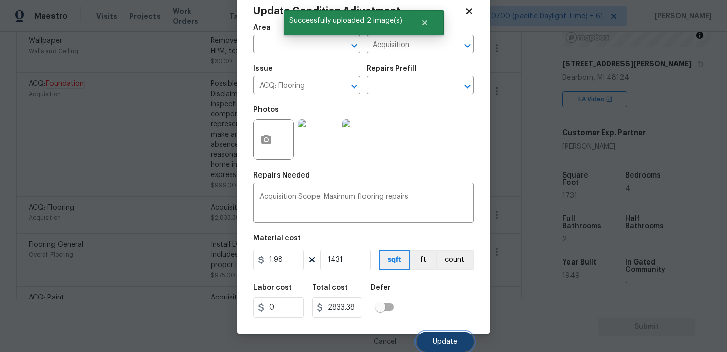
click at [452, 338] on span "Update" at bounding box center [445, 342] width 25 height 8
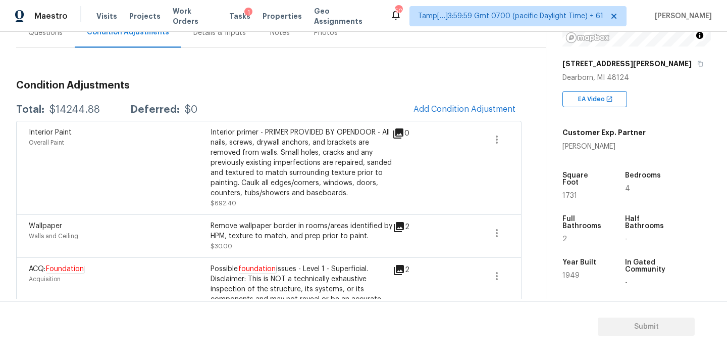
scroll to position [0, 0]
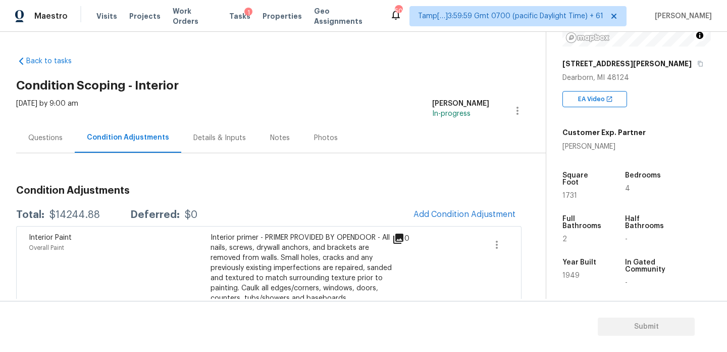
click at [40, 128] on div "Questions" at bounding box center [45, 138] width 59 height 30
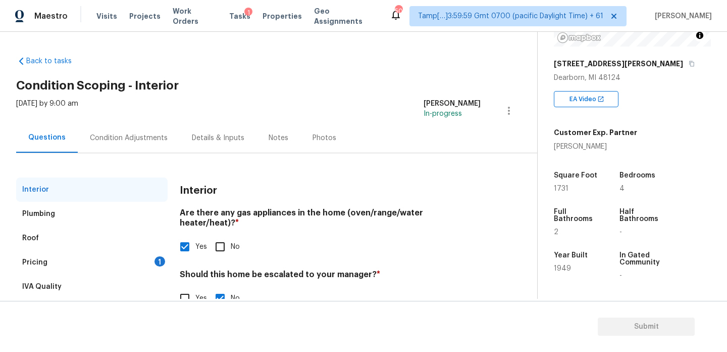
scroll to position [27, 0]
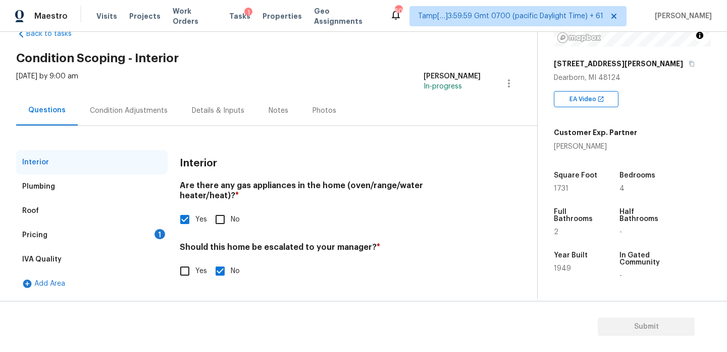
click at [106, 232] on div "Pricing 1" at bounding box center [92, 235] width 152 height 24
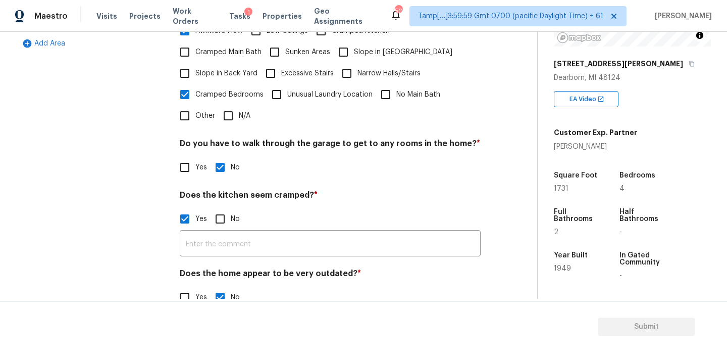
scroll to position [281, 0]
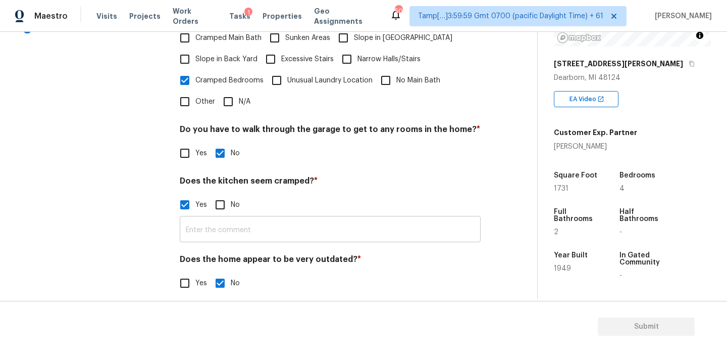
click at [292, 218] on input "text" at bounding box center [330, 230] width 301 height 24
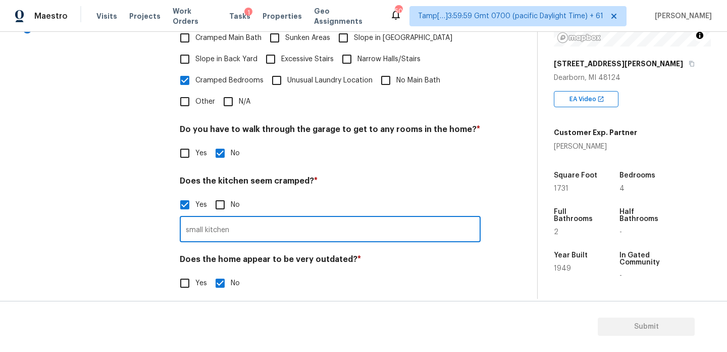
type input "small kitchen"
click at [365, 258] on h4 "Does the home appear to be very outdated? *" at bounding box center [330, 261] width 301 height 14
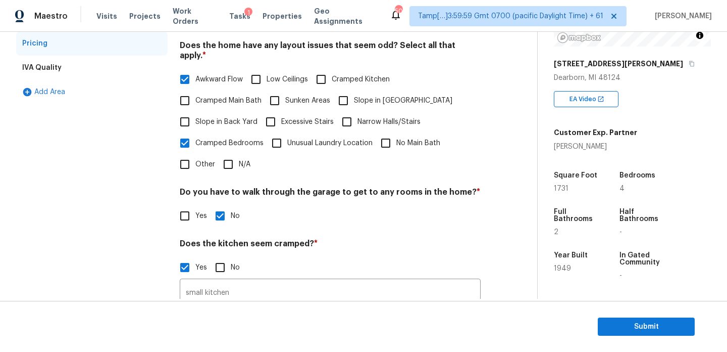
scroll to position [212, 0]
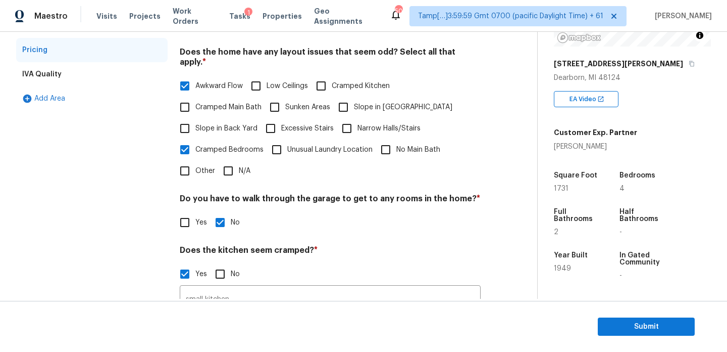
click at [124, 190] on div "Interior Plumbing Roof Pricing IVA Quality Add Area" at bounding box center [92, 170] width 152 height 410
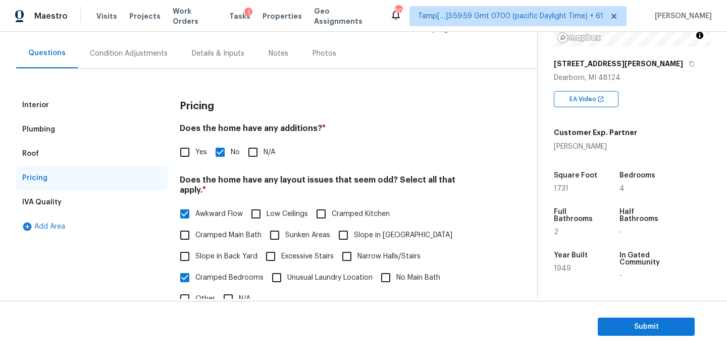
scroll to position [83, 0]
click at [146, 61] on div "Condition Adjustments" at bounding box center [129, 54] width 102 height 30
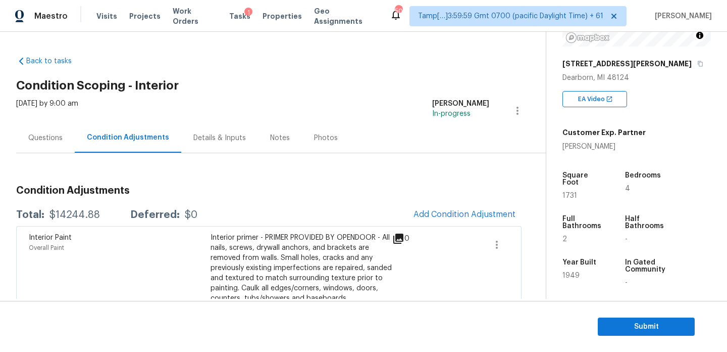
scroll to position [129, 0]
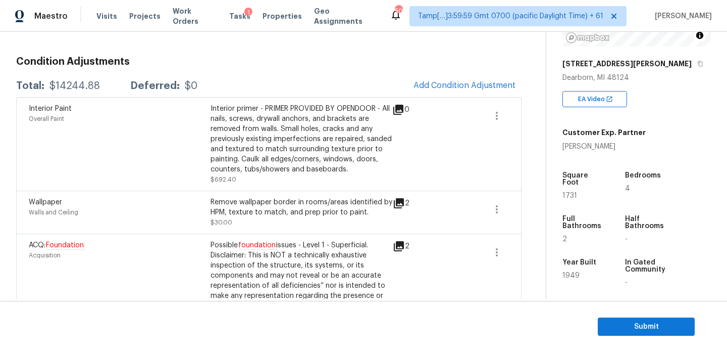
click at [400, 107] on icon at bounding box center [398, 110] width 10 height 10
click at [489, 113] on button "button" at bounding box center [497, 116] width 24 height 24
click at [540, 120] on link "Edit" at bounding box center [555, 113] width 86 height 15
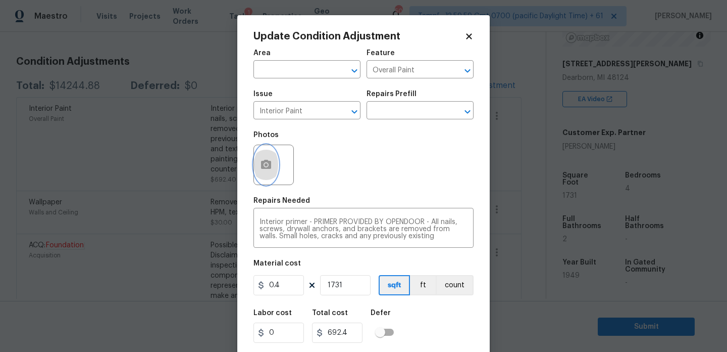
click at [274, 166] on button "button" at bounding box center [266, 164] width 24 height 39
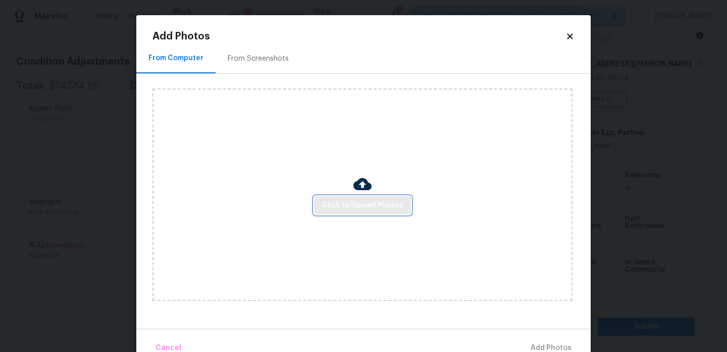
click at [385, 209] on span "Click to Upload Photos" at bounding box center [362, 205] width 81 height 13
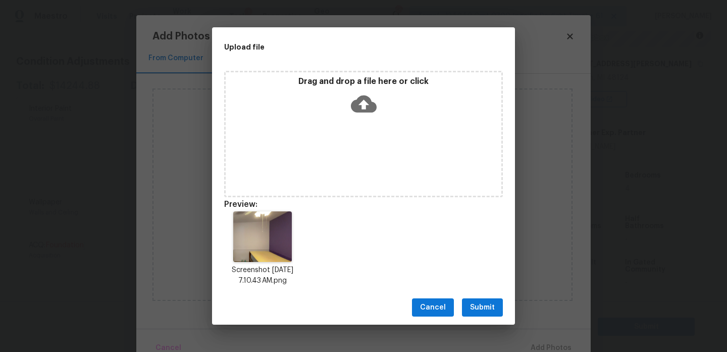
click at [490, 307] on span "Submit" at bounding box center [482, 307] width 25 height 13
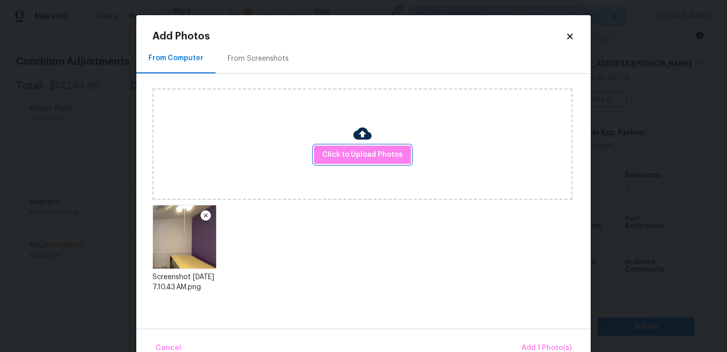
scroll to position [22, 0]
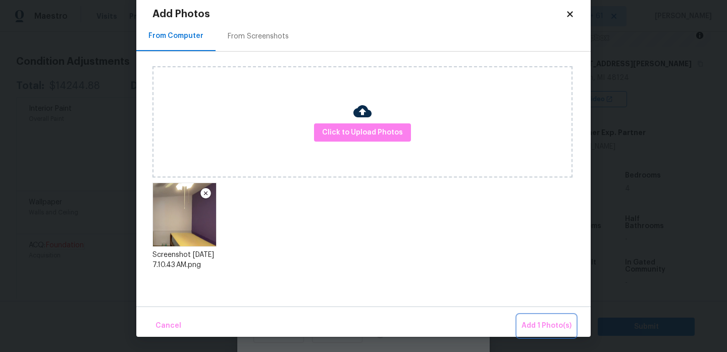
click at [553, 328] on span "Add 1 Photo(s)" at bounding box center [547, 325] width 50 height 13
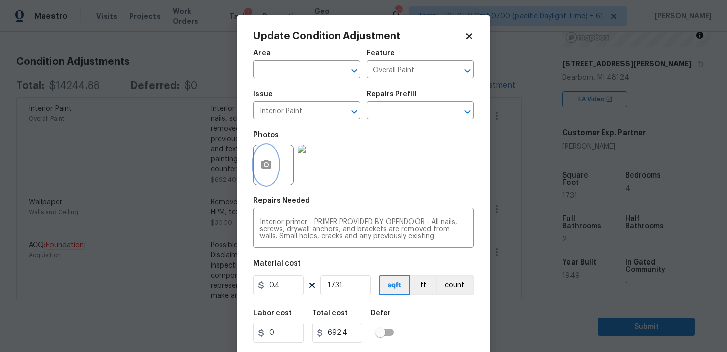
scroll to position [26, 0]
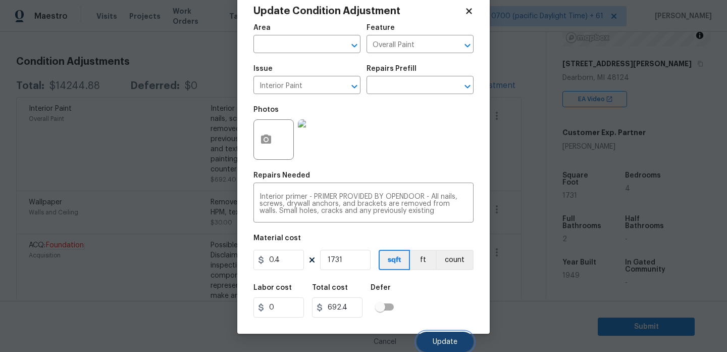
click at [454, 332] on button "Update" at bounding box center [445, 341] width 57 height 20
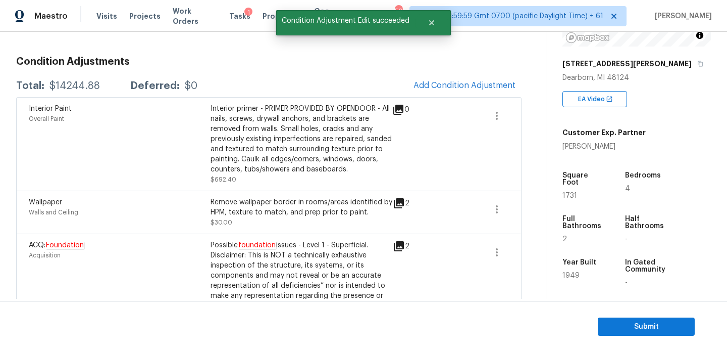
scroll to position [0, 0]
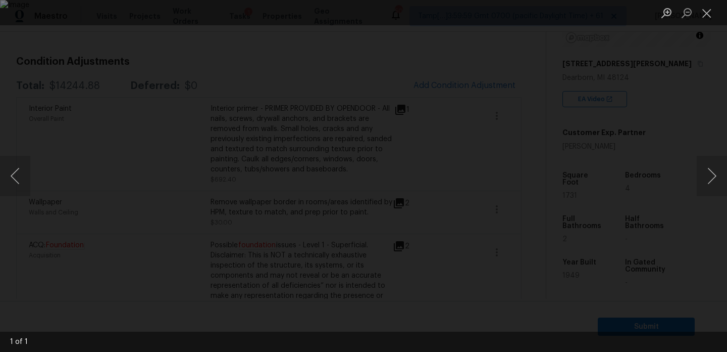
click at [623, 125] on div "Lightbox" at bounding box center [363, 176] width 727 height 352
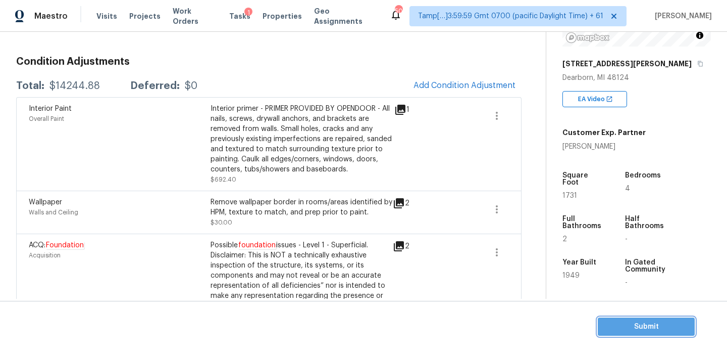
click at [666, 326] on span "Submit" at bounding box center [646, 326] width 81 height 13
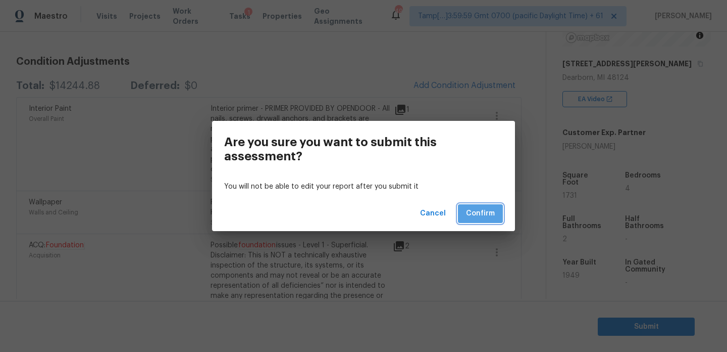
click at [489, 208] on span "Confirm" at bounding box center [480, 213] width 29 height 13
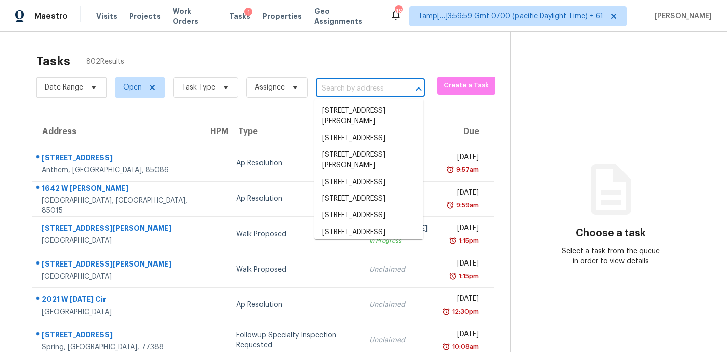
click at [362, 85] on input "text" at bounding box center [356, 89] width 81 height 16
paste input "[STREET_ADDRESS]"
type input "[STREET_ADDRESS]"
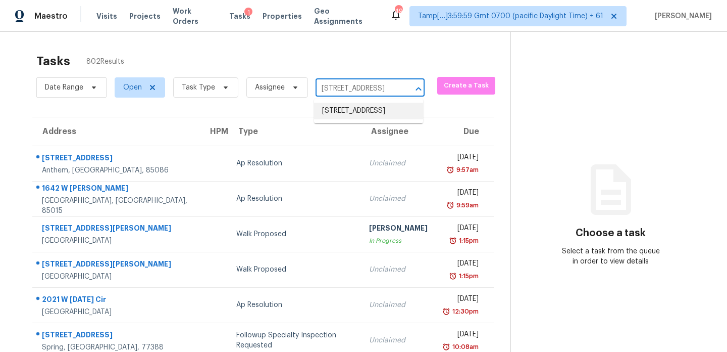
click at [364, 116] on li "[STREET_ADDRESS]" at bounding box center [368, 111] width 109 height 17
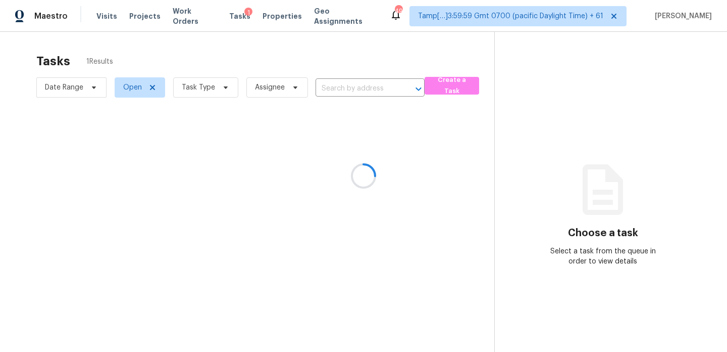
type input "[STREET_ADDRESS]"
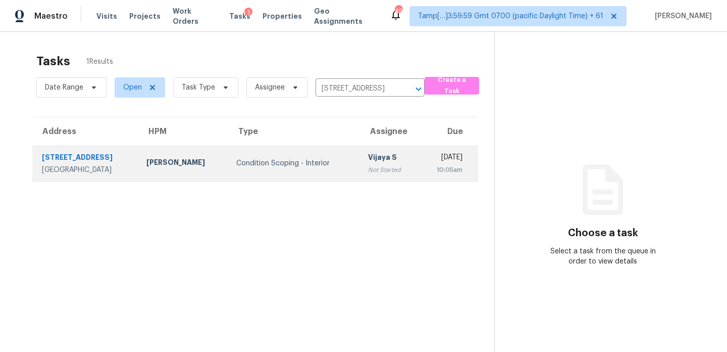
click at [372, 165] on td "[PERSON_NAME] S Not Started" at bounding box center [389, 162] width 59 height 35
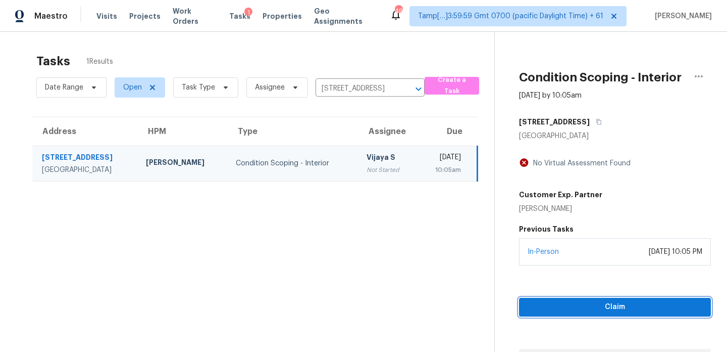
click at [610, 314] on button "Claim" at bounding box center [615, 307] width 192 height 19
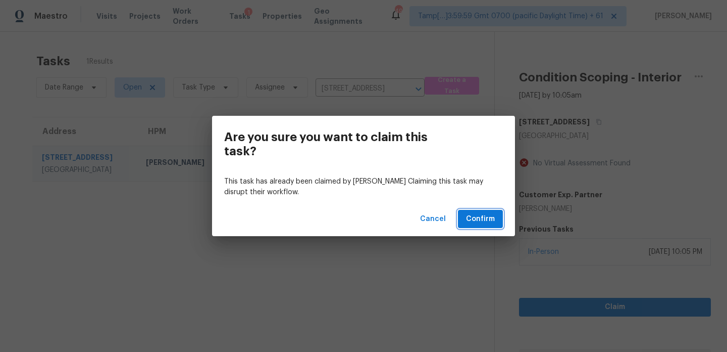
click at [481, 218] on span "Confirm" at bounding box center [480, 219] width 29 height 13
